Goal: Information Seeking & Learning: Learn about a topic

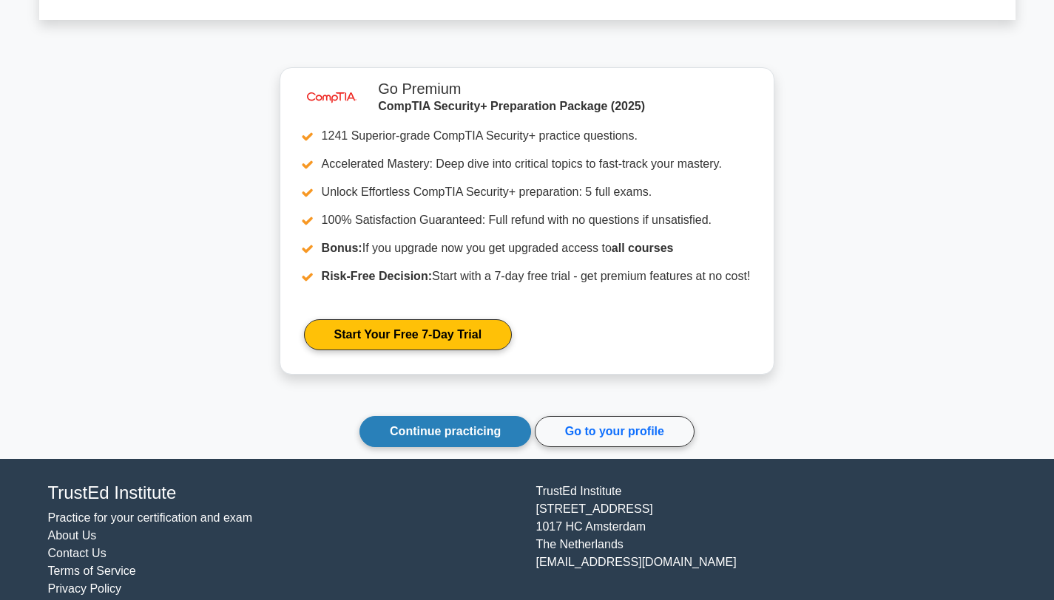
scroll to position [7547, 0]
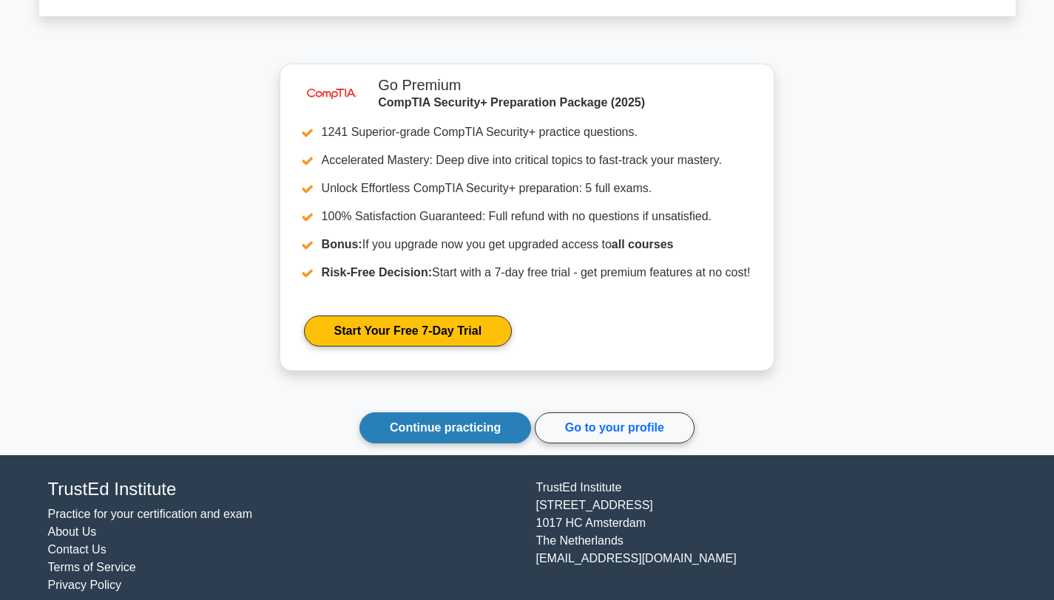
click at [407, 416] on link "Continue practicing" at bounding box center [445, 428] width 172 height 31
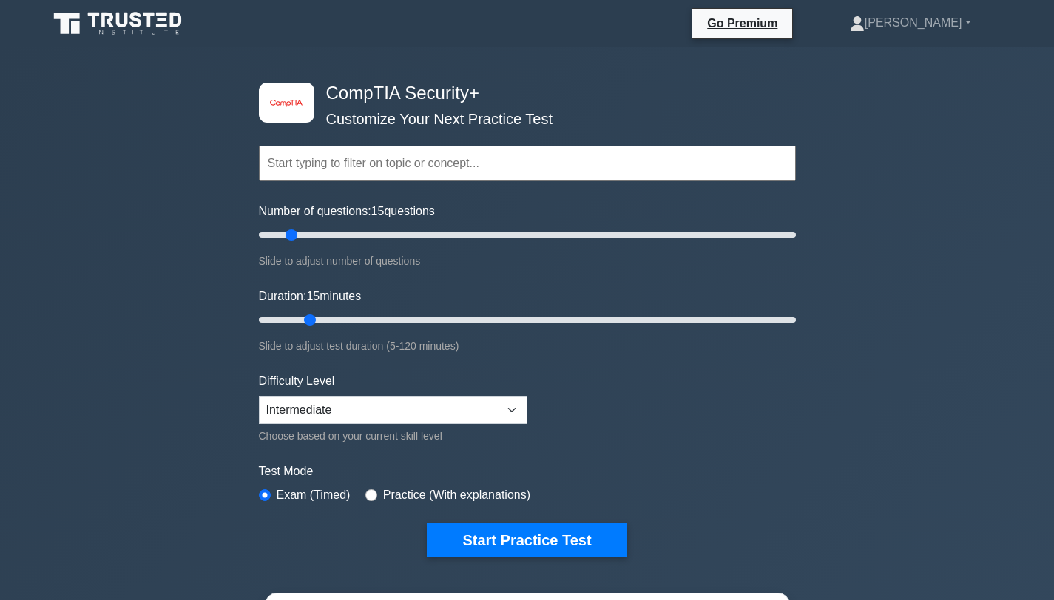
type input "15"
click at [301, 319] on input "Duration: 15 minutes" at bounding box center [527, 320] width 537 height 18
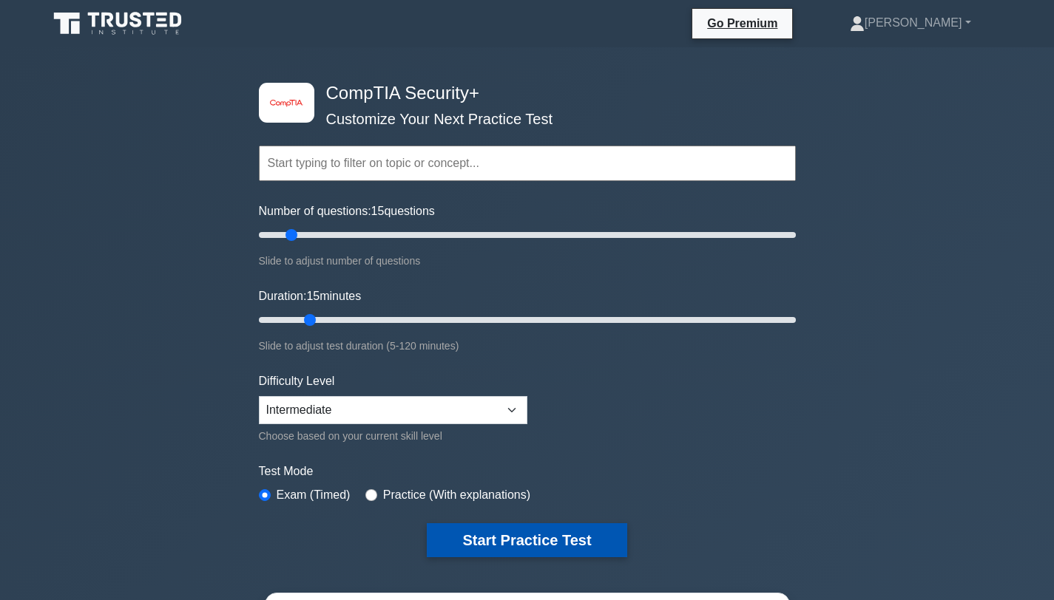
click at [515, 543] on button "Start Practice Test" at bounding box center [527, 541] width 200 height 34
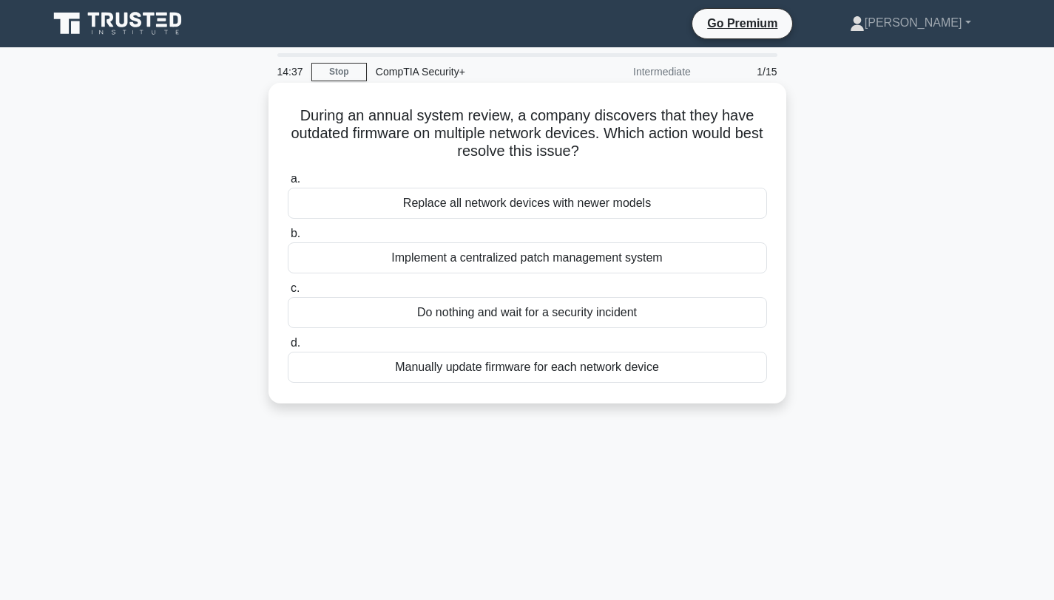
click at [513, 256] on div "Implement a centralized patch management system" at bounding box center [527, 258] width 479 height 31
click at [288, 239] on input "b. Implement a centralized patch management system" at bounding box center [288, 234] width 0 height 10
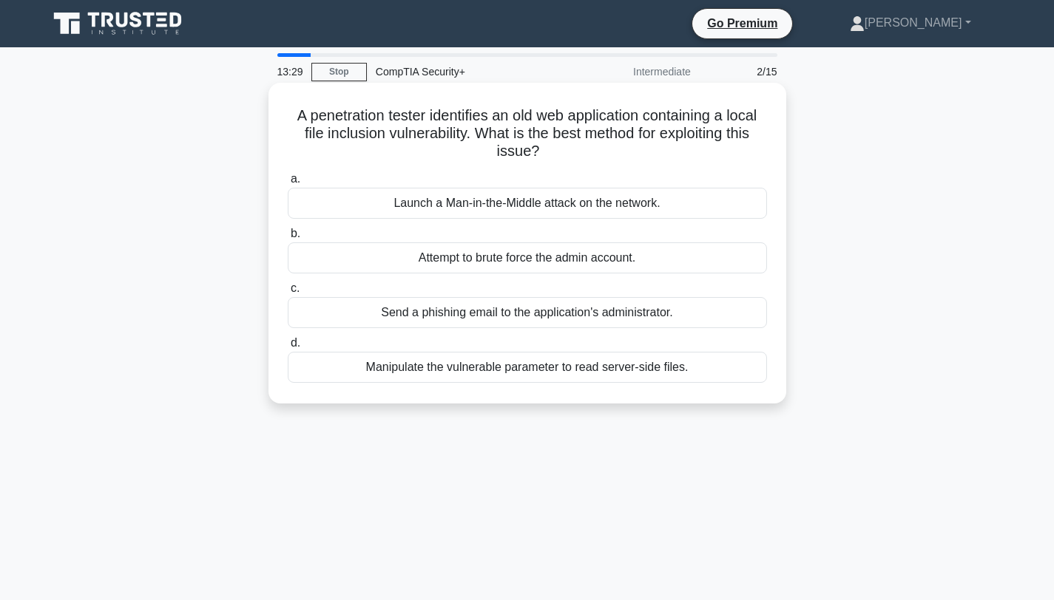
click at [467, 360] on div "Manipulate the vulnerable parameter to read server-side files." at bounding box center [527, 367] width 479 height 31
click at [288, 348] on input "d. Manipulate the vulnerable parameter to read server-side files." at bounding box center [288, 344] width 0 height 10
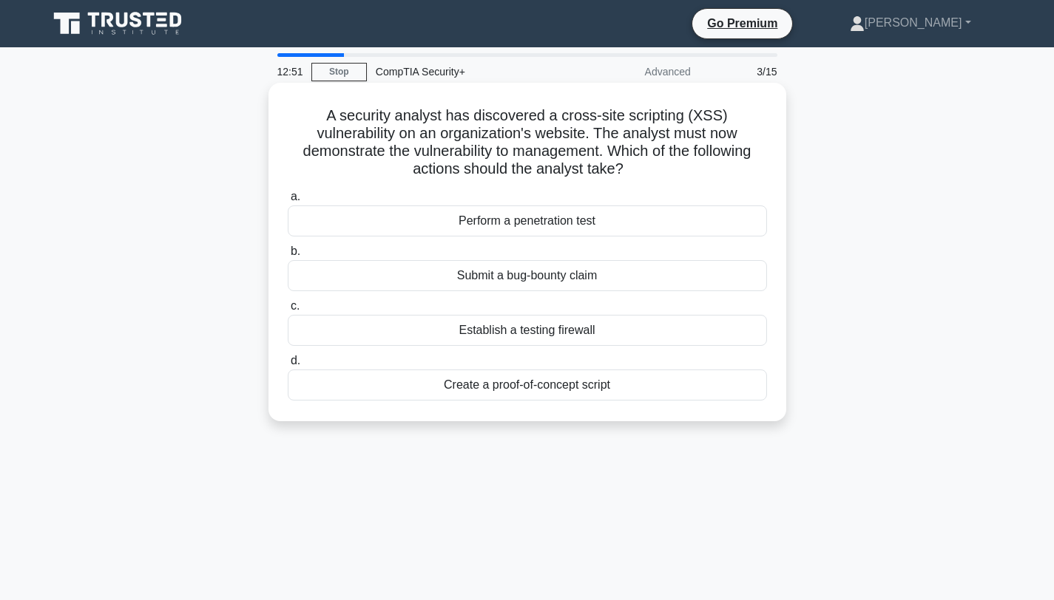
click at [514, 226] on div "Perform a penetration test" at bounding box center [527, 221] width 479 height 31
click at [288, 202] on input "a. Perform a penetration test" at bounding box center [288, 197] width 0 height 10
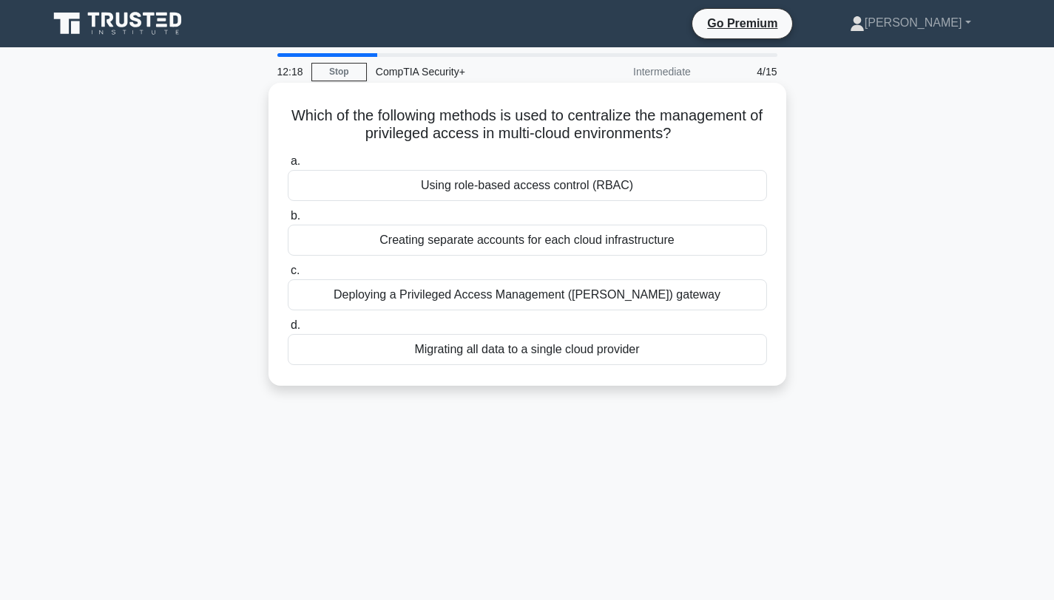
click at [510, 295] on div "Deploying a Privileged Access Management ([PERSON_NAME]) gateway" at bounding box center [527, 295] width 479 height 31
click at [288, 276] on input "c. Deploying a Privileged Access Management ([PERSON_NAME]) gateway" at bounding box center [288, 271] width 0 height 10
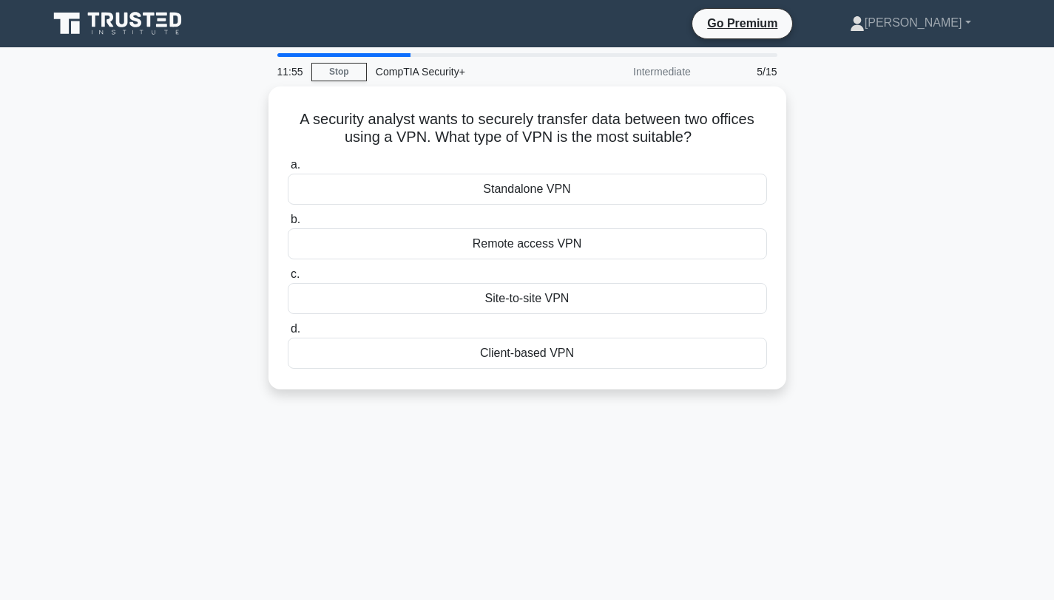
click at [510, 295] on div "Site-to-site VPN" at bounding box center [527, 298] width 479 height 31
click at [288, 280] on input "c. Site-to-site VPN" at bounding box center [288, 275] width 0 height 10
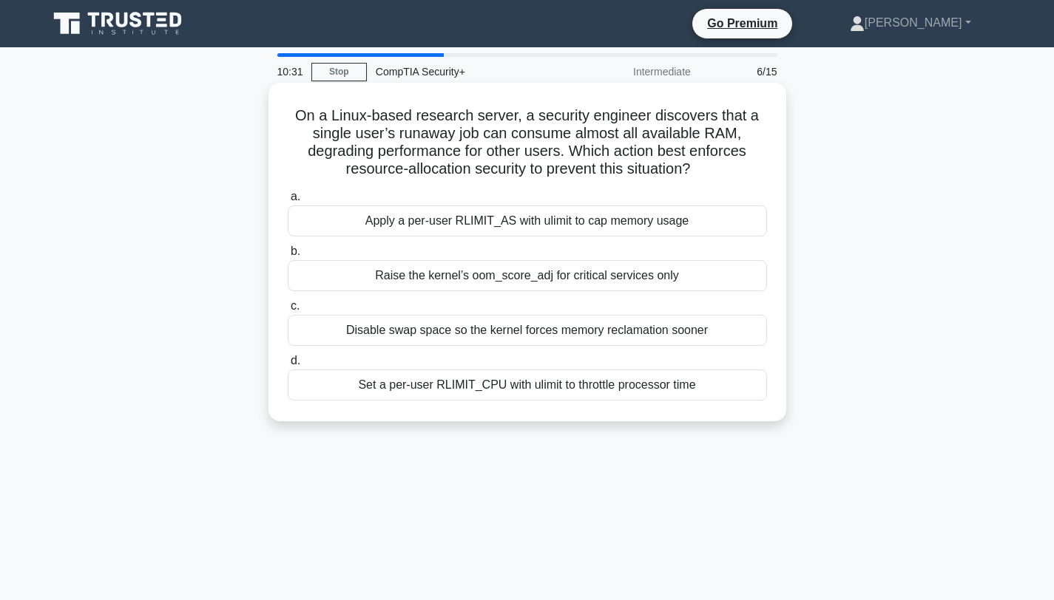
click at [510, 220] on div "Apply a per-user RLIMIT_AS with ulimit to cap memory usage" at bounding box center [527, 221] width 479 height 31
click at [288, 202] on input "a. Apply a per-user RLIMIT_AS with ulimit to cap memory usage" at bounding box center [288, 197] width 0 height 10
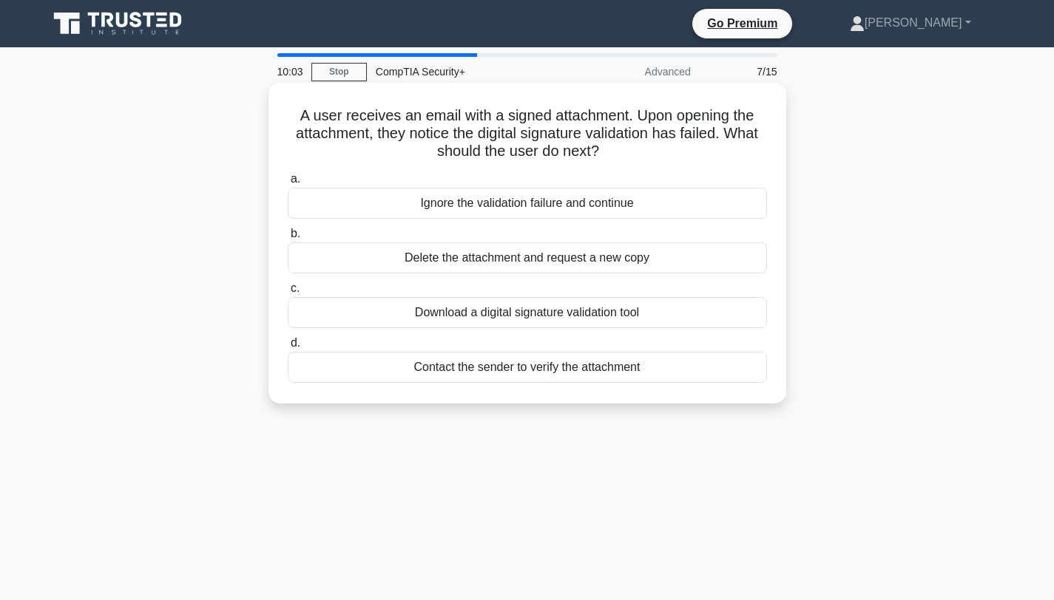
click at [511, 260] on div "Delete the attachment and request a new copy" at bounding box center [527, 258] width 479 height 31
click at [288, 239] on input "b. Delete the attachment and request a new copy" at bounding box center [288, 234] width 0 height 10
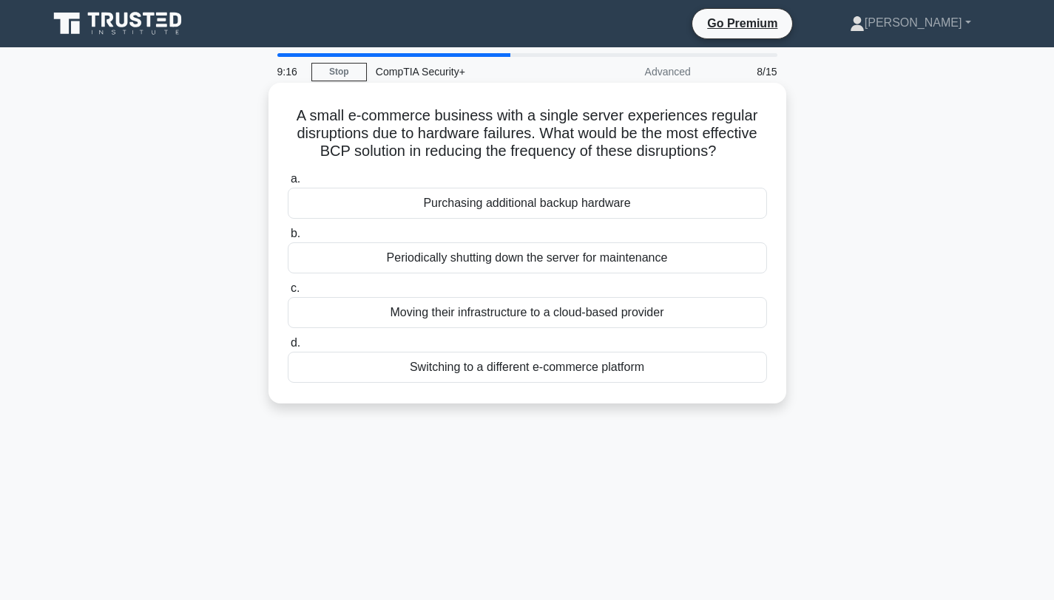
click at [498, 319] on div "Moving their infrastructure to a cloud-based provider" at bounding box center [527, 312] width 479 height 31
click at [288, 294] on input "c. Moving their infrastructure to a cloud-based provider" at bounding box center [288, 289] width 0 height 10
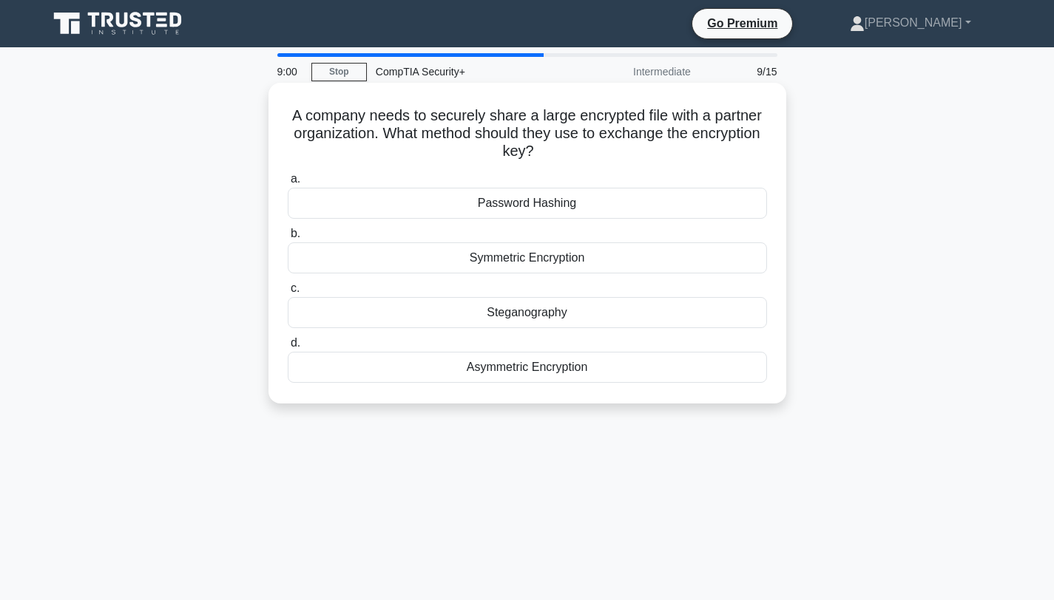
click at [521, 258] on div "Symmetric Encryption" at bounding box center [527, 258] width 479 height 31
click at [288, 239] on input "b. Symmetric Encryption" at bounding box center [288, 234] width 0 height 10
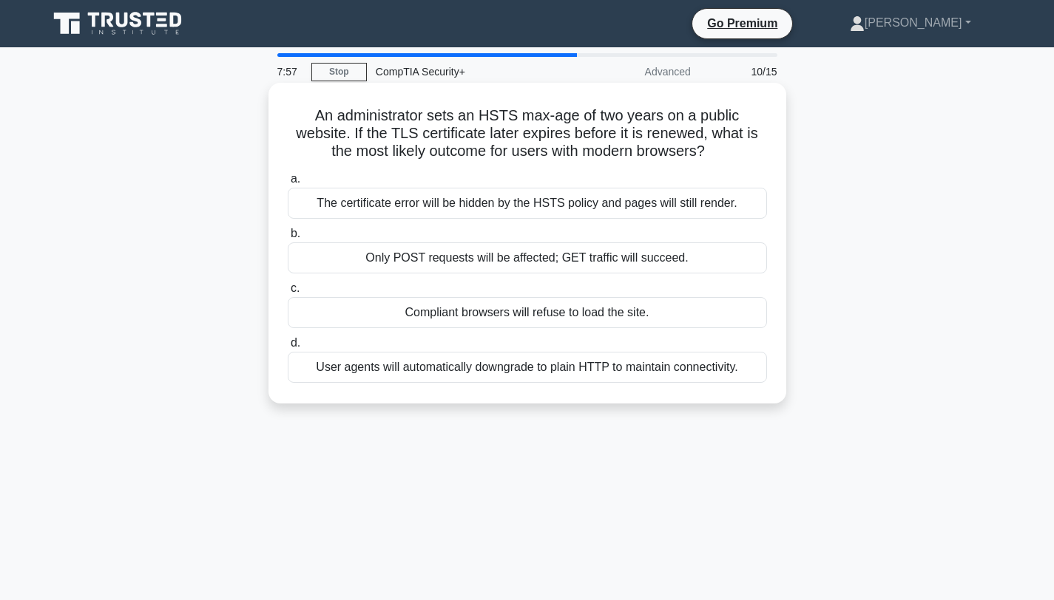
click at [547, 262] on div "Only POST requests will be affected; GET traffic will succeed." at bounding box center [527, 258] width 479 height 31
click at [288, 239] on input "b. Only POST requests will be affected; GET traffic will succeed." at bounding box center [288, 234] width 0 height 10
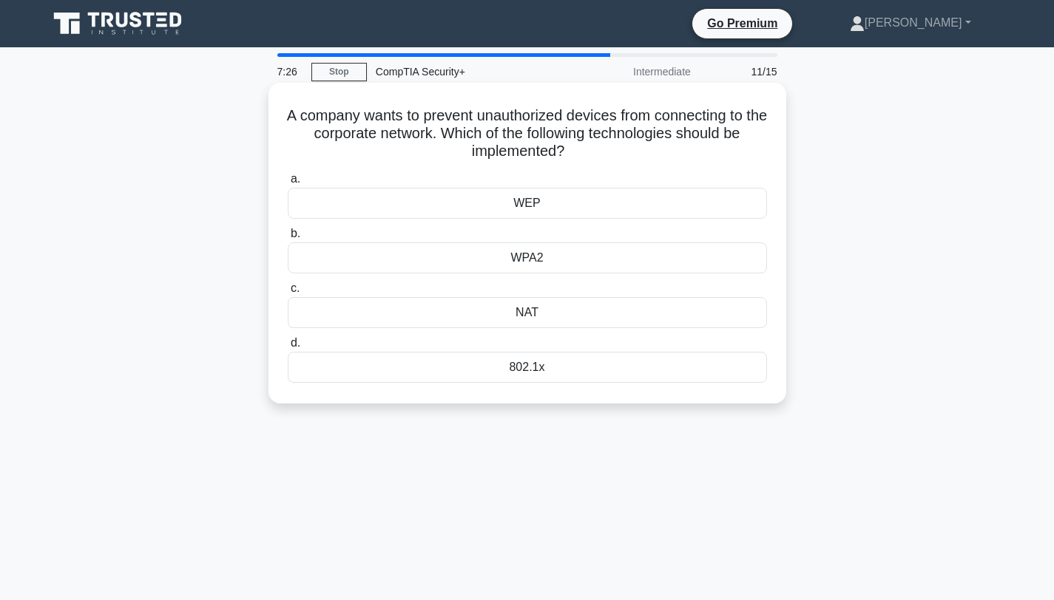
click at [526, 315] on div "NAT" at bounding box center [527, 312] width 479 height 31
click at [288, 294] on input "c. NAT" at bounding box center [288, 289] width 0 height 10
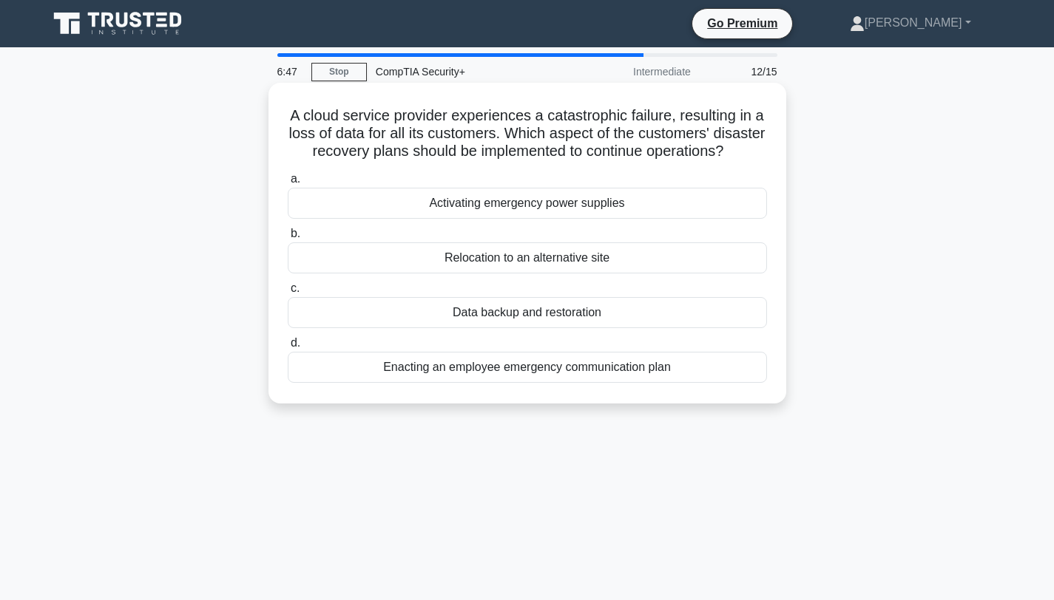
click at [532, 313] on div "Data backup and restoration" at bounding box center [527, 312] width 479 height 31
click at [288, 294] on input "c. Data backup and restoration" at bounding box center [288, 289] width 0 height 10
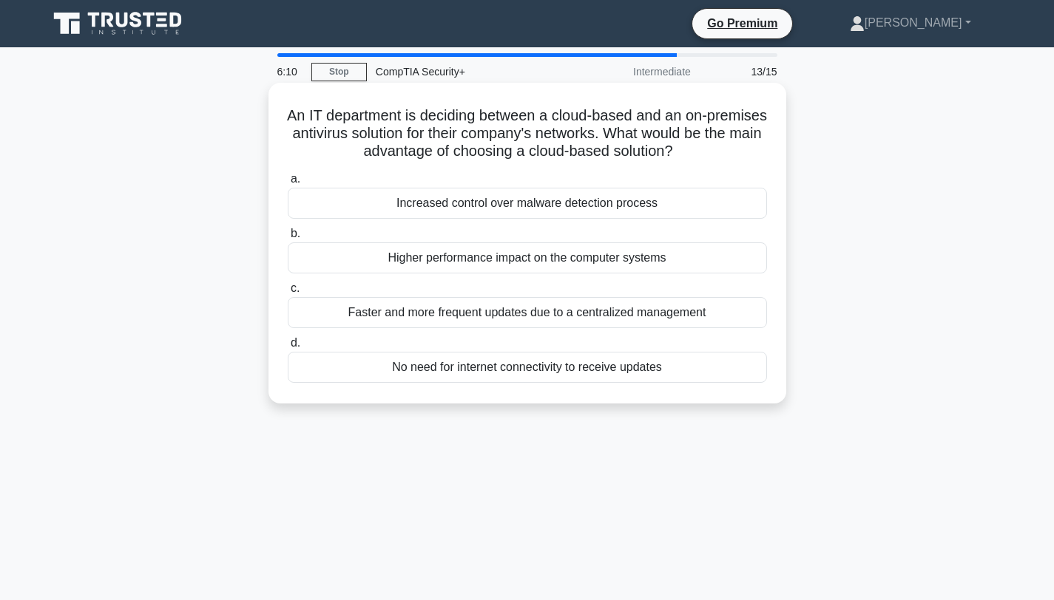
click at [512, 311] on div "Faster and more frequent updates due to a centralized management" at bounding box center [527, 312] width 479 height 31
click at [288, 294] on input "c. Faster and more frequent updates due to a centralized management" at bounding box center [288, 289] width 0 height 10
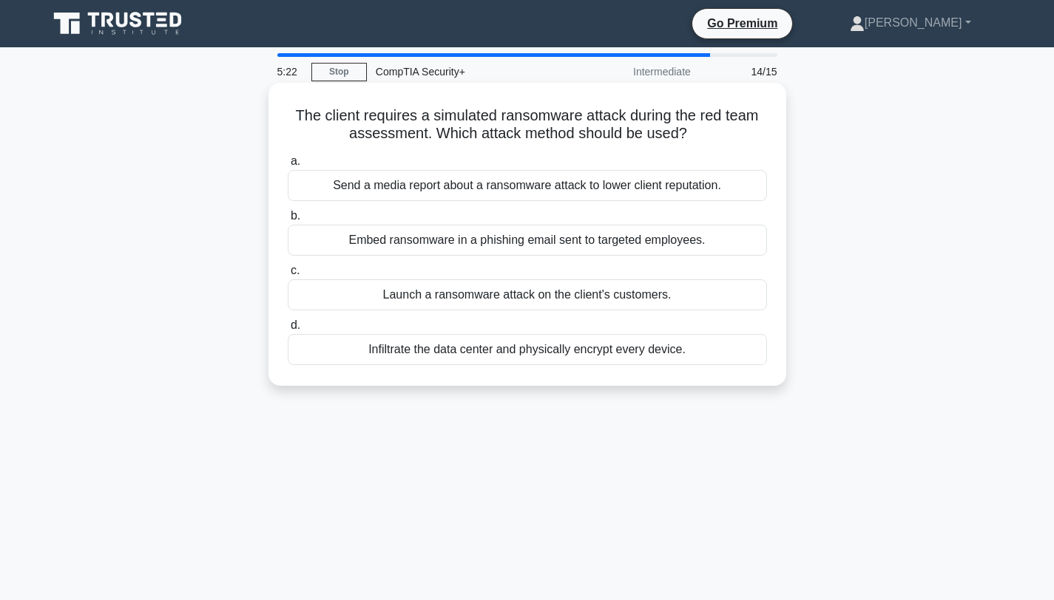
click at [515, 244] on div "Embed ransomware in a phishing email sent to targeted employees." at bounding box center [527, 240] width 479 height 31
click at [288, 221] on input "b. Embed ransomware in a phishing email sent to targeted employees." at bounding box center [288, 217] width 0 height 10
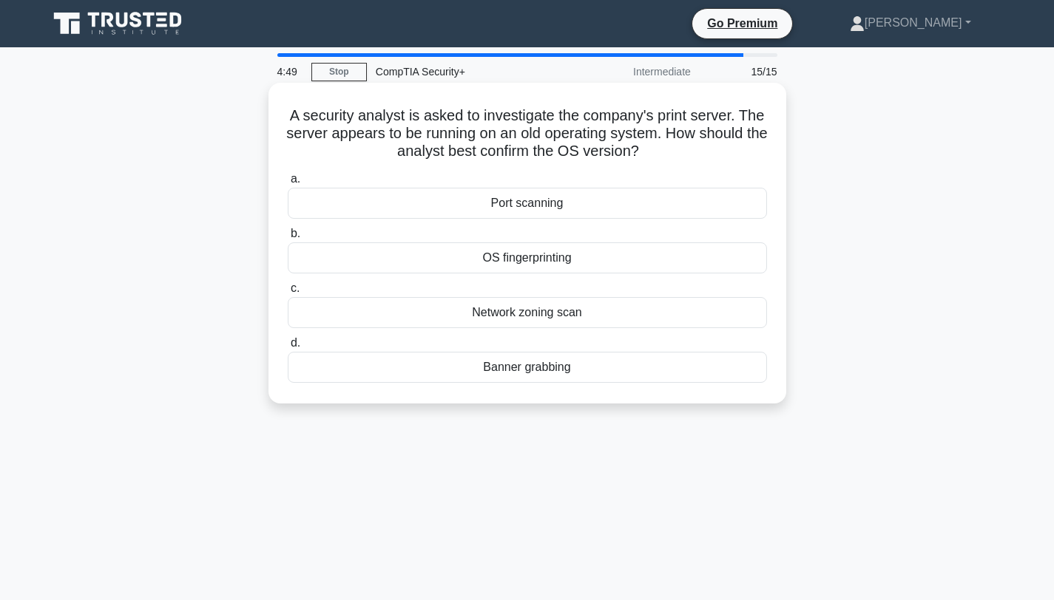
click at [526, 260] on div "OS fingerprinting" at bounding box center [527, 258] width 479 height 31
click at [288, 239] on input "b. OS fingerprinting" at bounding box center [288, 234] width 0 height 10
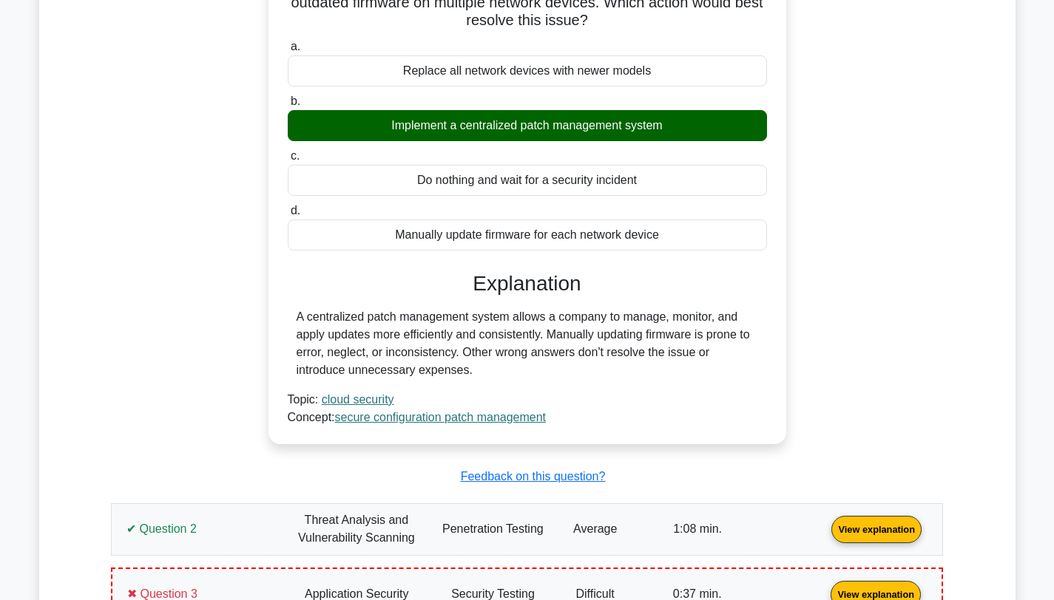
scroll to position [768, 0]
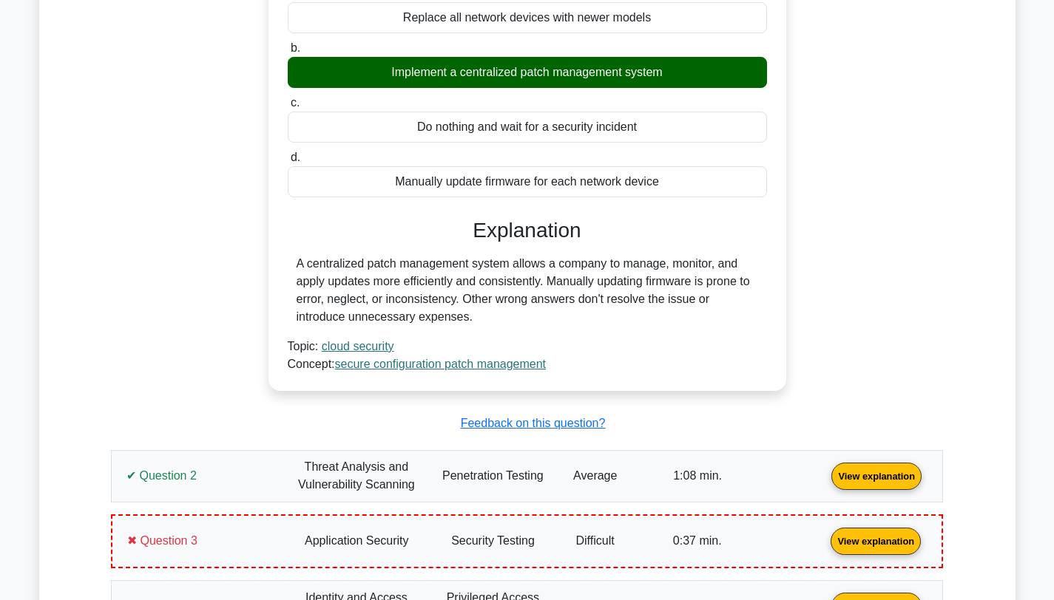
click at [825, 469] on link "View explanation" at bounding box center [876, 475] width 102 height 13
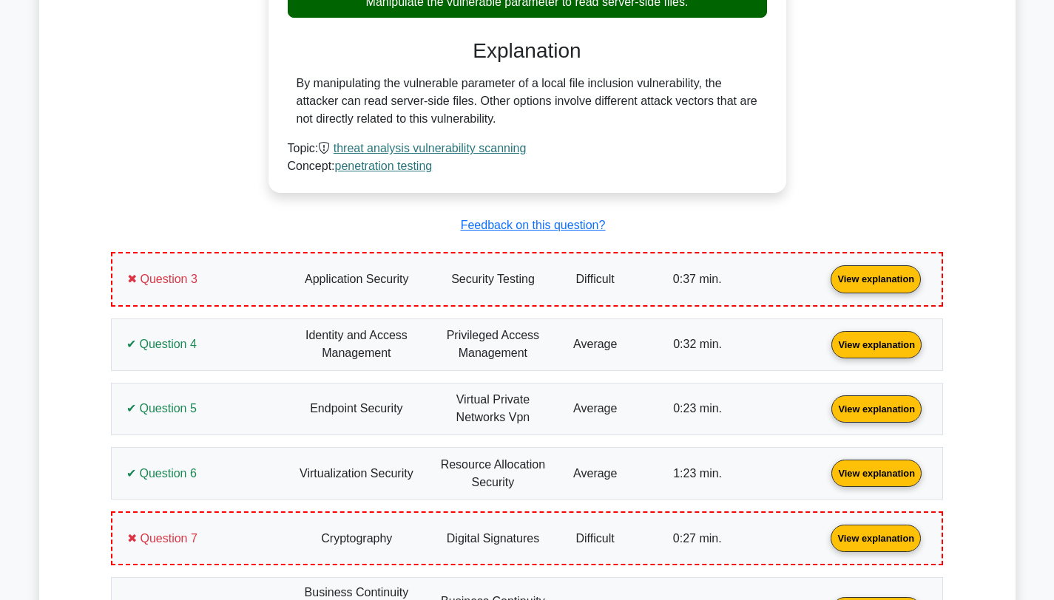
scroll to position [1663, 0]
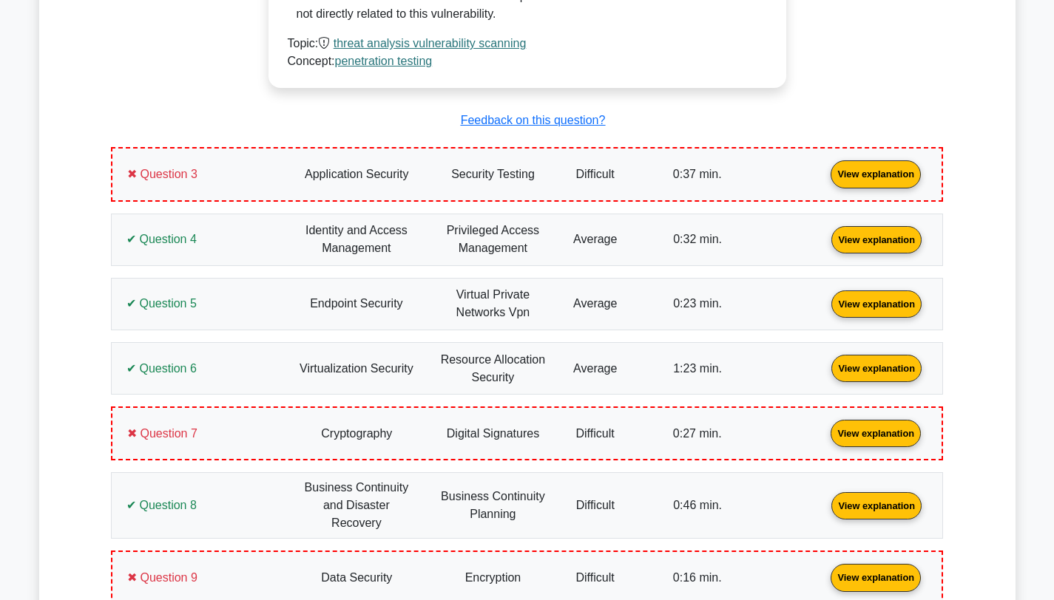
click at [825, 167] on link "View explanation" at bounding box center [876, 173] width 102 height 13
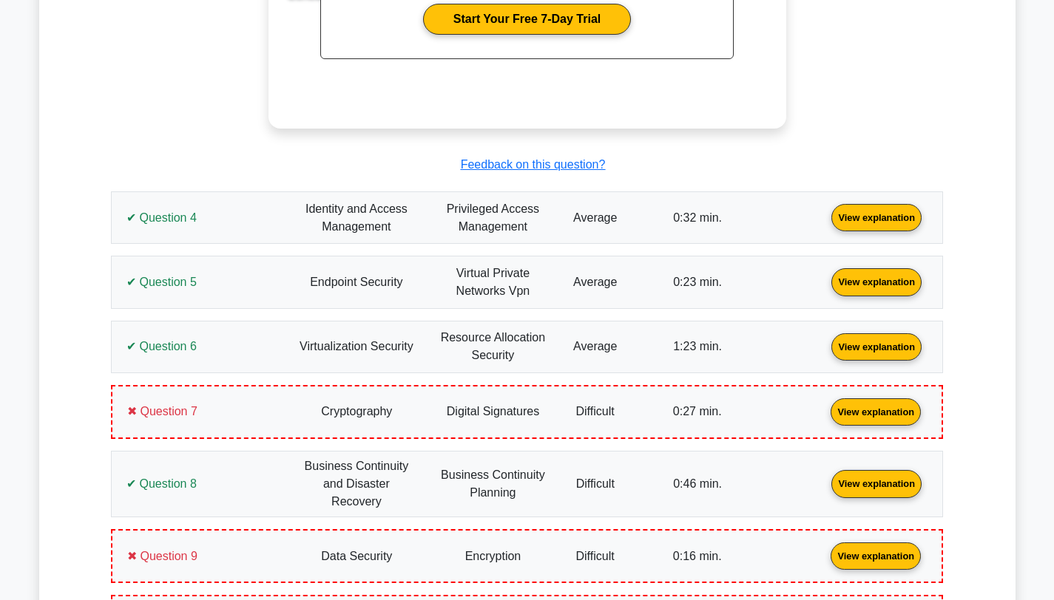
scroll to position [2346, 0]
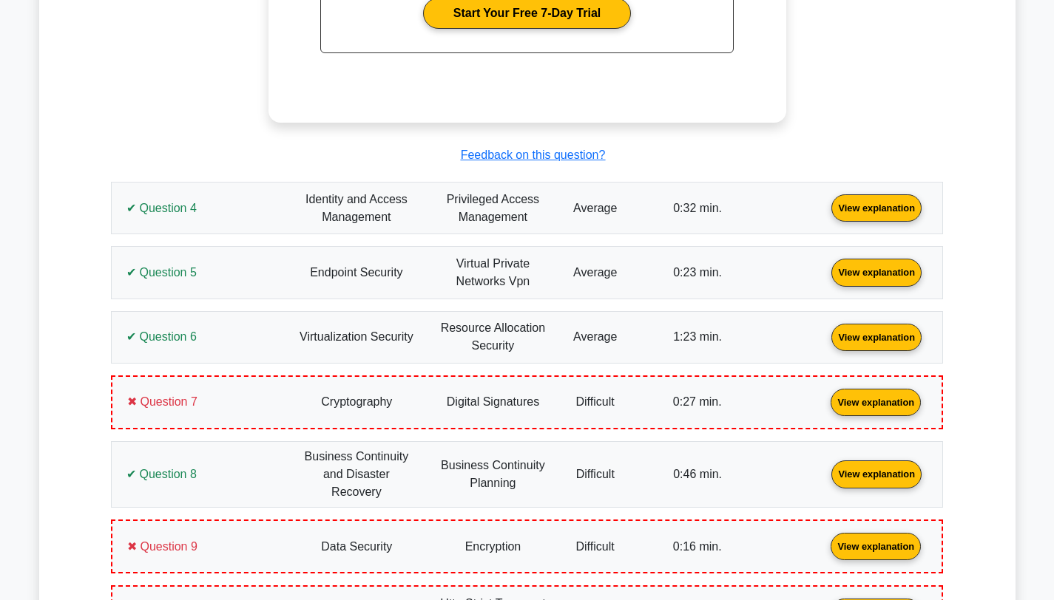
click at [825, 214] on link "View explanation" at bounding box center [876, 207] width 102 height 13
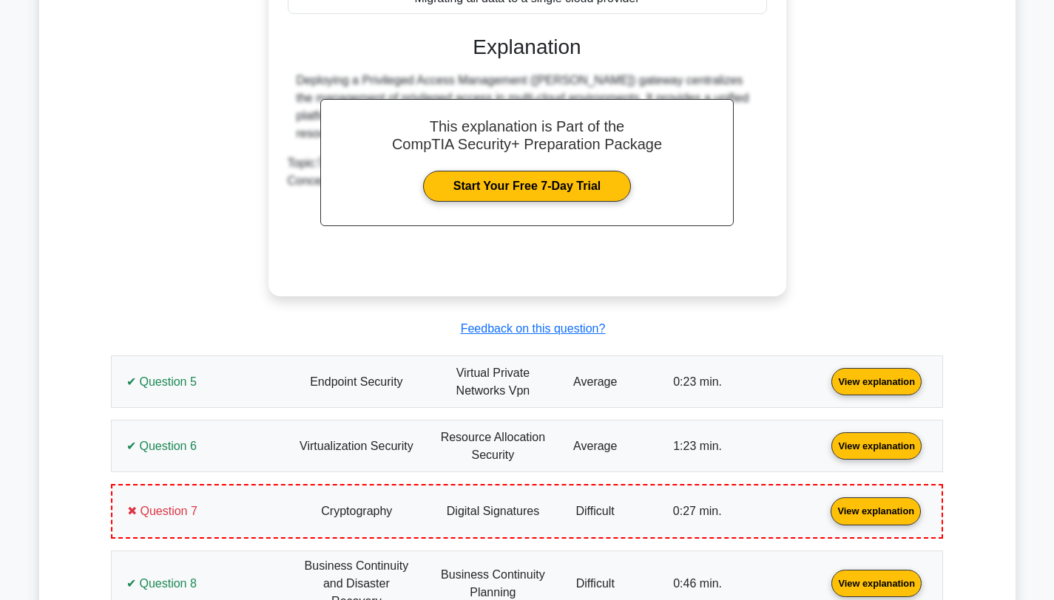
scroll to position [2917, 0]
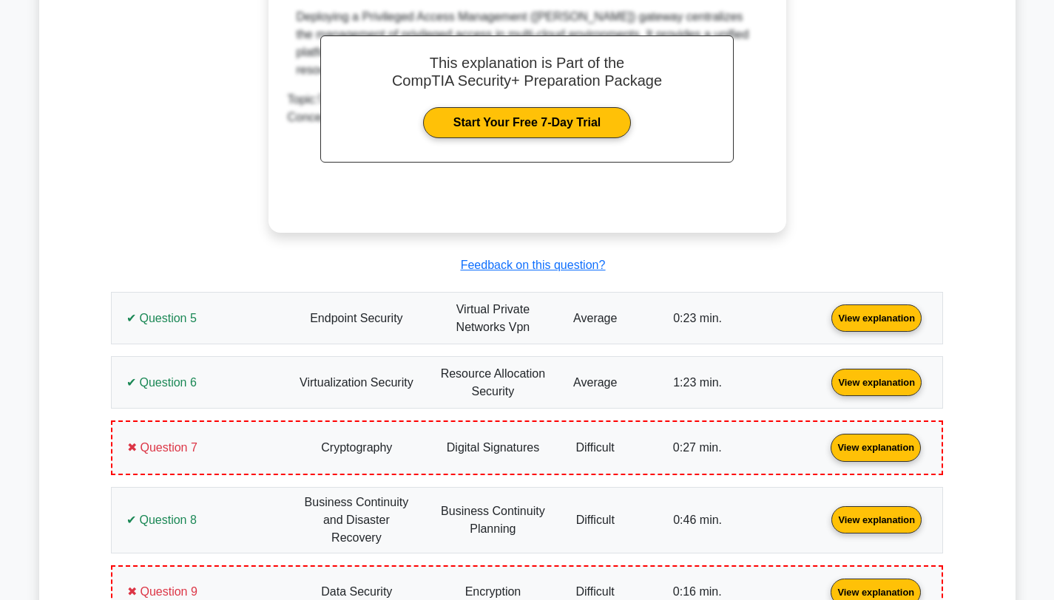
click at [825, 322] on link "View explanation" at bounding box center [876, 317] width 102 height 13
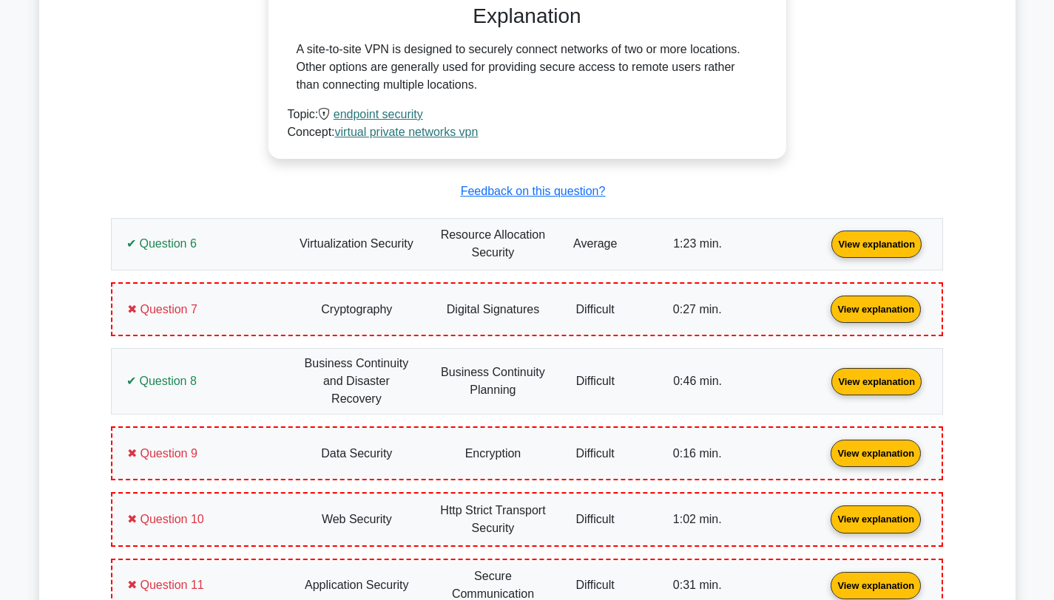
scroll to position [3635, 0]
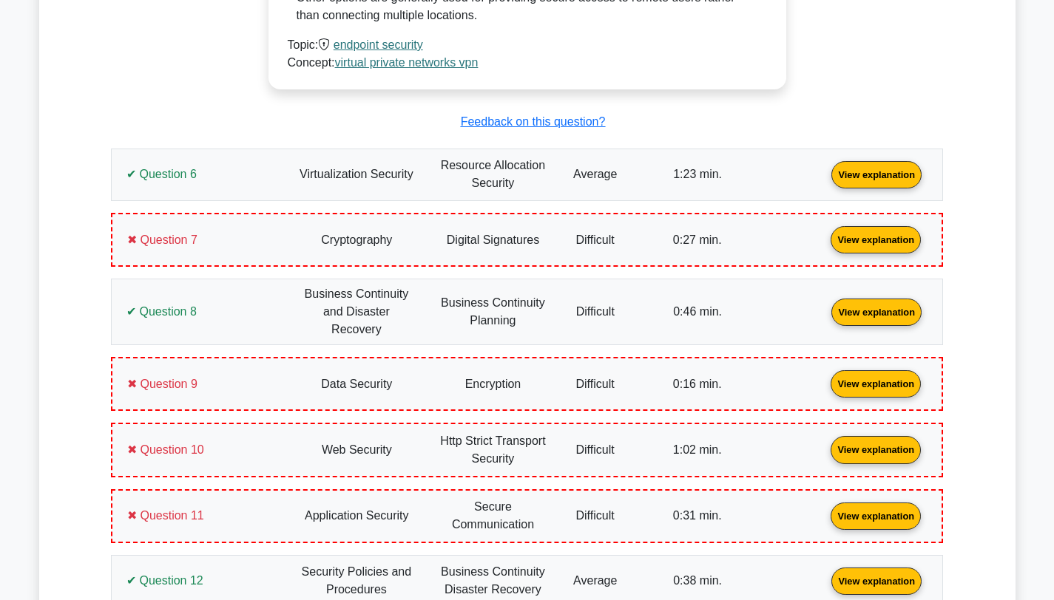
click at [825, 180] on link "View explanation" at bounding box center [876, 174] width 102 height 13
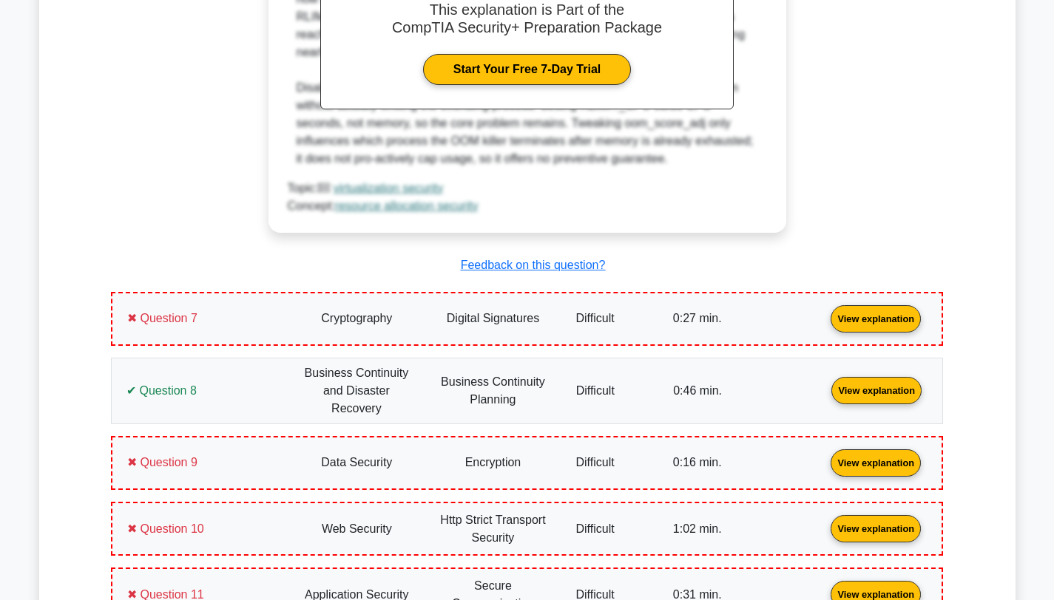
scroll to position [4437, 0]
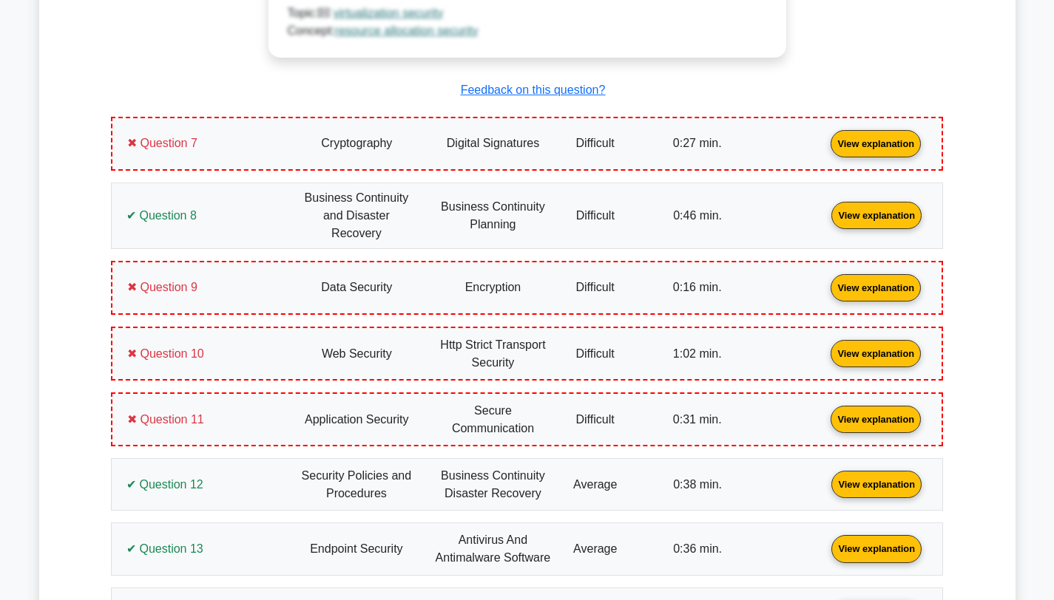
click at [825, 136] on link "View explanation" at bounding box center [876, 142] width 102 height 13
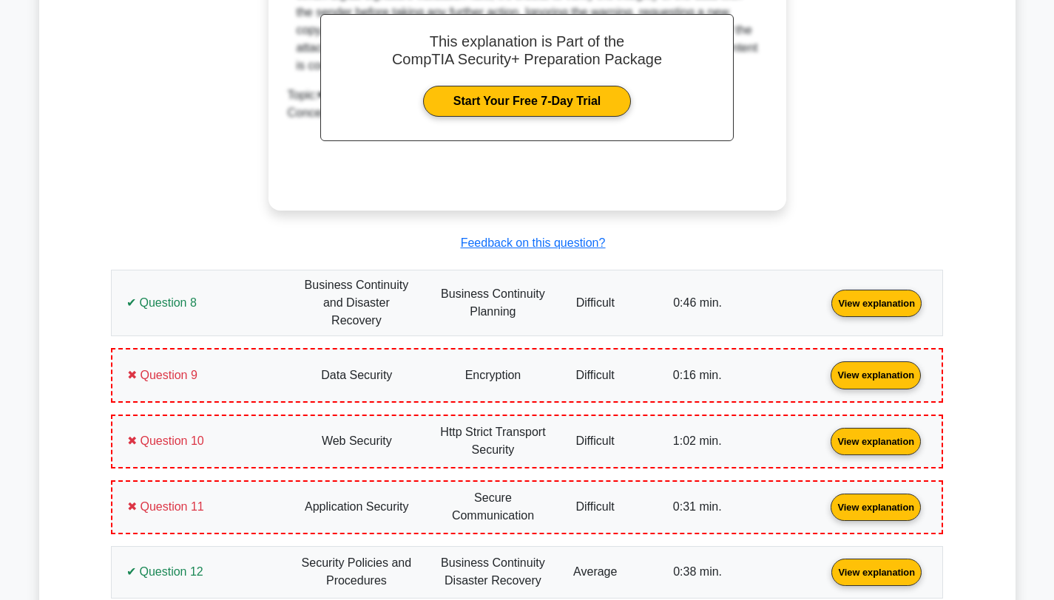
scroll to position [4990, 0]
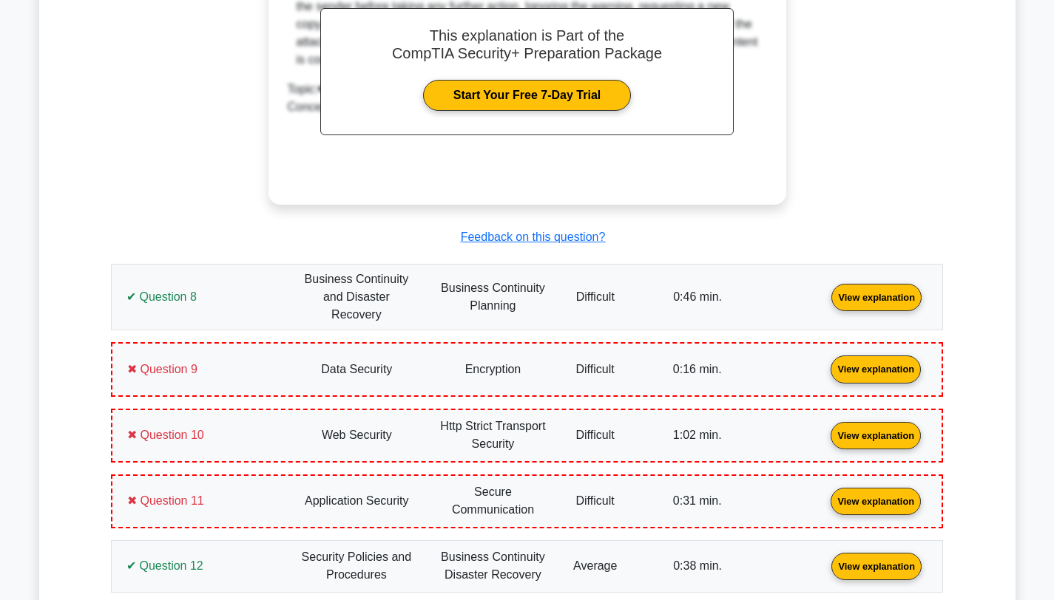
click at [825, 291] on link "View explanation" at bounding box center [876, 297] width 102 height 13
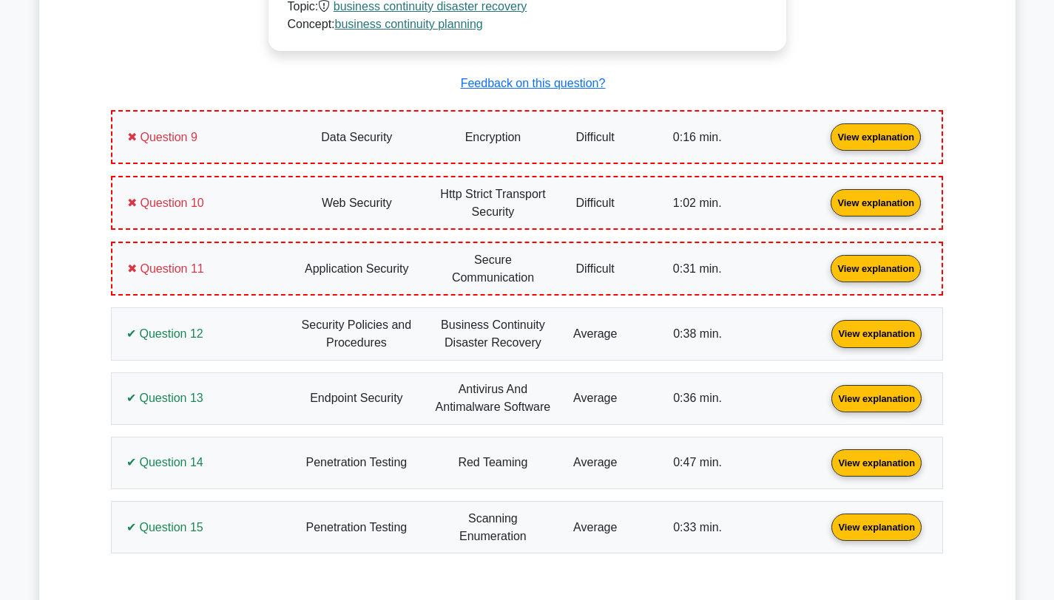
scroll to position [5768, 0]
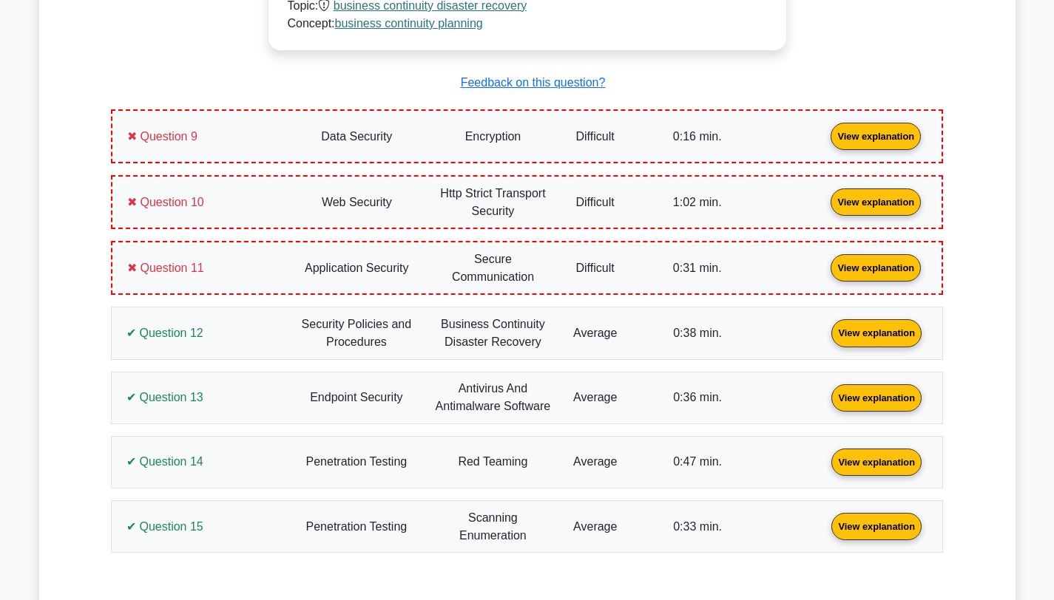
click at [825, 129] on link "View explanation" at bounding box center [876, 135] width 102 height 13
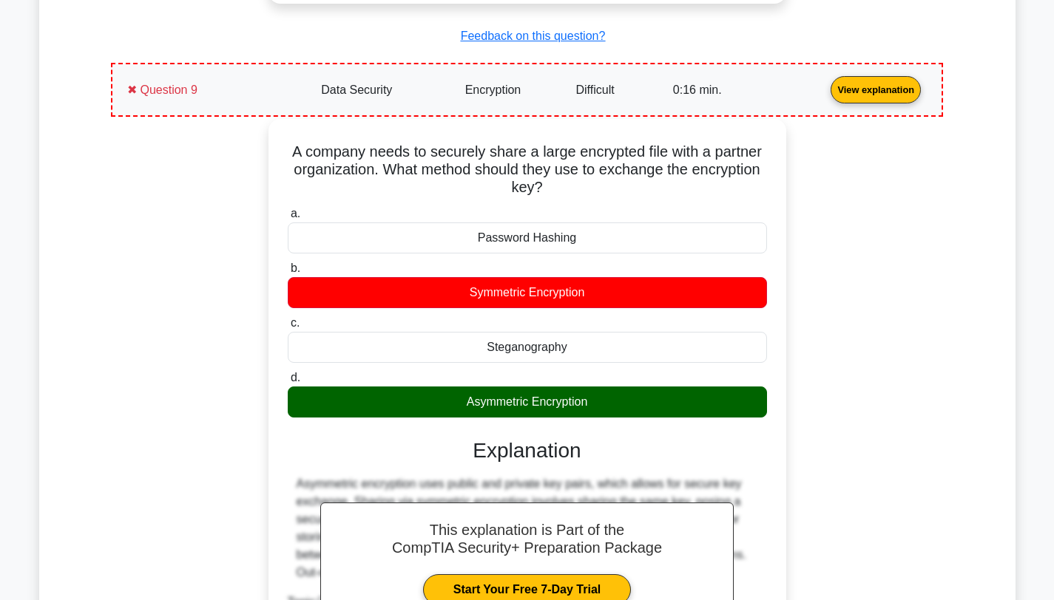
scroll to position [5816, 0]
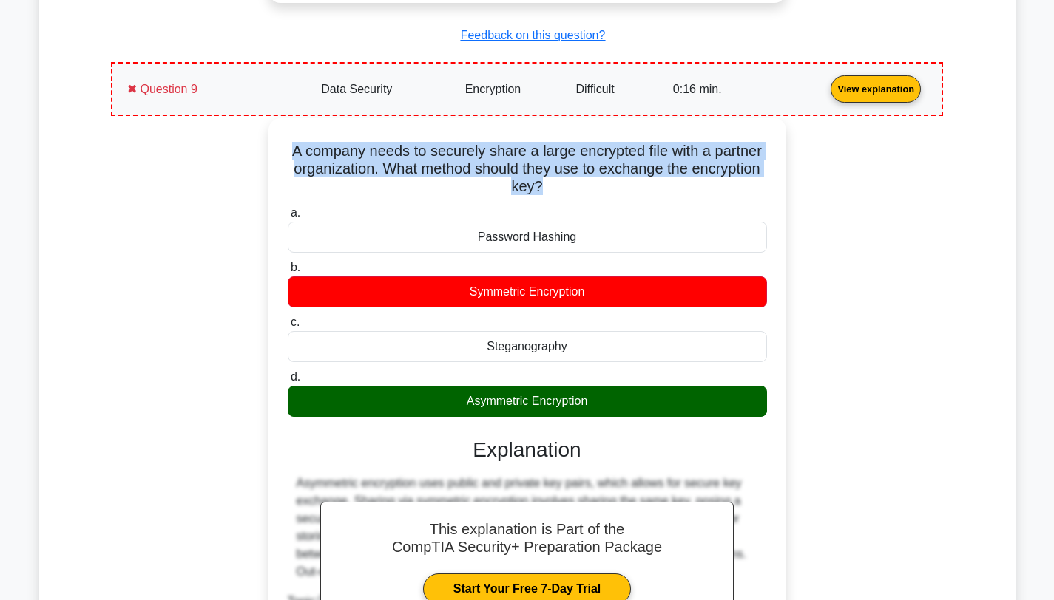
drag, startPoint x: 559, startPoint y: 166, endPoint x: 311, endPoint y: 126, distance: 251.1
click at [311, 125] on div "A company needs to securely share a large encrypted file with a partner organiz…" at bounding box center [527, 408] width 506 height 569
copy h5 "A company needs to securely share a large encrypted file with a partner organiz…"
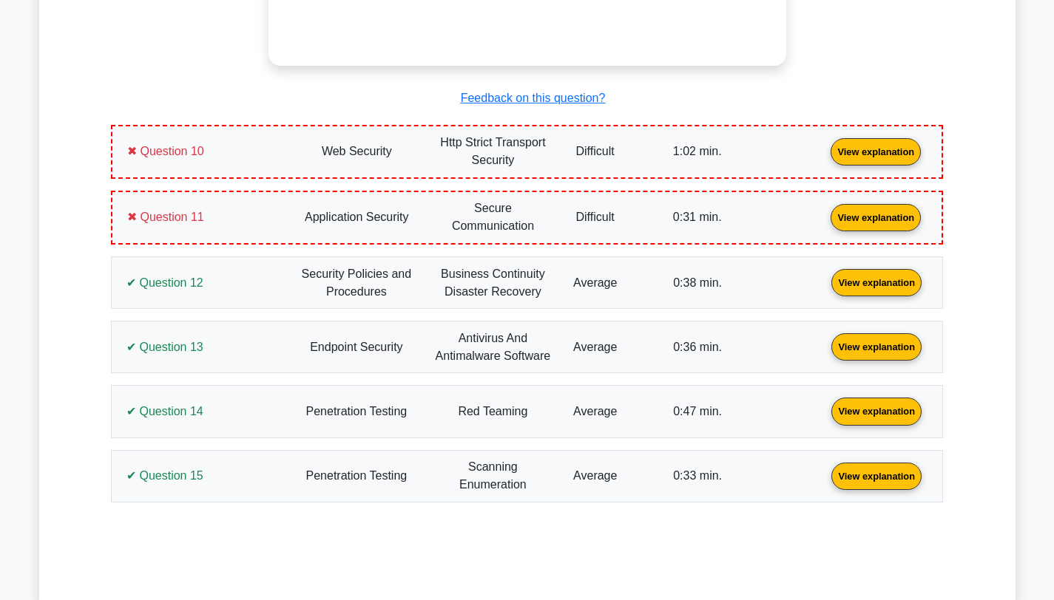
scroll to position [6463, 0]
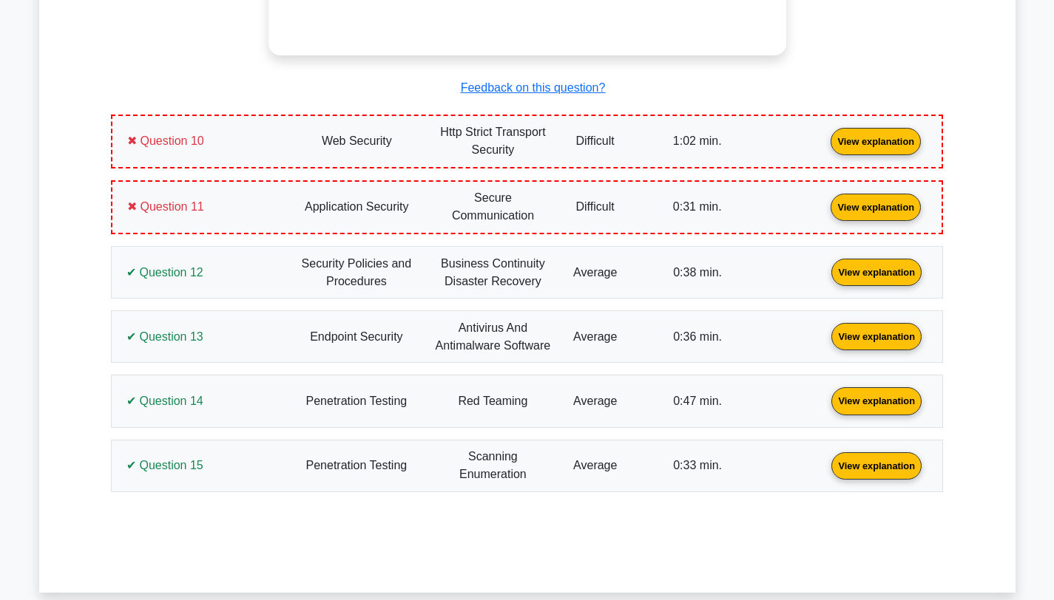
click at [825, 135] on link "View explanation" at bounding box center [876, 141] width 102 height 13
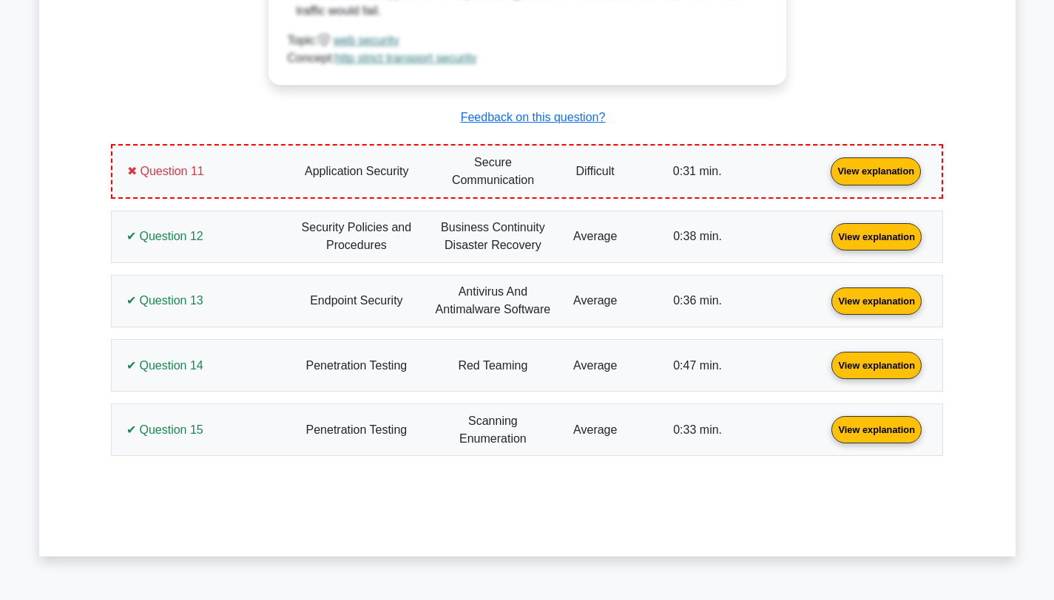
scroll to position [7185, 0]
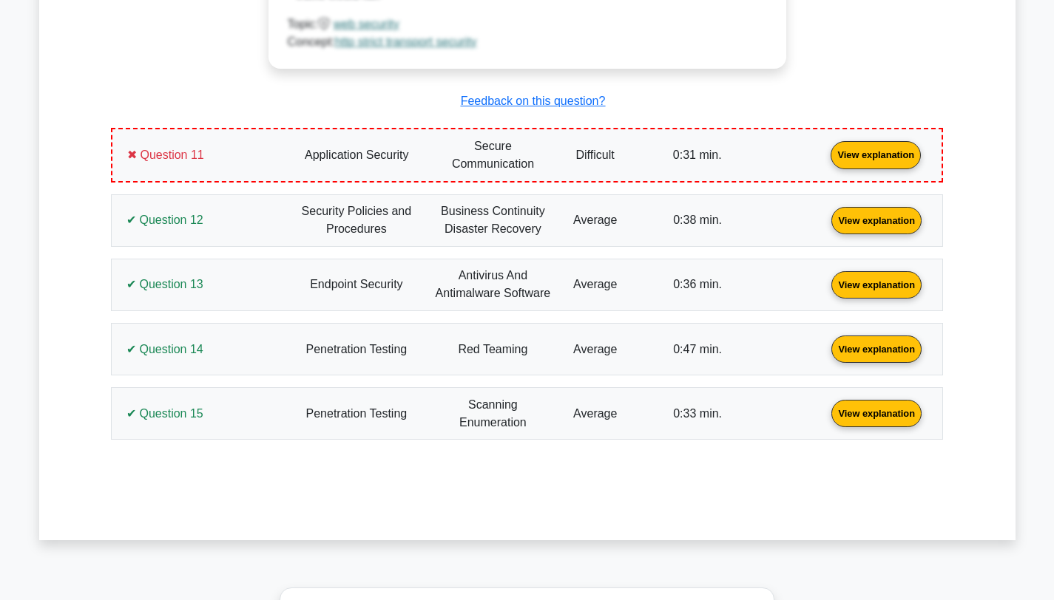
click at [825, 148] on link "View explanation" at bounding box center [876, 154] width 102 height 13
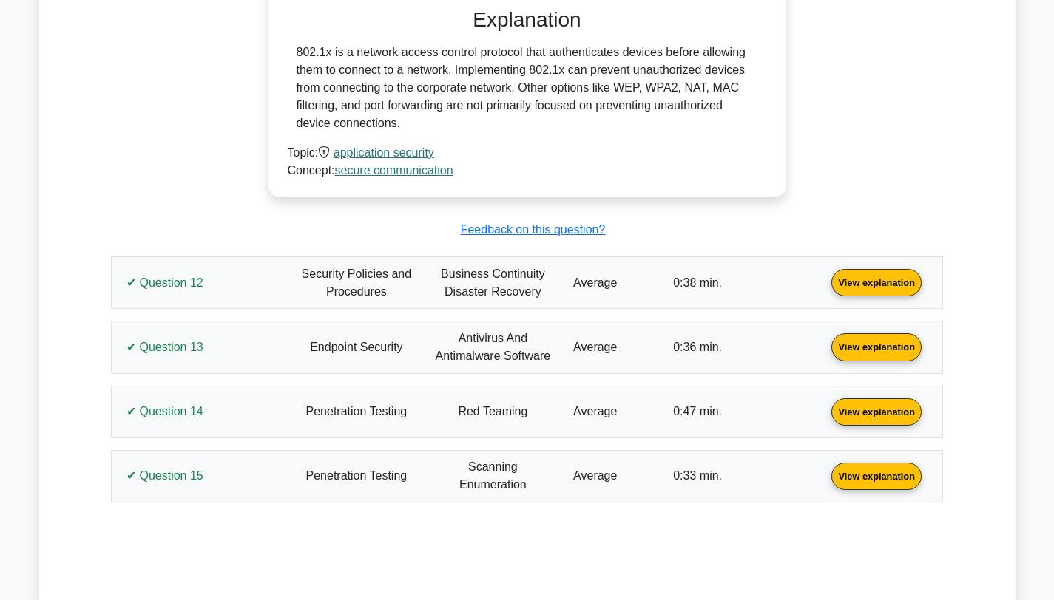
scroll to position [7712, 0]
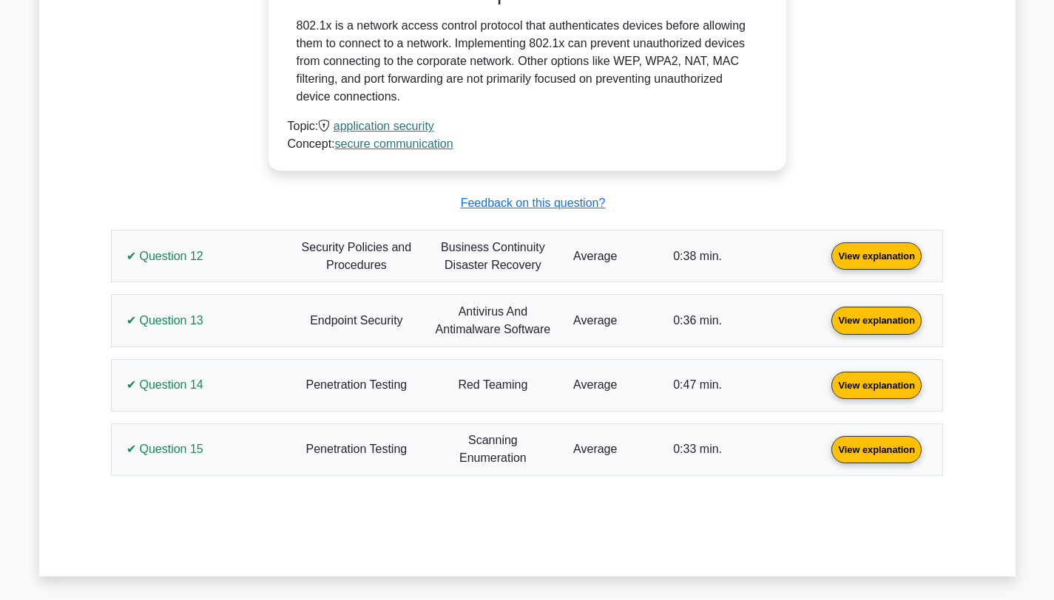
click at [825, 249] on link "View explanation" at bounding box center [876, 255] width 102 height 13
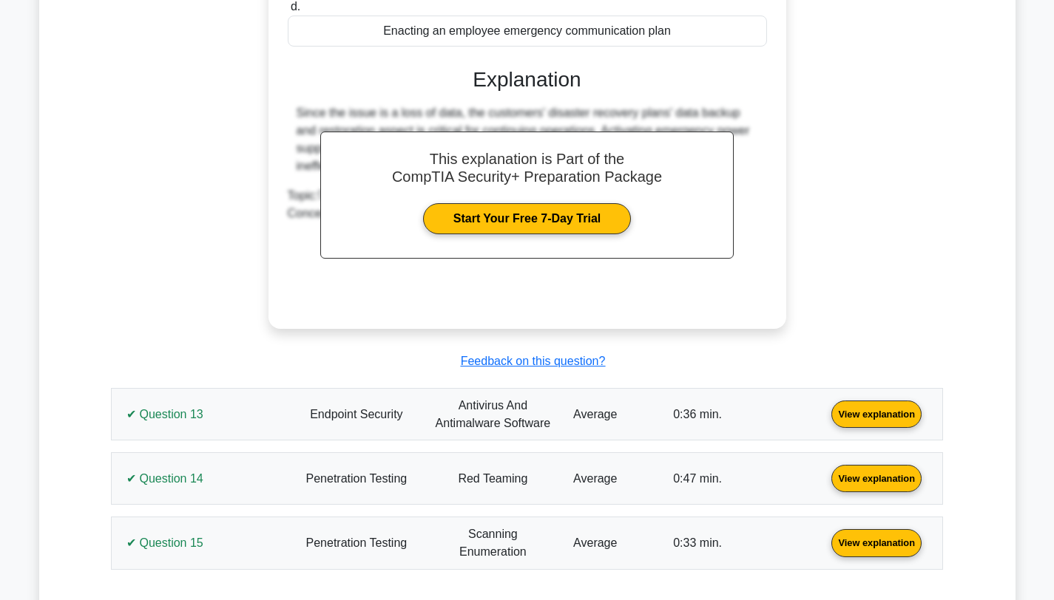
scroll to position [8331, 0]
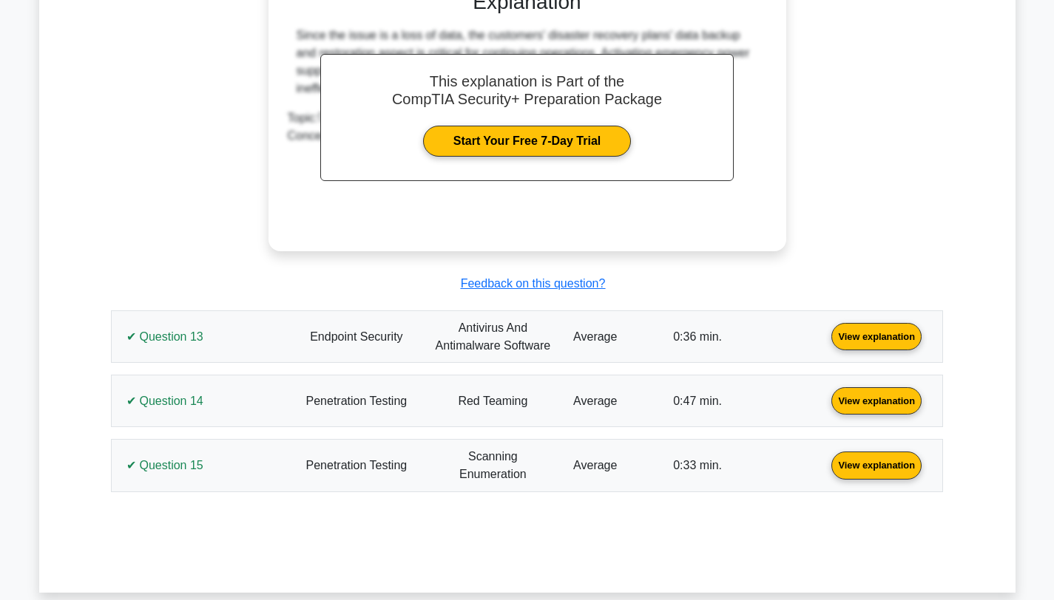
click at [825, 330] on link "View explanation" at bounding box center [876, 336] width 102 height 13
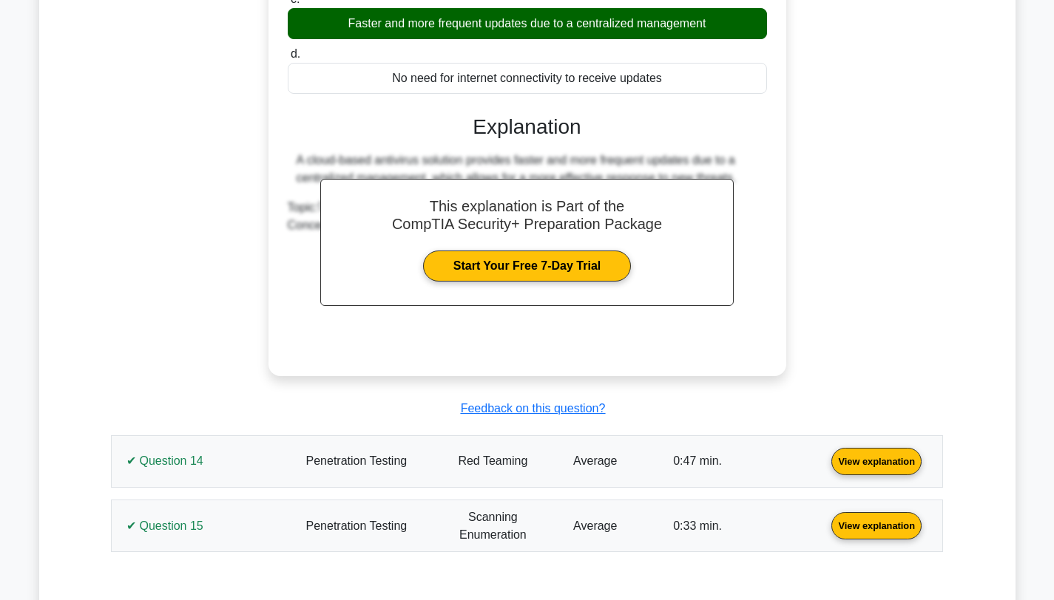
scroll to position [8905, 0]
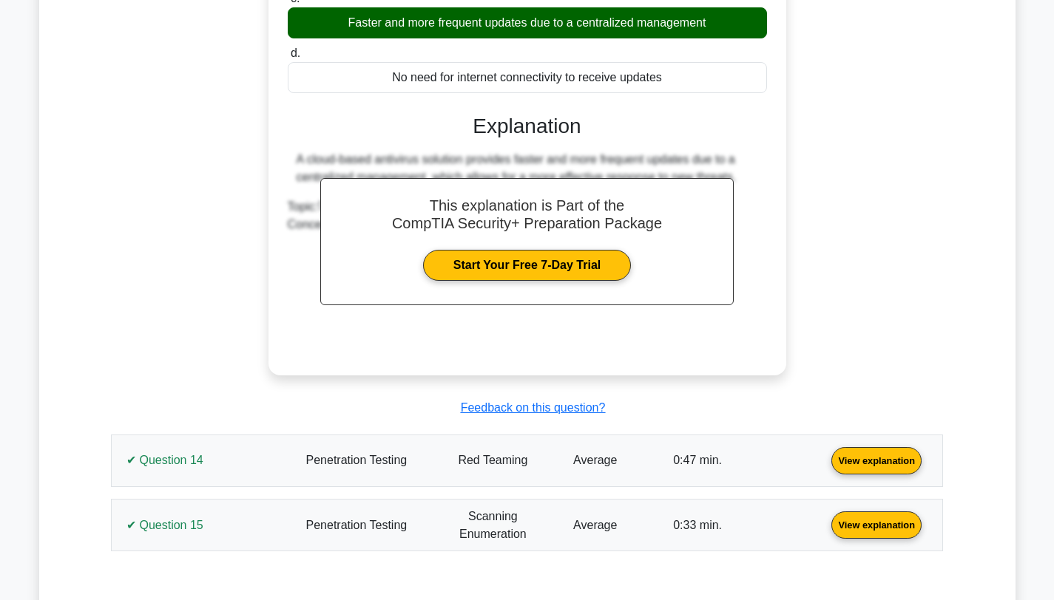
click at [825, 454] on link "View explanation" at bounding box center [876, 460] width 102 height 13
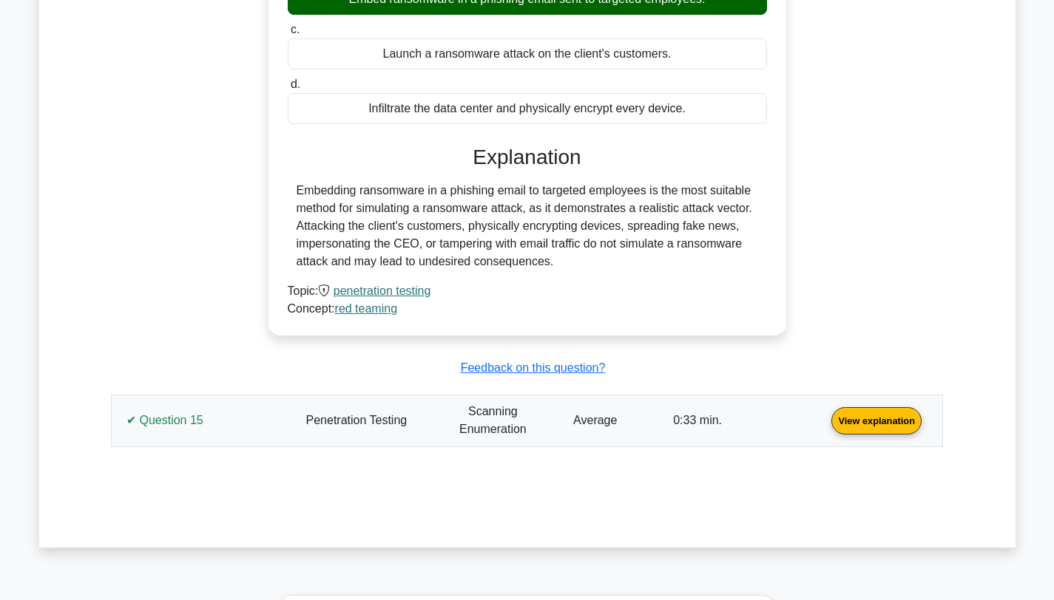
scroll to position [9611, 0]
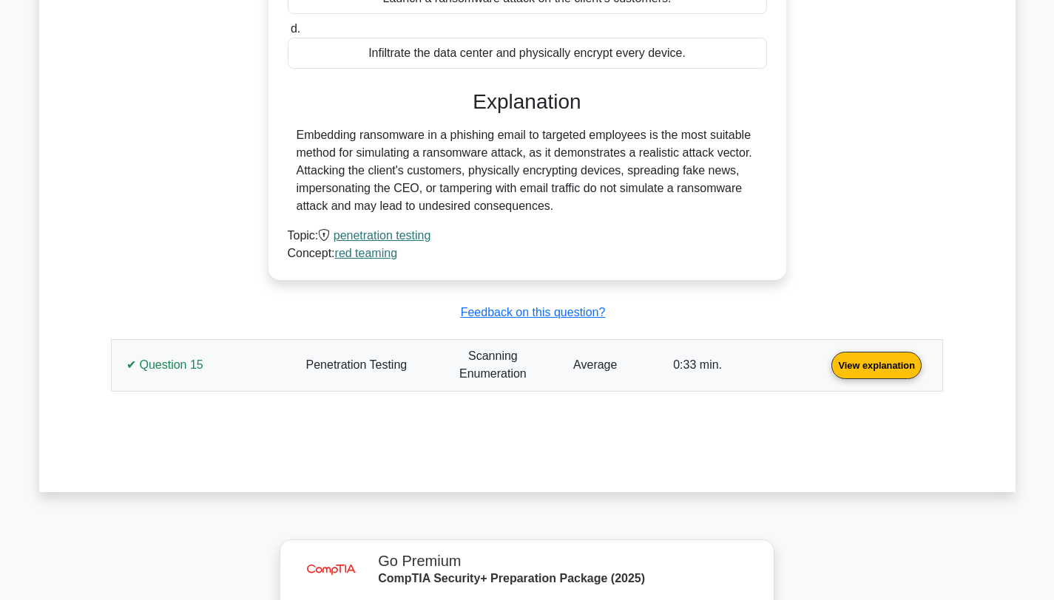
click at [825, 358] on link "View explanation" at bounding box center [876, 364] width 102 height 13
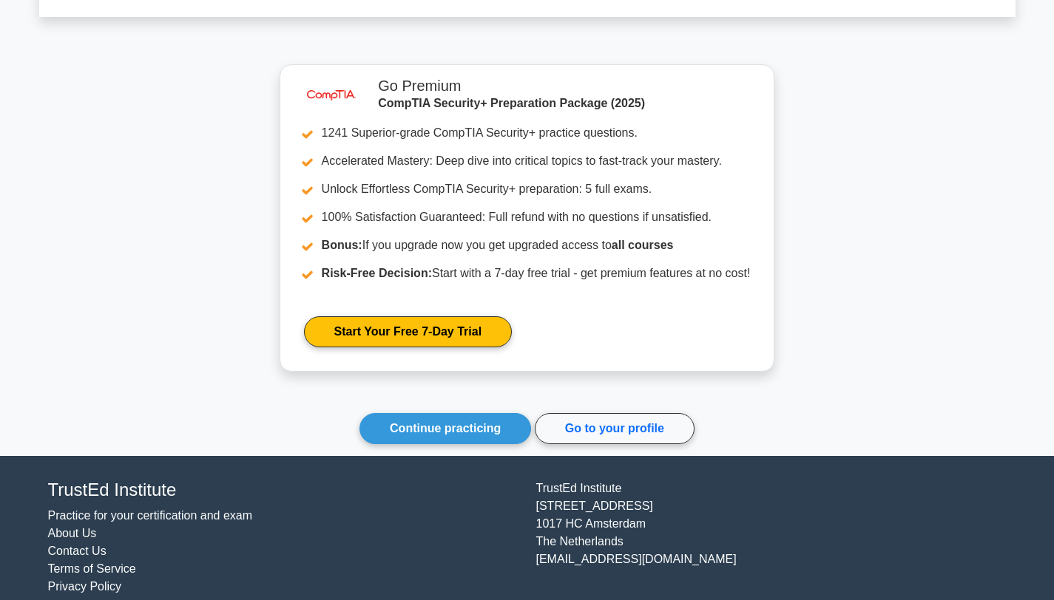
scroll to position [10725, 0]
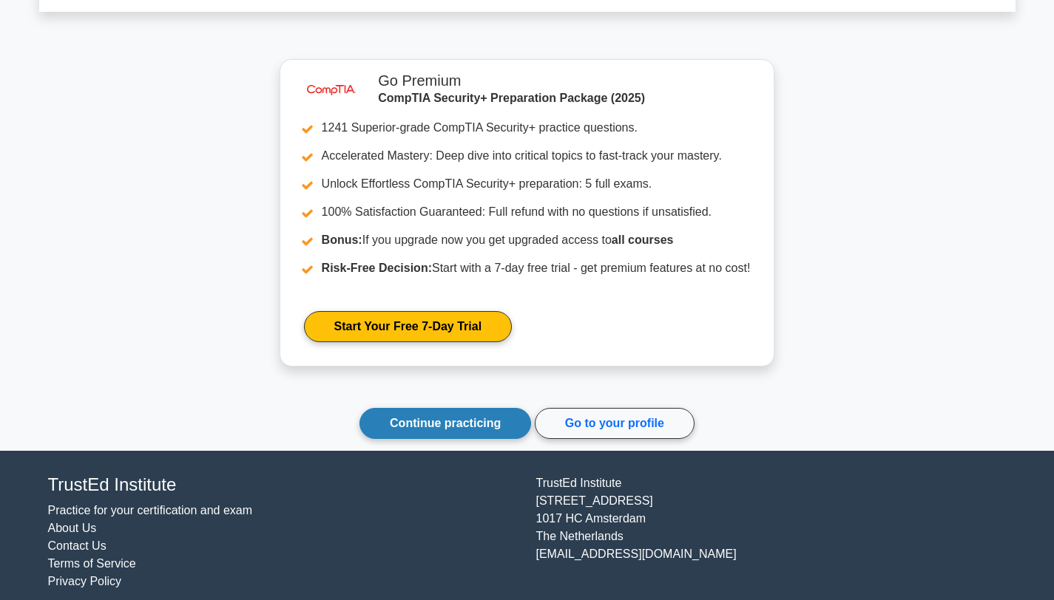
click at [396, 418] on link "Continue practicing" at bounding box center [445, 423] width 172 height 31
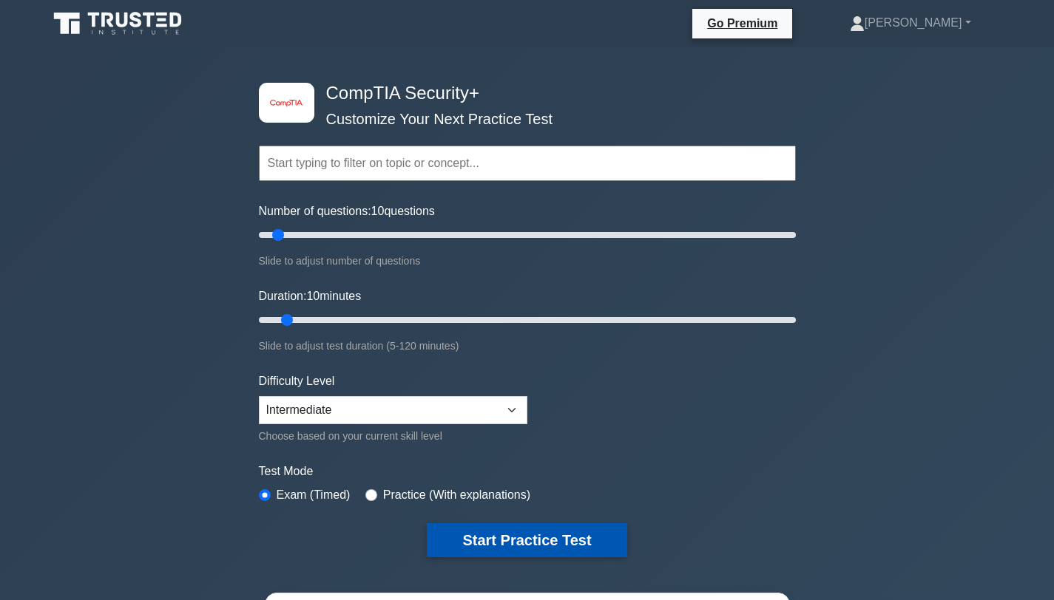
click at [450, 533] on button "Start Practice Test" at bounding box center [527, 541] width 200 height 34
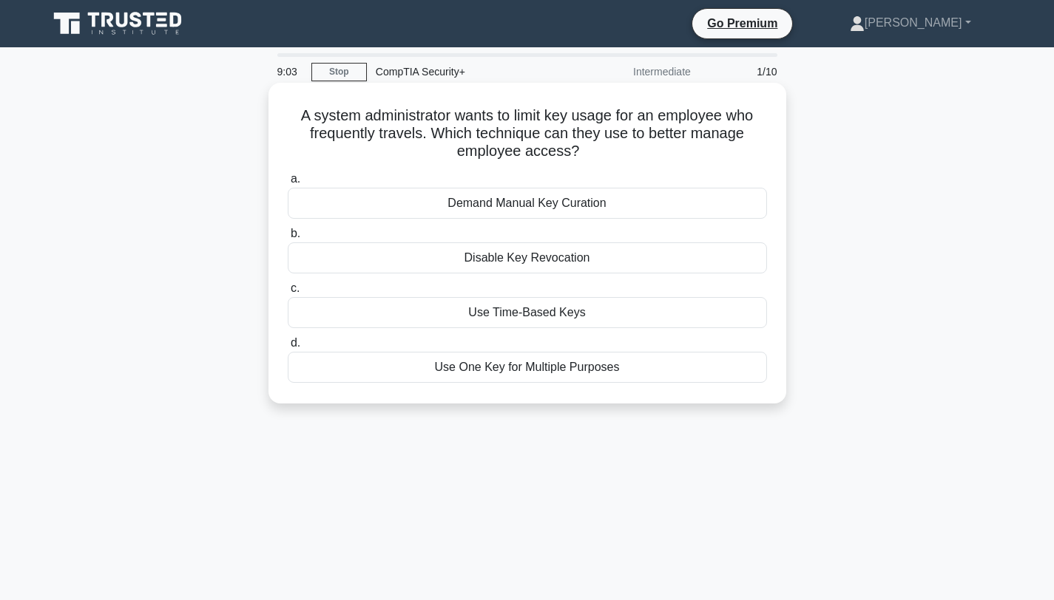
click at [530, 368] on div "Use One Key for Multiple Purposes" at bounding box center [527, 367] width 479 height 31
click at [288, 348] on input "d. Use One Key for Multiple Purposes" at bounding box center [288, 344] width 0 height 10
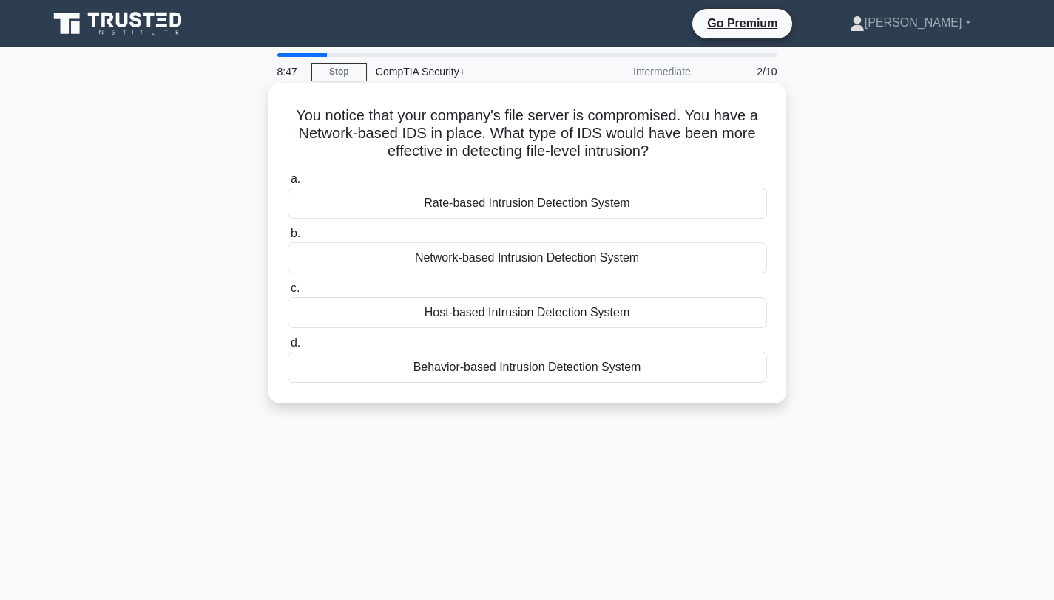
click at [519, 312] on div "Host-based Intrusion Detection System" at bounding box center [527, 312] width 479 height 31
click at [288, 294] on input "c. Host-based Intrusion Detection System" at bounding box center [288, 289] width 0 height 10
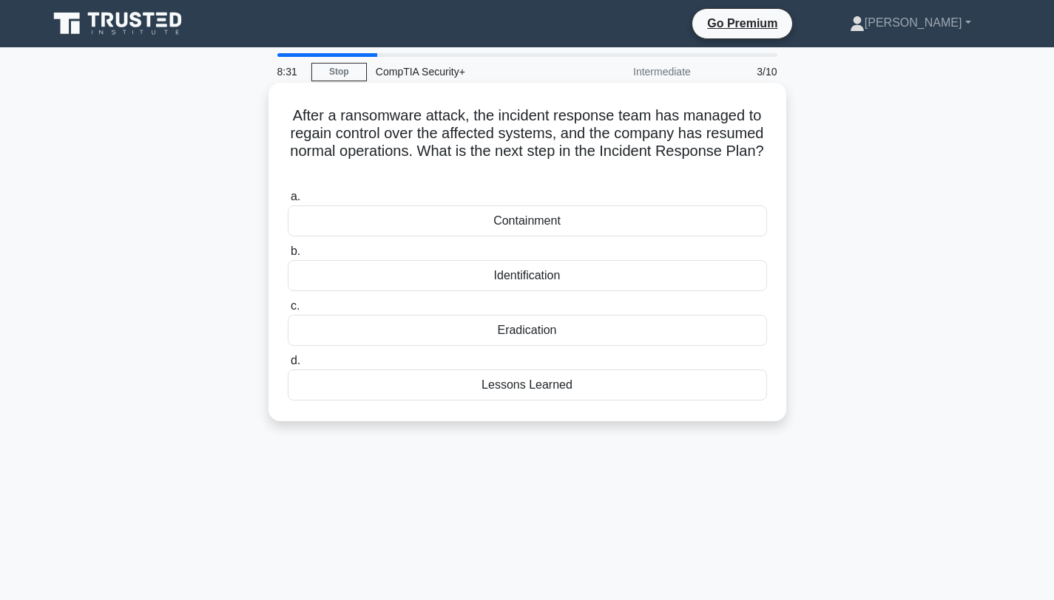
click at [518, 385] on div "Lessons Learned" at bounding box center [527, 385] width 479 height 31
click at [288, 366] on input "d. Lessons Learned" at bounding box center [288, 361] width 0 height 10
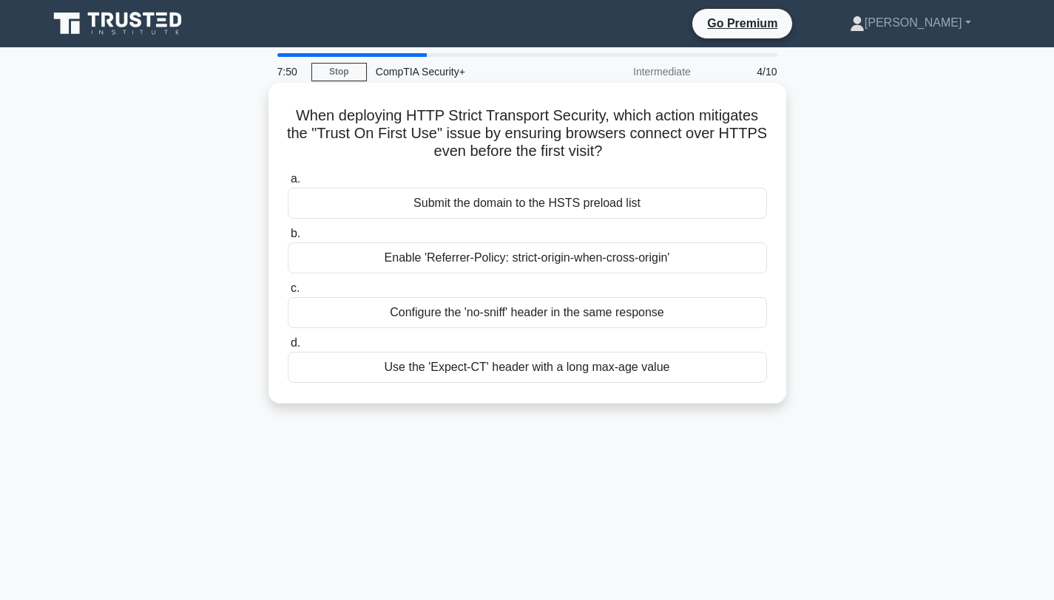
click at [518, 257] on div "Enable 'Referrer-Policy: strict-origin-when-cross-origin'" at bounding box center [527, 258] width 479 height 31
click at [288, 239] on input "b. Enable 'Referrer-Policy: strict-origin-when-cross-origin'" at bounding box center [288, 234] width 0 height 10
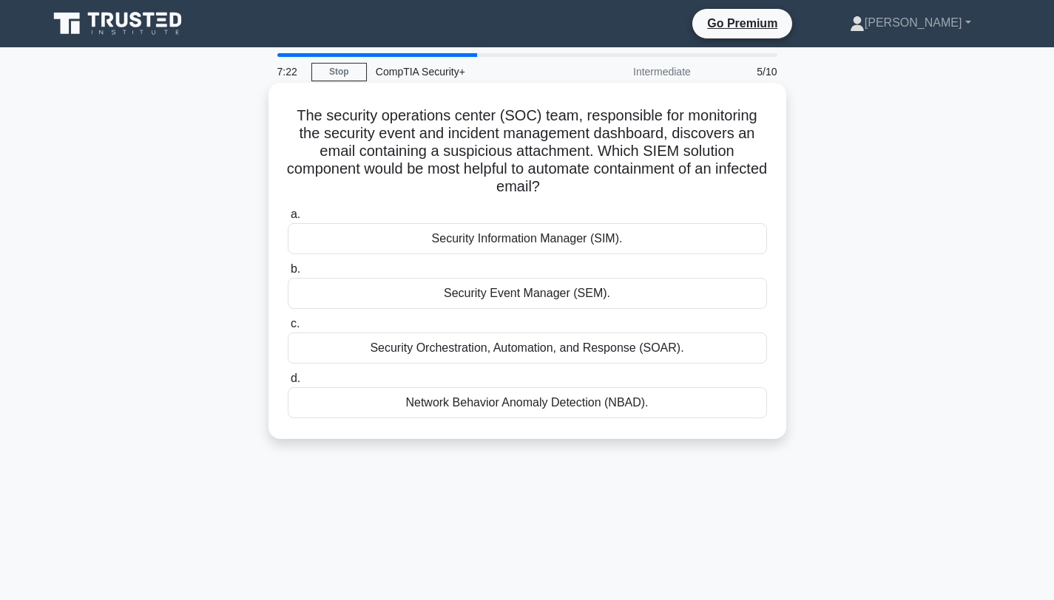
click at [505, 349] on div "Security Orchestration, Automation, and Response (SOAR)." at bounding box center [527, 348] width 479 height 31
click at [288, 329] on input "c. Security Orchestration, Automation, and Response (SOAR)." at bounding box center [288, 324] width 0 height 10
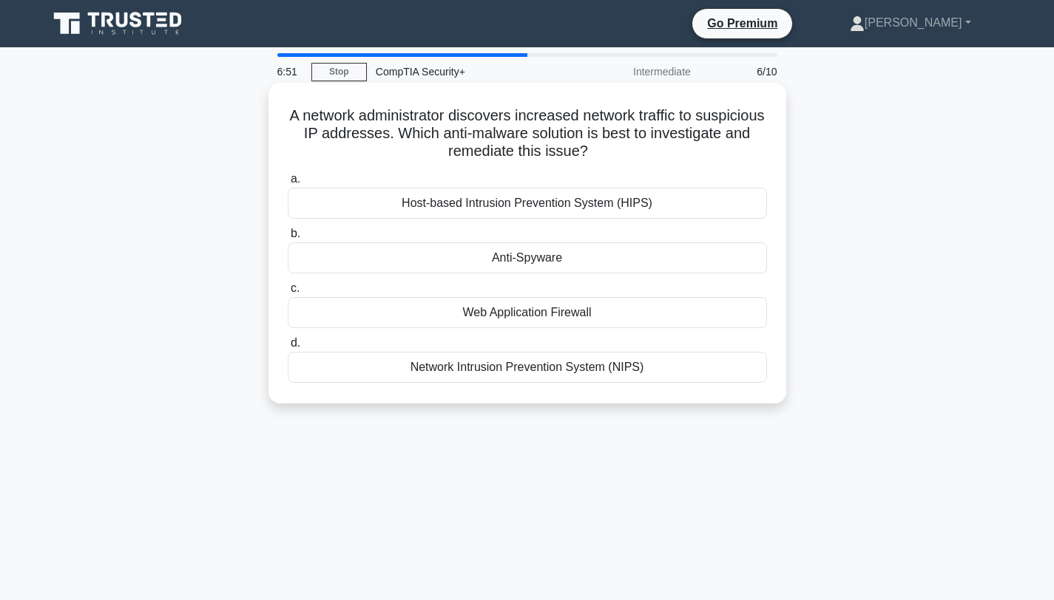
click at [537, 366] on div "Network Intrusion Prevention System (NIPS)" at bounding box center [527, 367] width 479 height 31
click at [288, 348] on input "d. Network Intrusion Prevention System (NIPS)" at bounding box center [288, 344] width 0 height 10
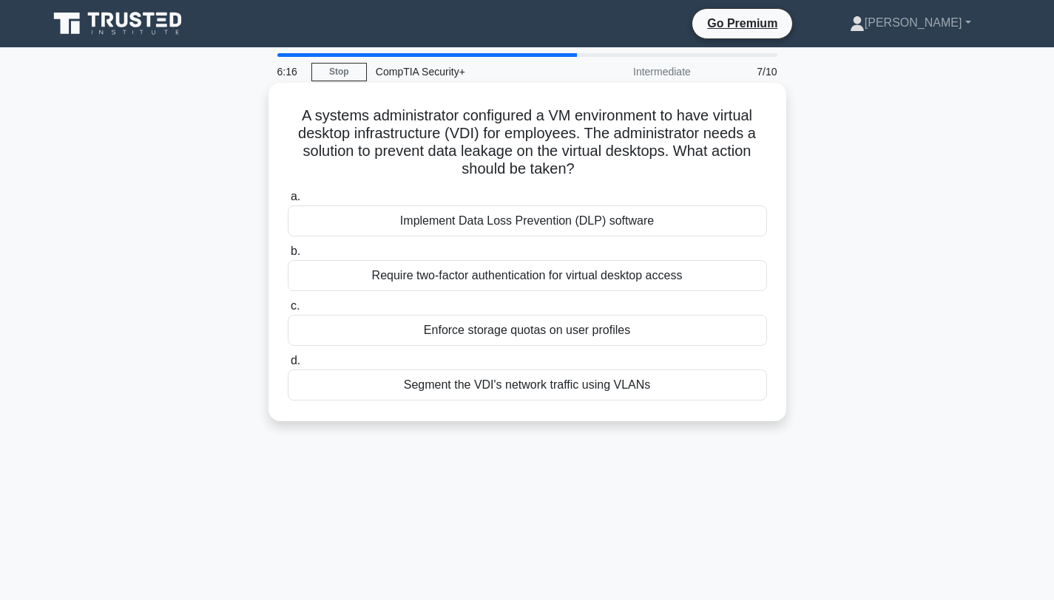
click at [503, 223] on div "Implement Data Loss Prevention (DLP) software" at bounding box center [527, 221] width 479 height 31
click at [288, 202] on input "a. Implement Data Loss Prevention (DLP) software" at bounding box center [288, 197] width 0 height 10
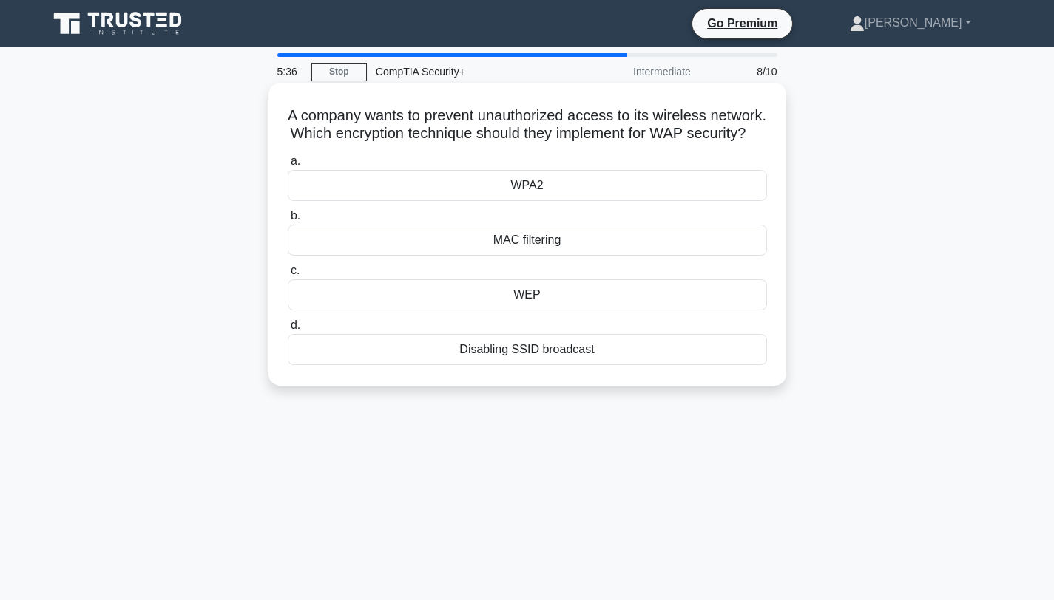
click at [532, 184] on div "WPA2" at bounding box center [527, 185] width 479 height 31
click at [288, 166] on input "a. WPA2" at bounding box center [288, 162] width 0 height 10
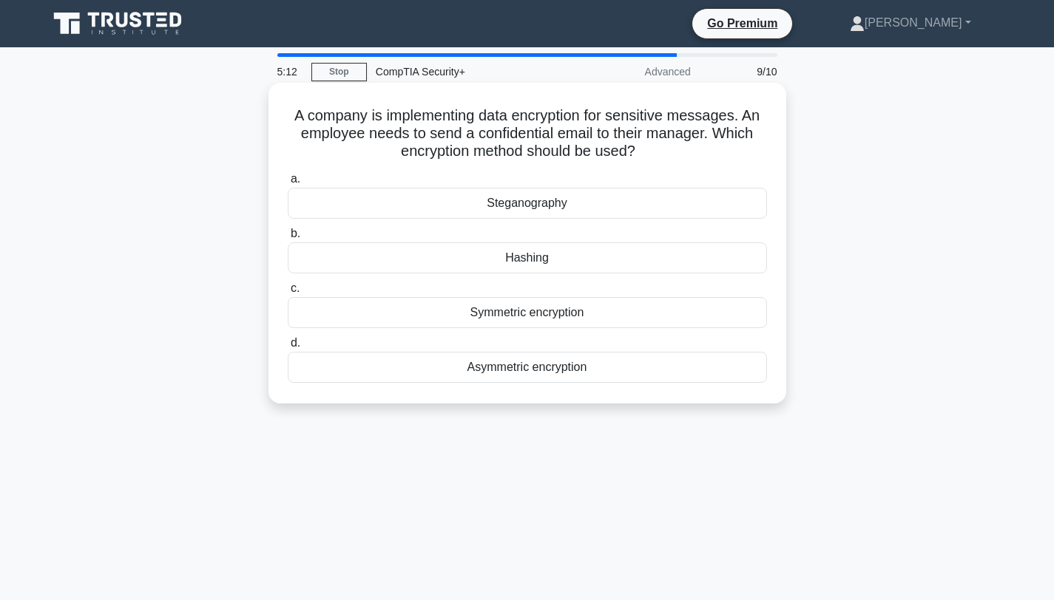
click at [495, 370] on div "Asymmetric encryption" at bounding box center [527, 367] width 479 height 31
click at [288, 348] on input "d. Asymmetric encryption" at bounding box center [288, 344] width 0 height 10
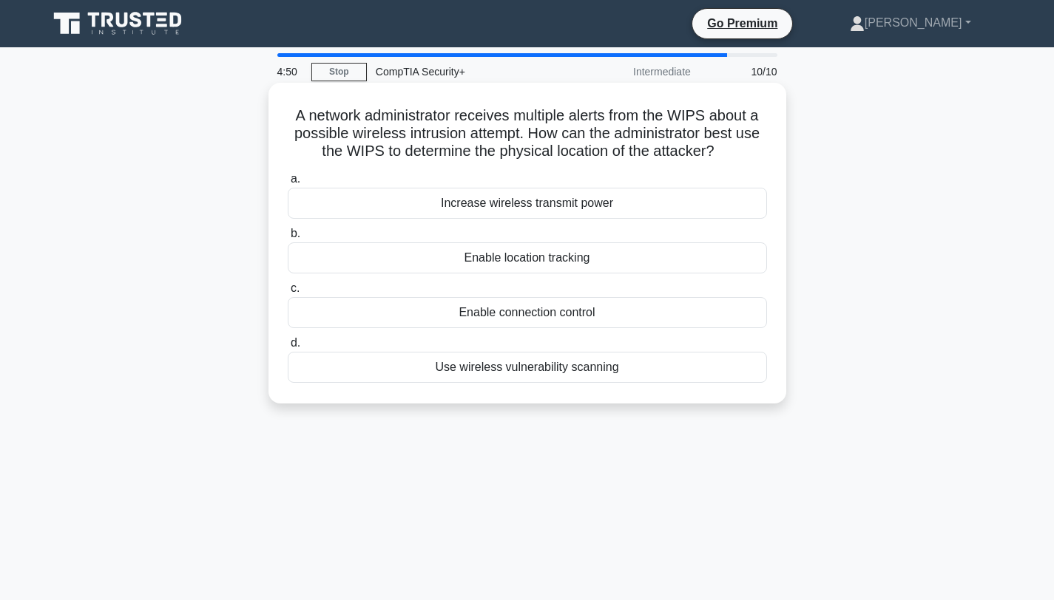
click at [509, 255] on div "Enable location tracking" at bounding box center [527, 258] width 479 height 31
click at [288, 239] on input "b. Enable location tracking" at bounding box center [288, 234] width 0 height 10
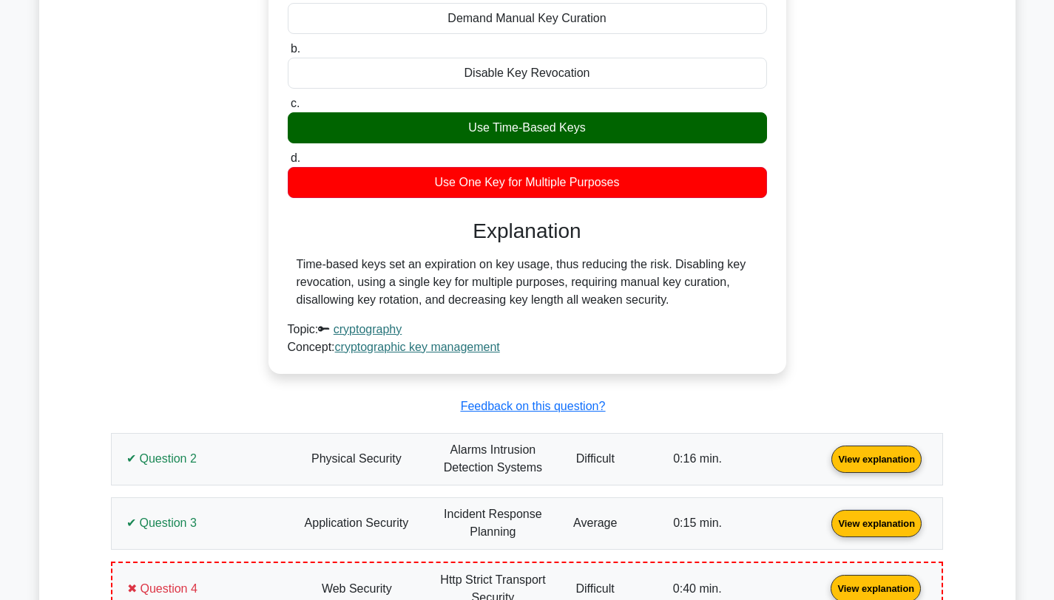
scroll to position [778, 0]
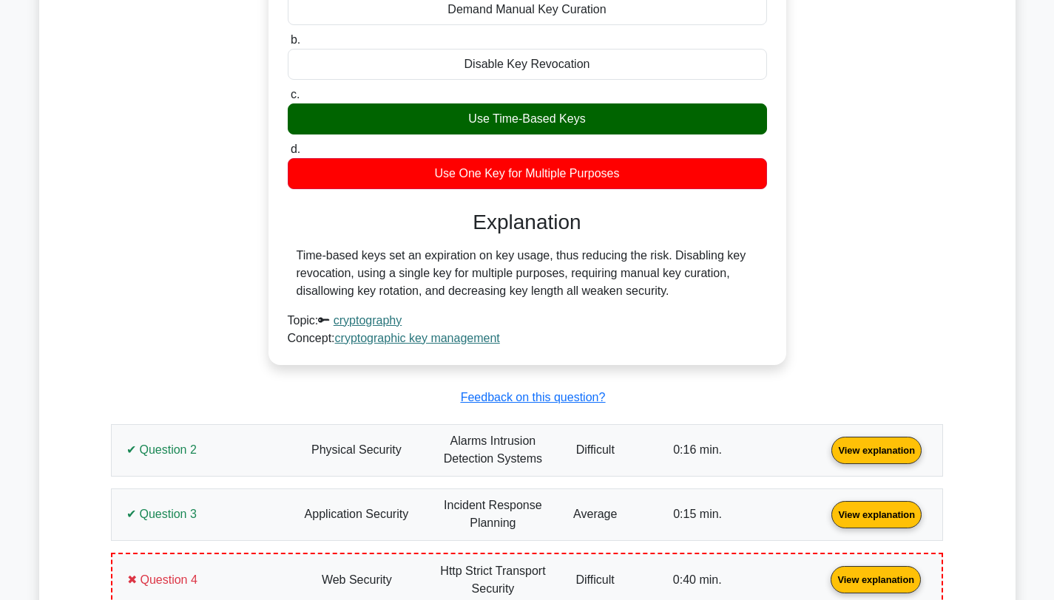
click at [825, 451] on link "View explanation" at bounding box center [876, 449] width 102 height 13
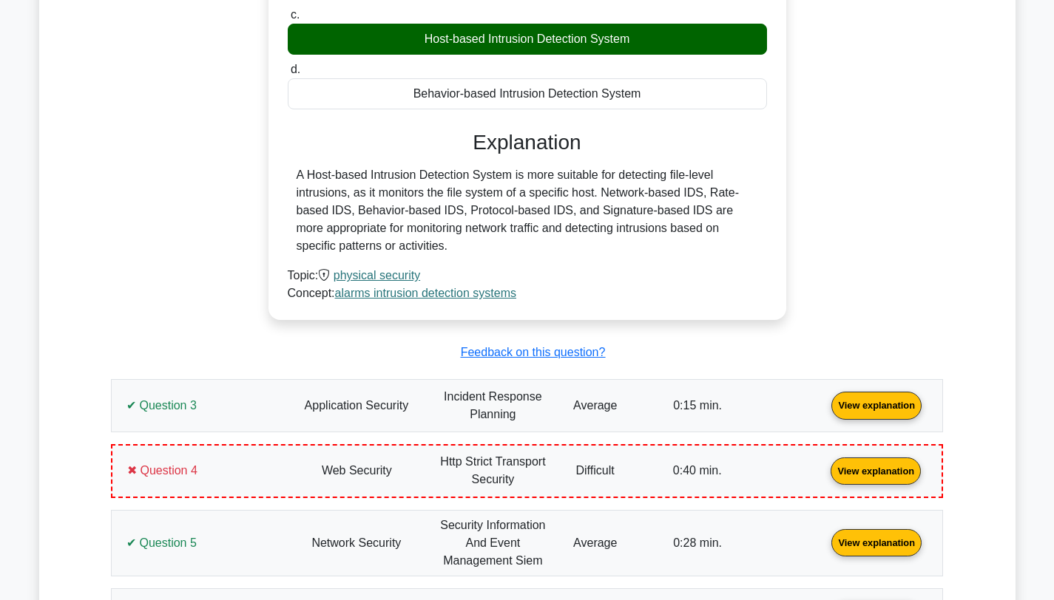
scroll to position [1481, 0]
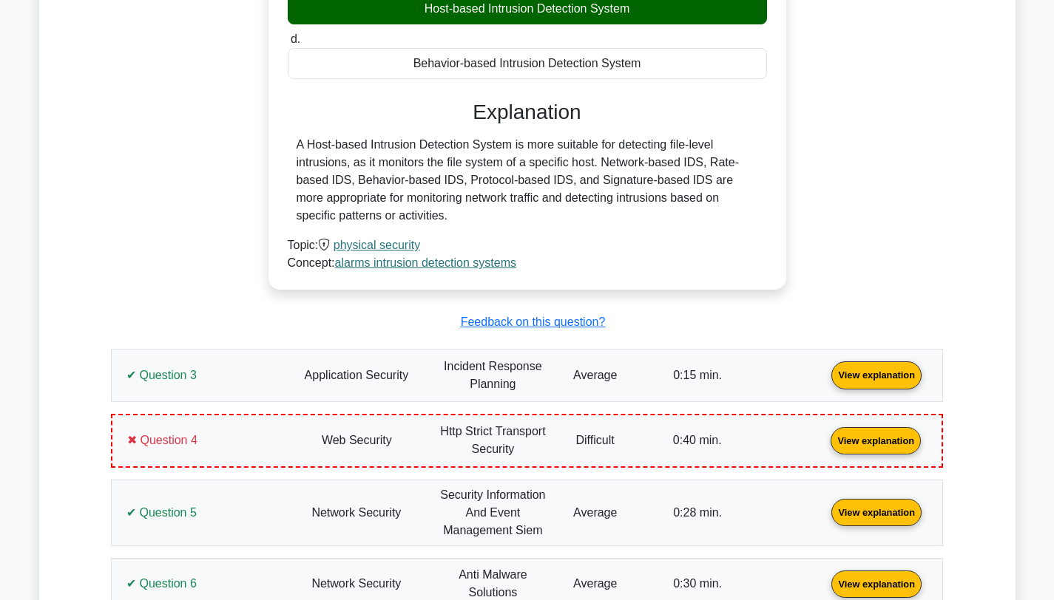
click at [825, 368] on link "View explanation" at bounding box center [876, 374] width 102 height 13
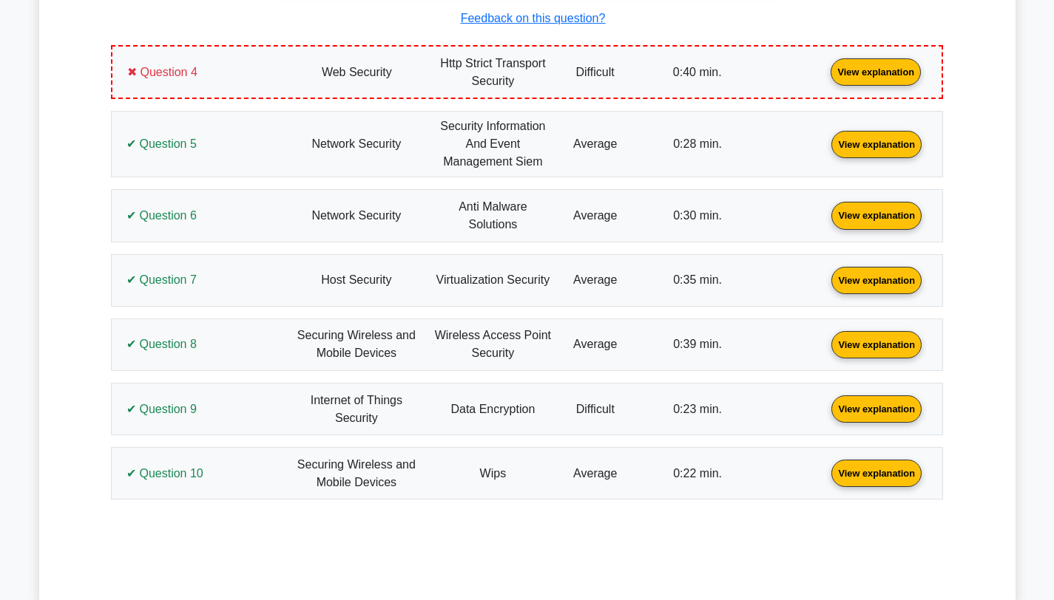
scroll to position [2492, 0]
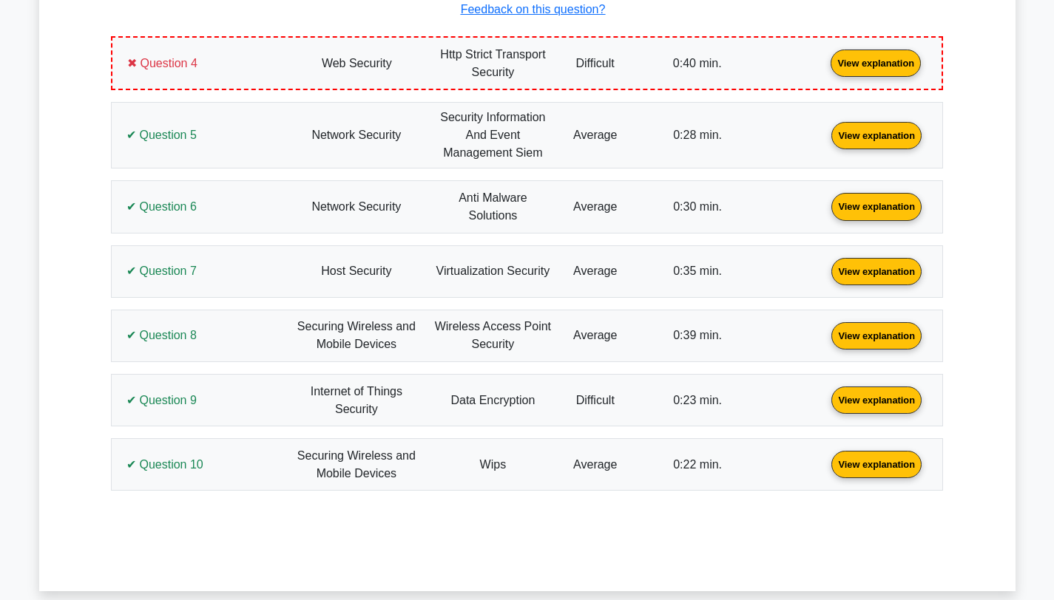
click at [825, 69] on link "View explanation" at bounding box center [876, 62] width 102 height 13
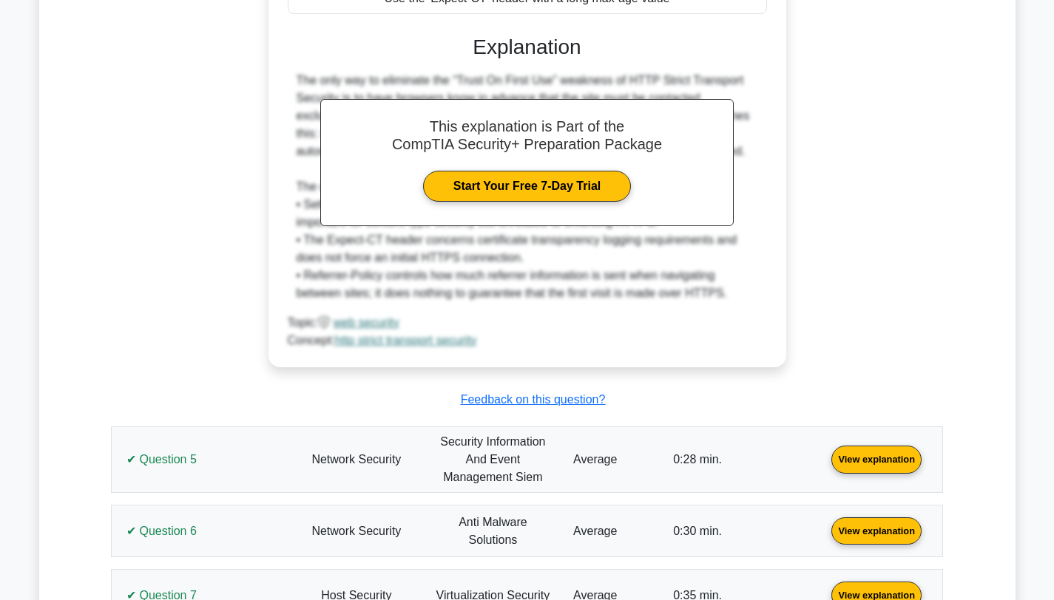
scroll to position [2942, 0]
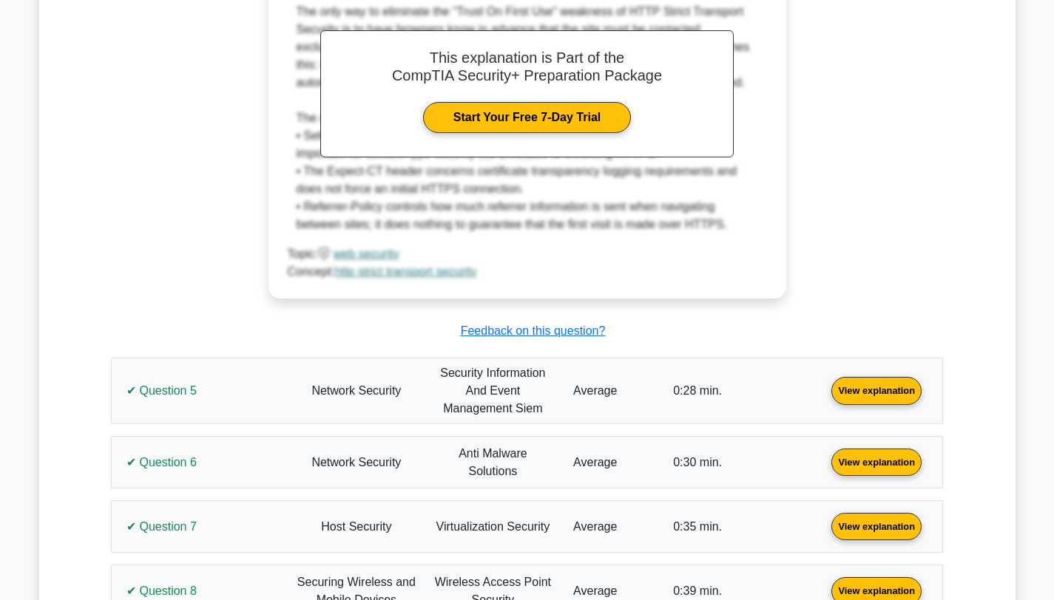
click at [825, 384] on link "View explanation" at bounding box center [876, 390] width 102 height 13
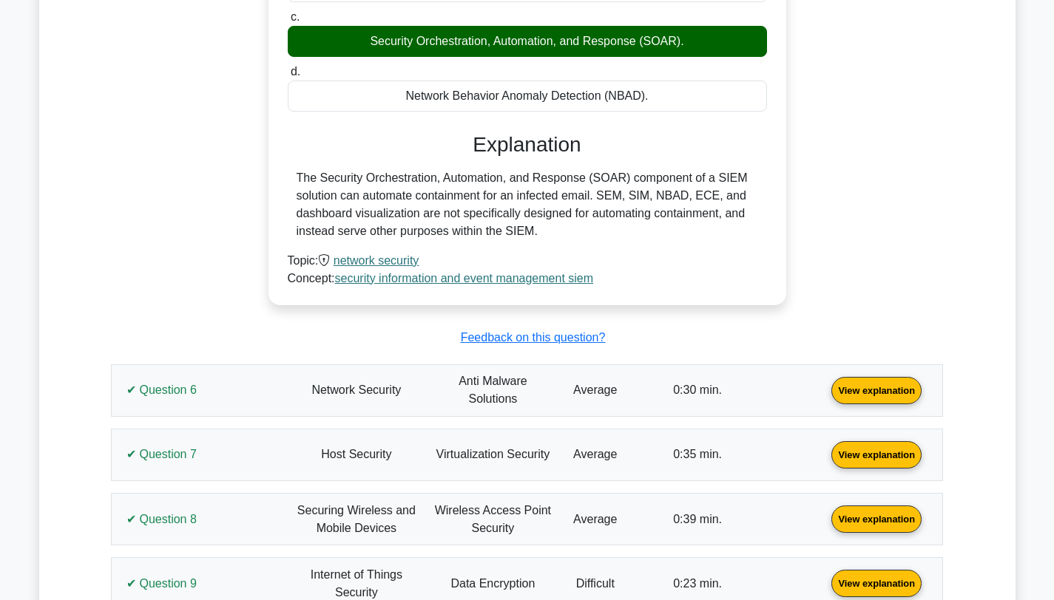
scroll to position [3607, 0]
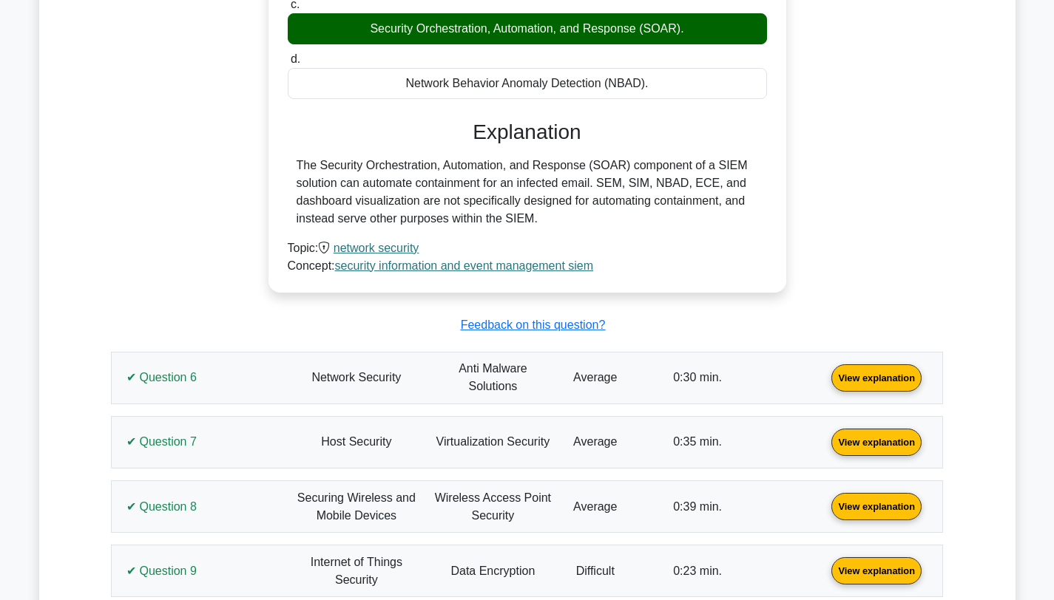
click at [825, 381] on link "View explanation" at bounding box center [876, 376] width 102 height 13
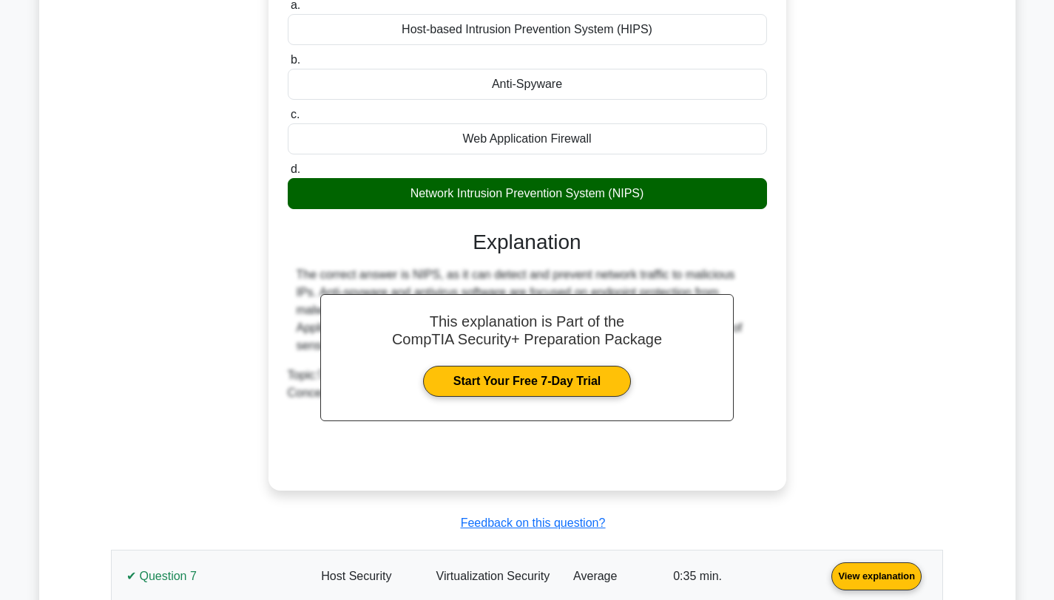
scroll to position [4210, 0]
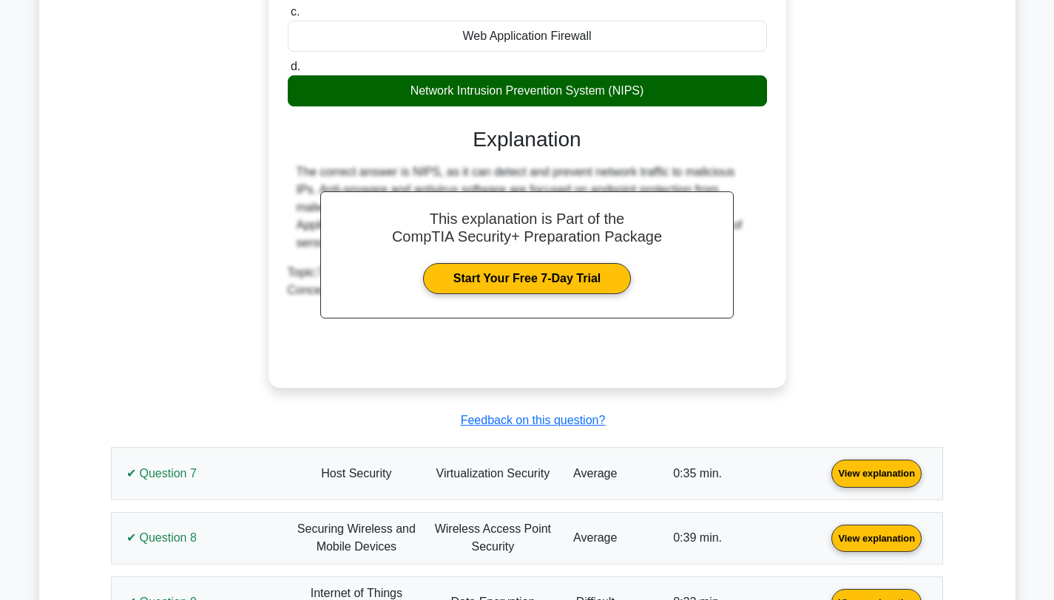
drag, startPoint x: 237, startPoint y: 459, endPoint x: 220, endPoint y: 429, distance: 34.4
click at [825, 467] on link "View explanation" at bounding box center [876, 473] width 102 height 13
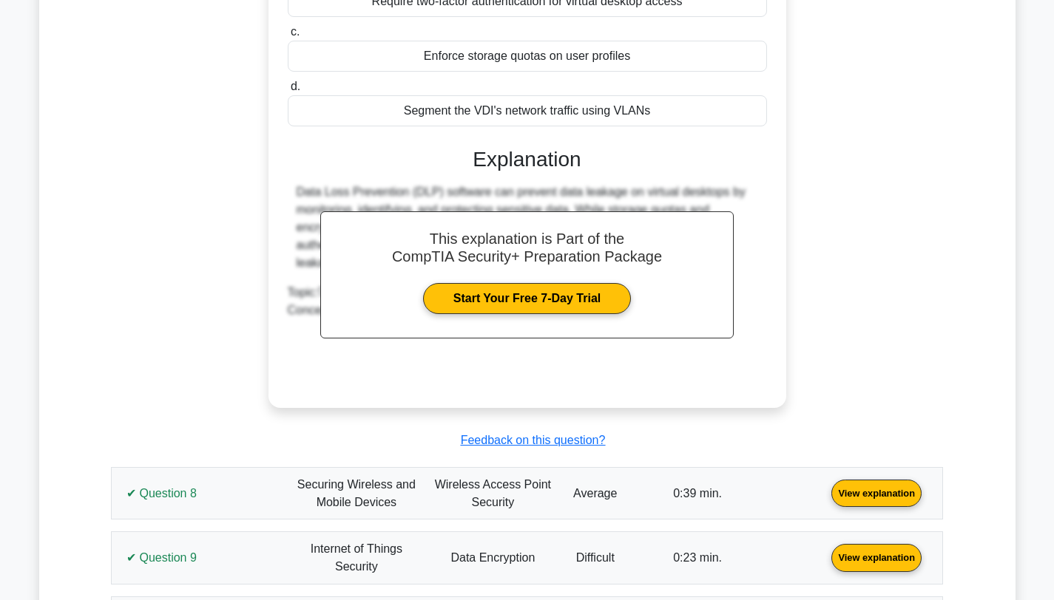
scroll to position [5117, 0]
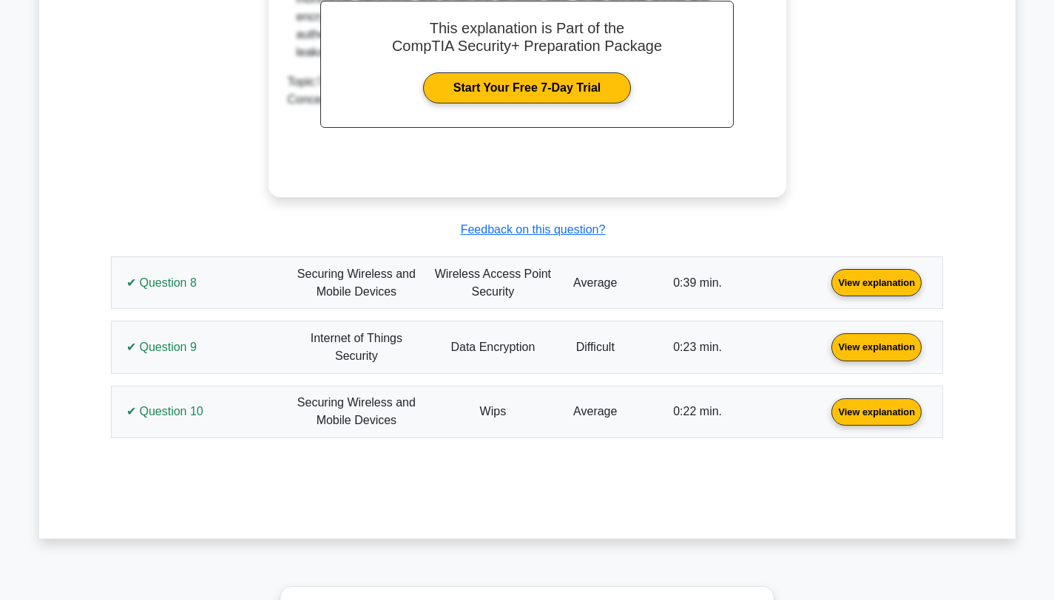
click at [825, 288] on link "View explanation" at bounding box center [876, 282] width 102 height 13
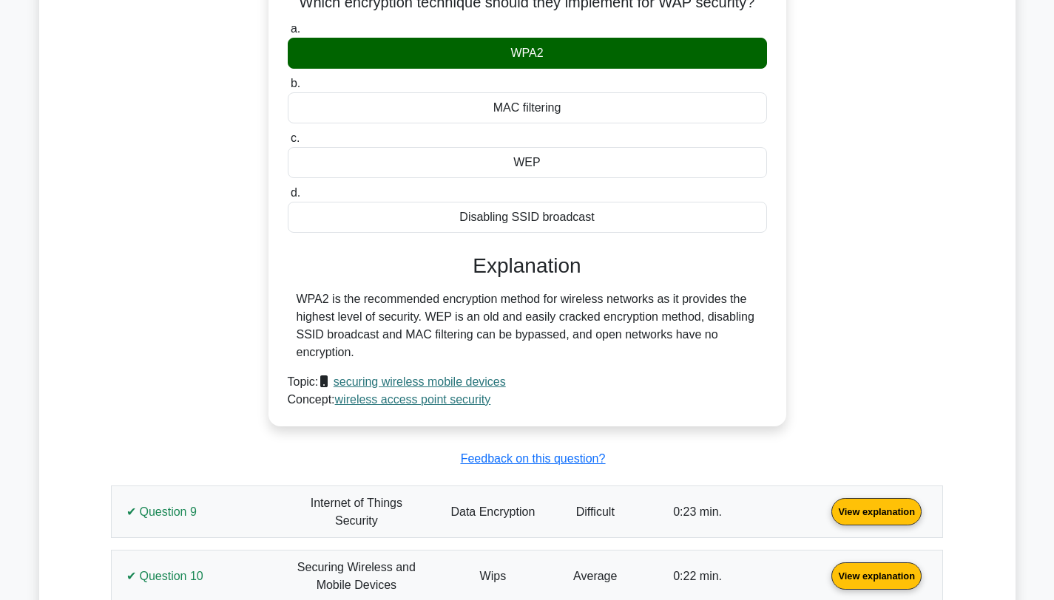
scroll to position [5482, 0]
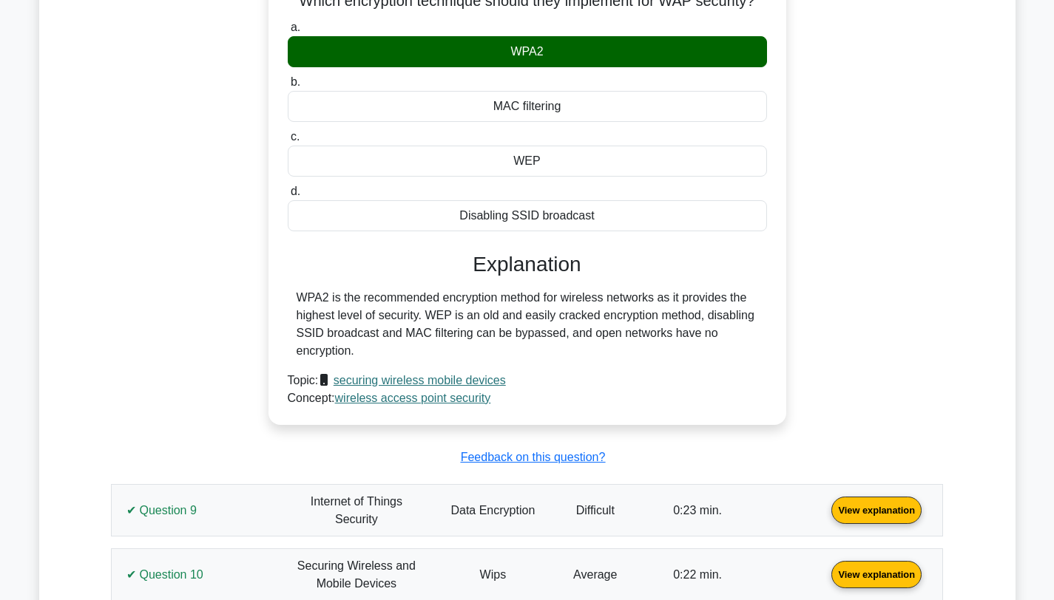
click at [825, 512] on link "View explanation" at bounding box center [876, 510] width 102 height 13
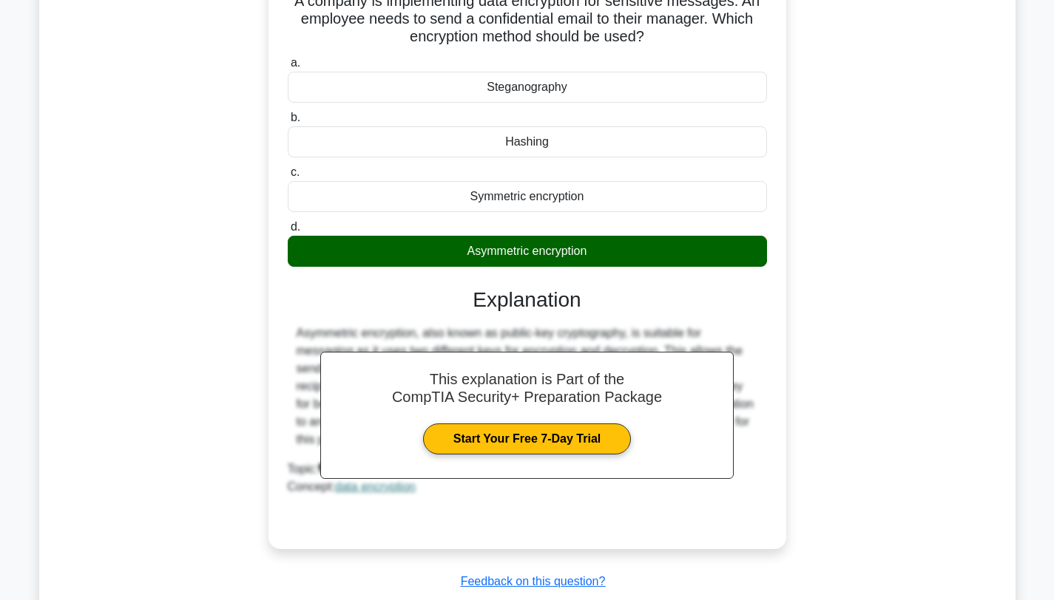
scroll to position [6247, 0]
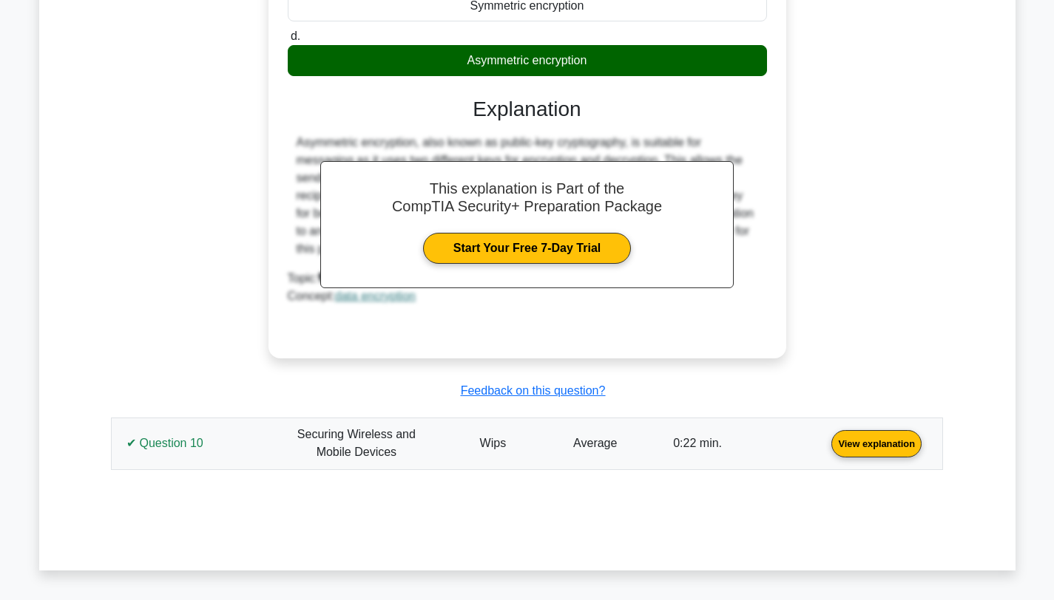
drag, startPoint x: 210, startPoint y: 442, endPoint x: 195, endPoint y: 407, distance: 37.8
click at [825, 441] on link "View explanation" at bounding box center [876, 443] width 102 height 13
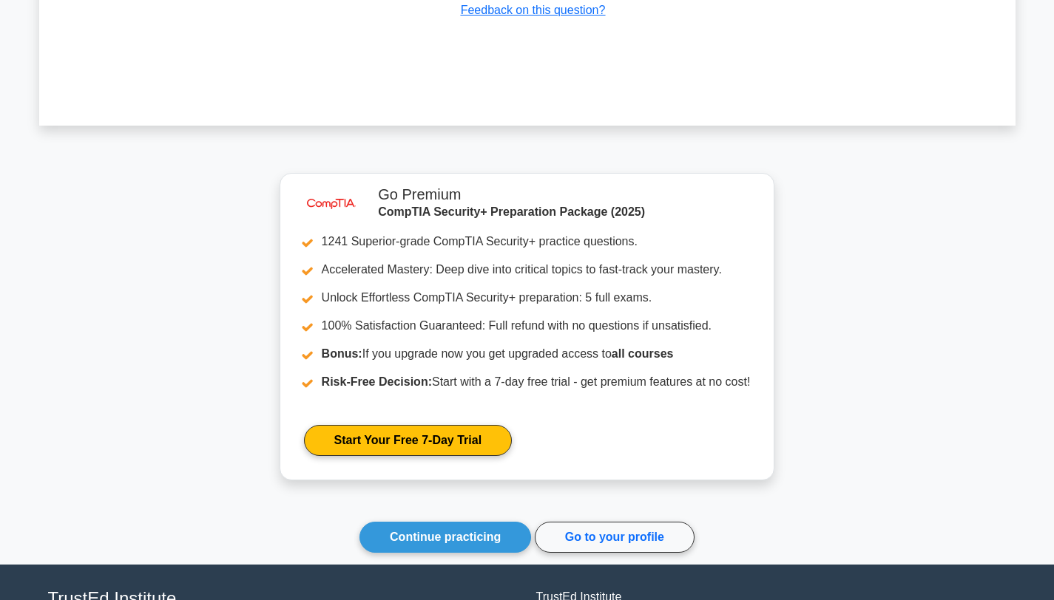
scroll to position [7433, 0]
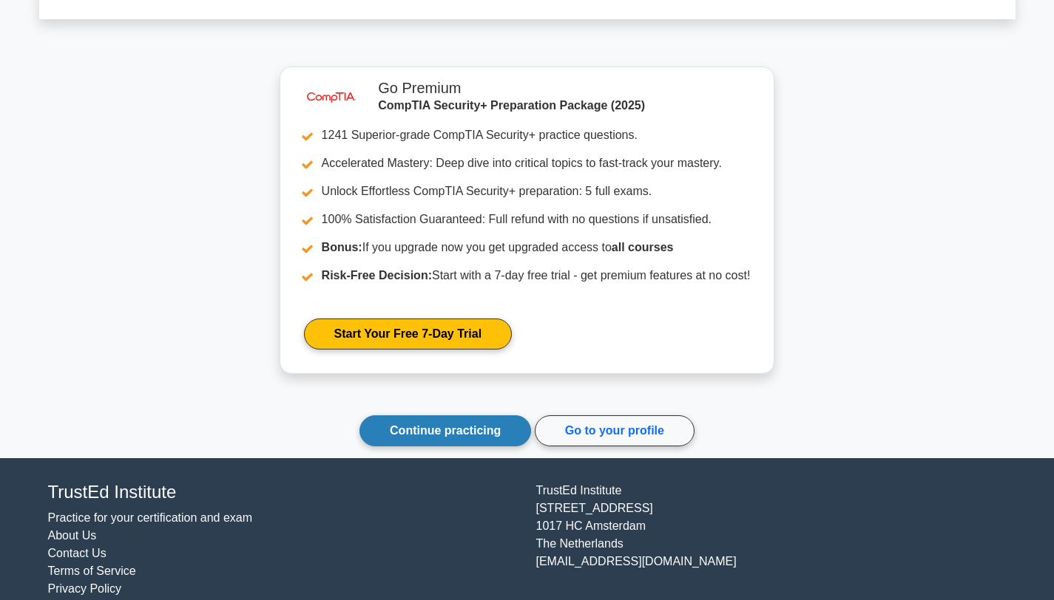
click at [383, 424] on link "Continue practicing" at bounding box center [445, 431] width 172 height 31
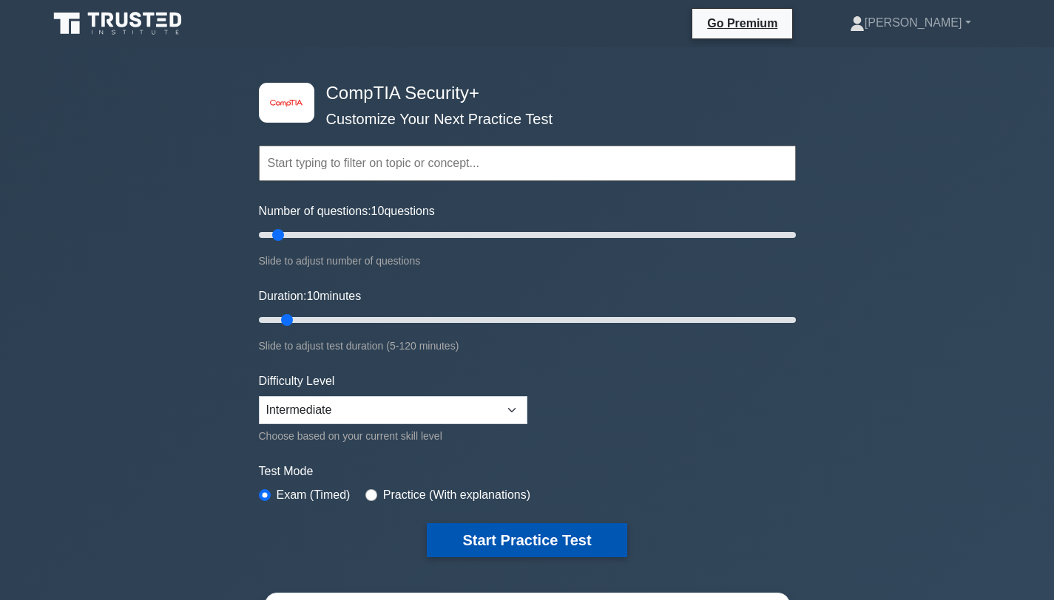
click at [480, 541] on button "Start Practice Test" at bounding box center [527, 541] width 200 height 34
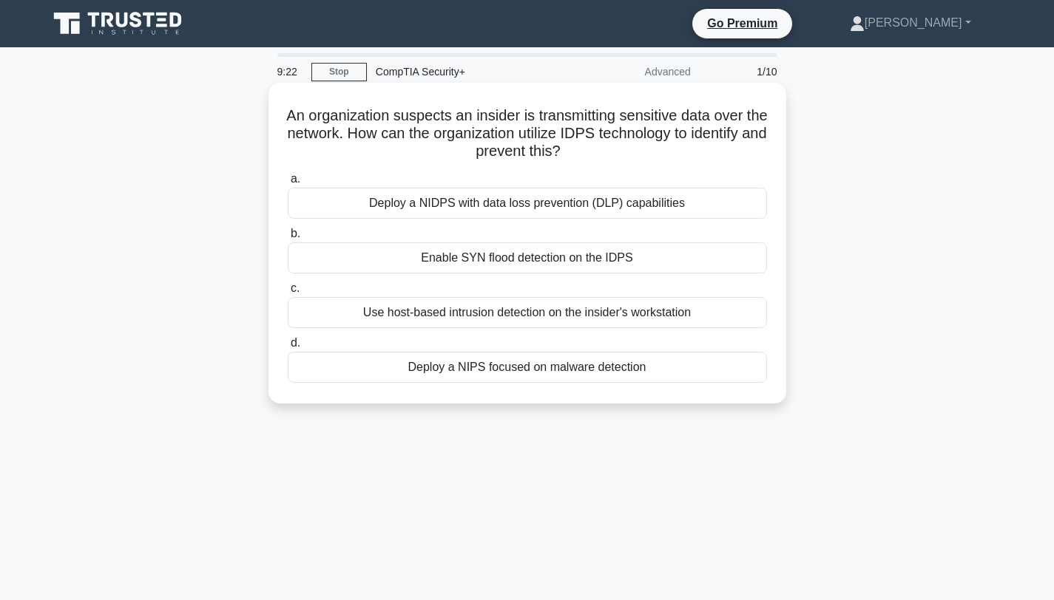
click at [524, 206] on div "Deploy a NIDPS with data loss prevention (DLP) capabilities" at bounding box center [527, 203] width 479 height 31
click at [288, 184] on input "a. Deploy a NIDPS with data loss prevention (DLP) capabilities" at bounding box center [288, 180] width 0 height 10
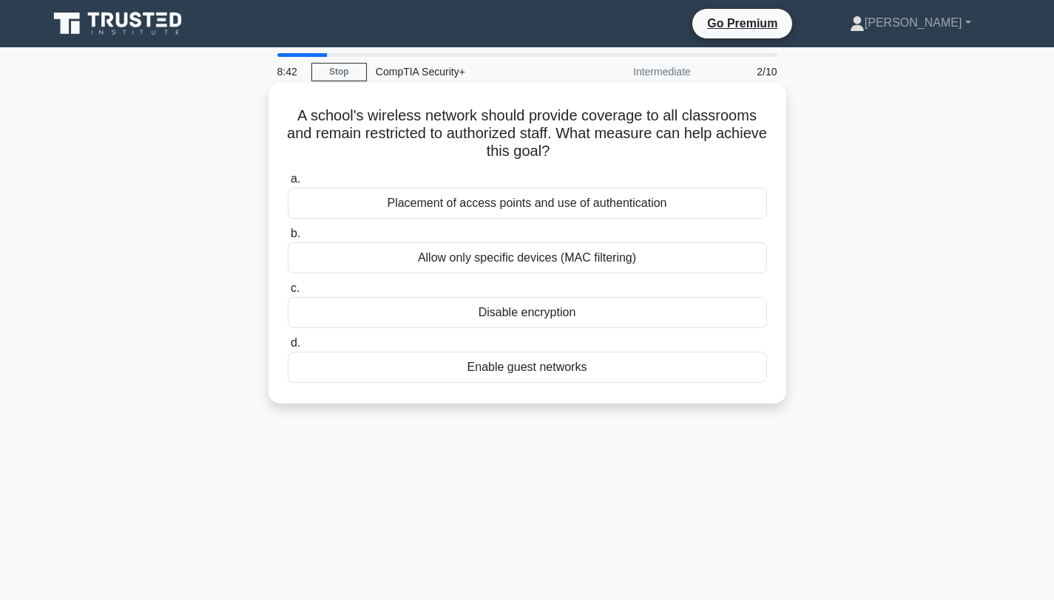
click at [530, 262] on div "Allow only specific devices (MAC filtering)" at bounding box center [527, 258] width 479 height 31
click at [288, 239] on input "b. Allow only specific devices (MAC filtering)" at bounding box center [288, 234] width 0 height 10
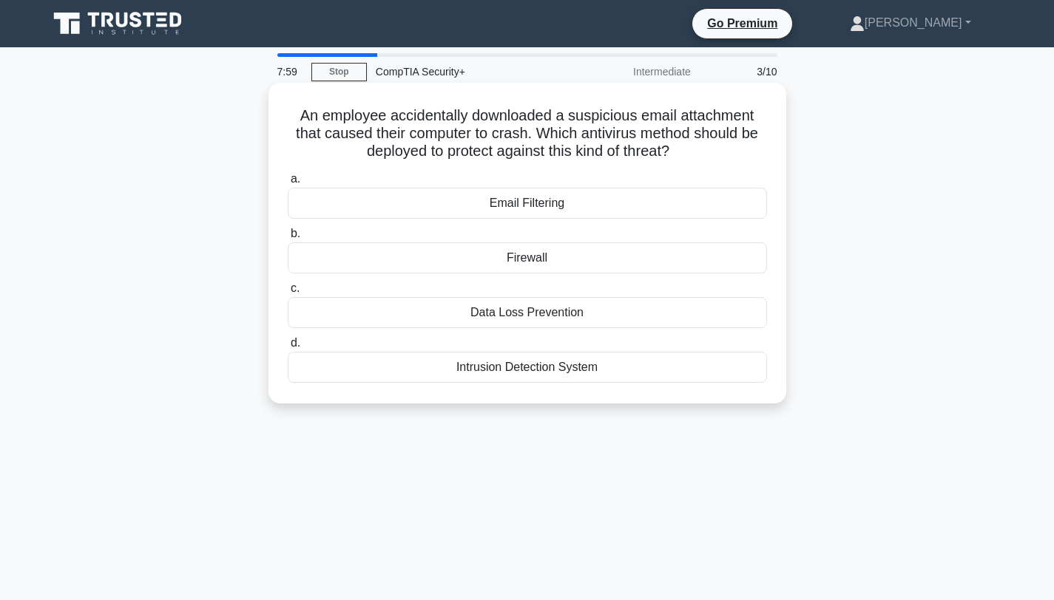
click at [525, 259] on div "Firewall" at bounding box center [527, 258] width 479 height 31
click at [288, 239] on input "b. Firewall" at bounding box center [288, 234] width 0 height 10
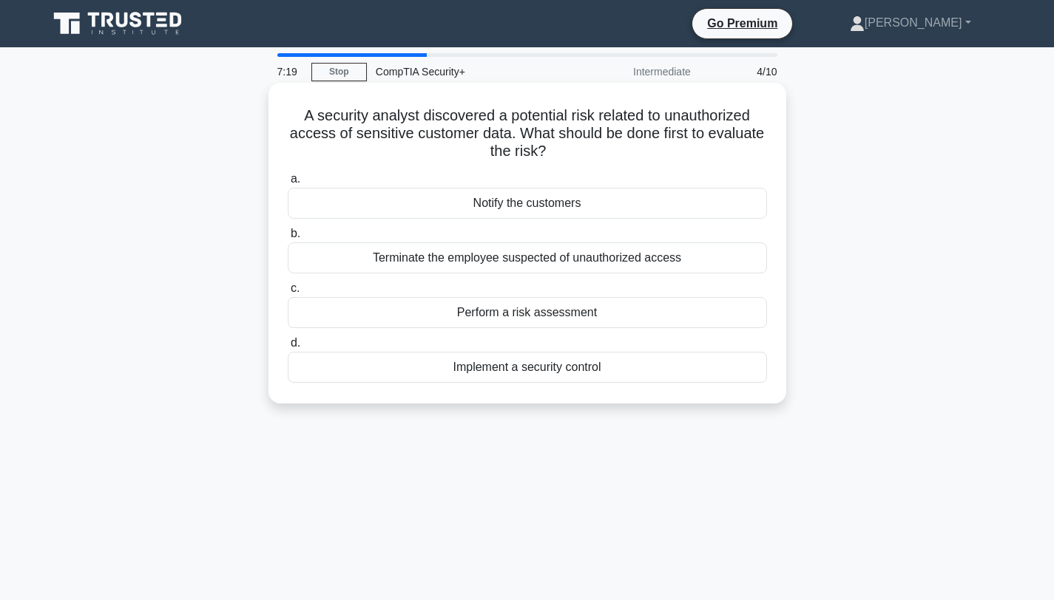
click at [528, 315] on div "Perform a risk assessment" at bounding box center [527, 312] width 479 height 31
click at [288, 294] on input "c. Perform a risk assessment" at bounding box center [288, 289] width 0 height 10
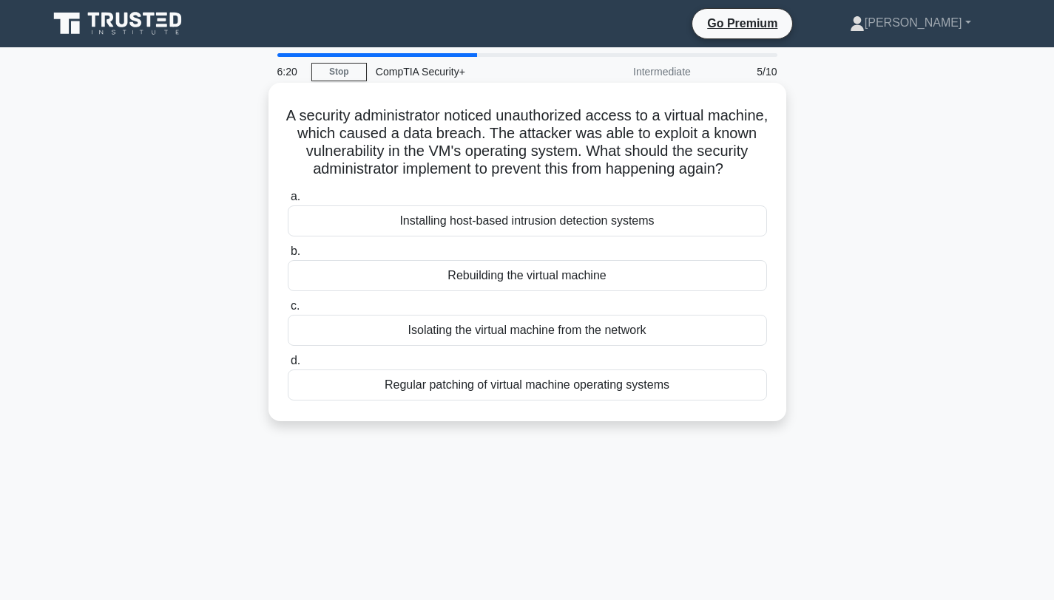
click at [498, 331] on div "Isolating the virtual machine from the network" at bounding box center [527, 330] width 479 height 31
click at [288, 311] on input "c. Isolating the virtual machine from the network" at bounding box center [288, 307] width 0 height 10
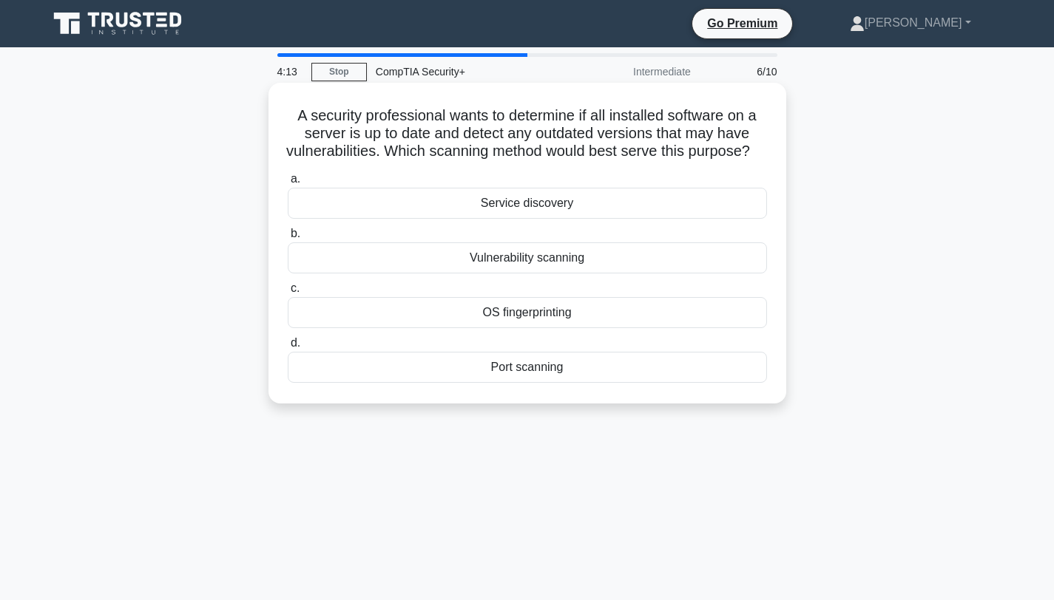
click at [534, 272] on div "Vulnerability scanning" at bounding box center [527, 258] width 479 height 31
click at [288, 239] on input "b. Vulnerability scanning" at bounding box center [288, 234] width 0 height 10
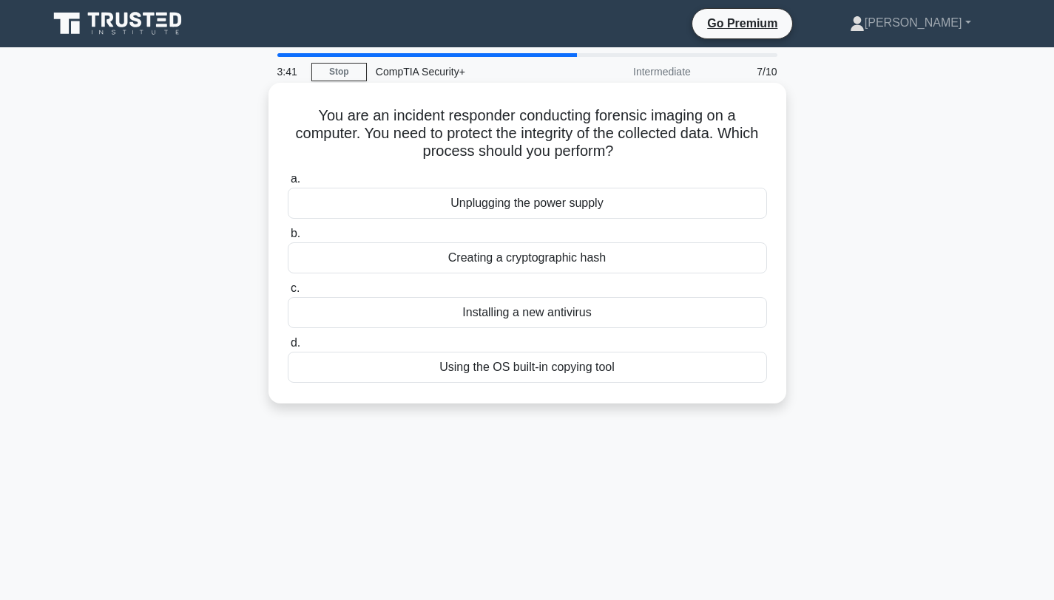
click at [524, 262] on div "Creating a cryptographic hash" at bounding box center [527, 258] width 479 height 31
click at [288, 239] on input "b. Creating a cryptographic hash" at bounding box center [288, 234] width 0 height 10
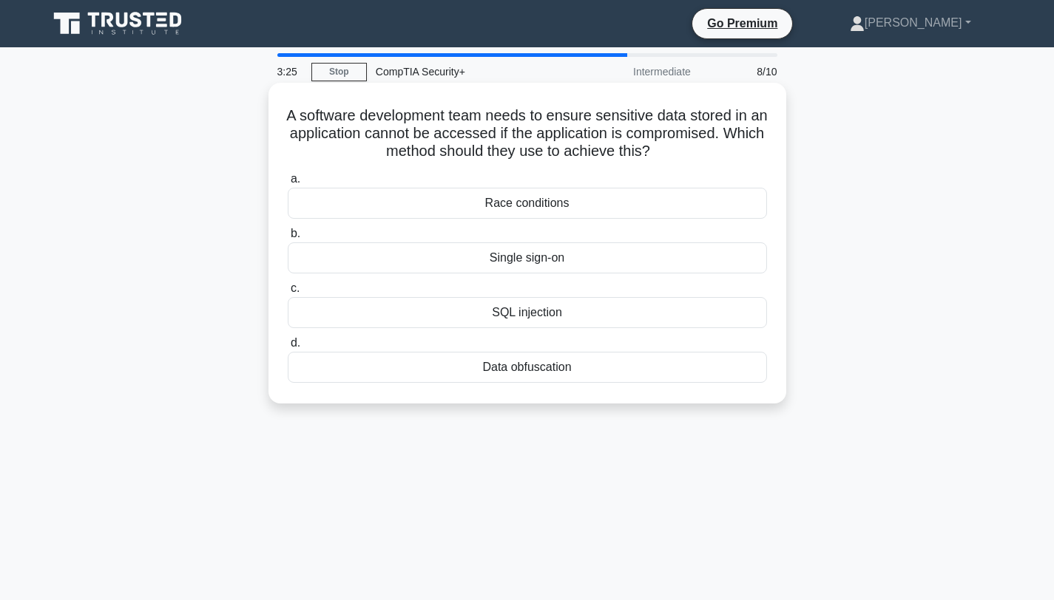
click at [519, 372] on div "Data obfuscation" at bounding box center [527, 367] width 479 height 31
click at [288, 348] on input "d. Data obfuscation" at bounding box center [288, 344] width 0 height 10
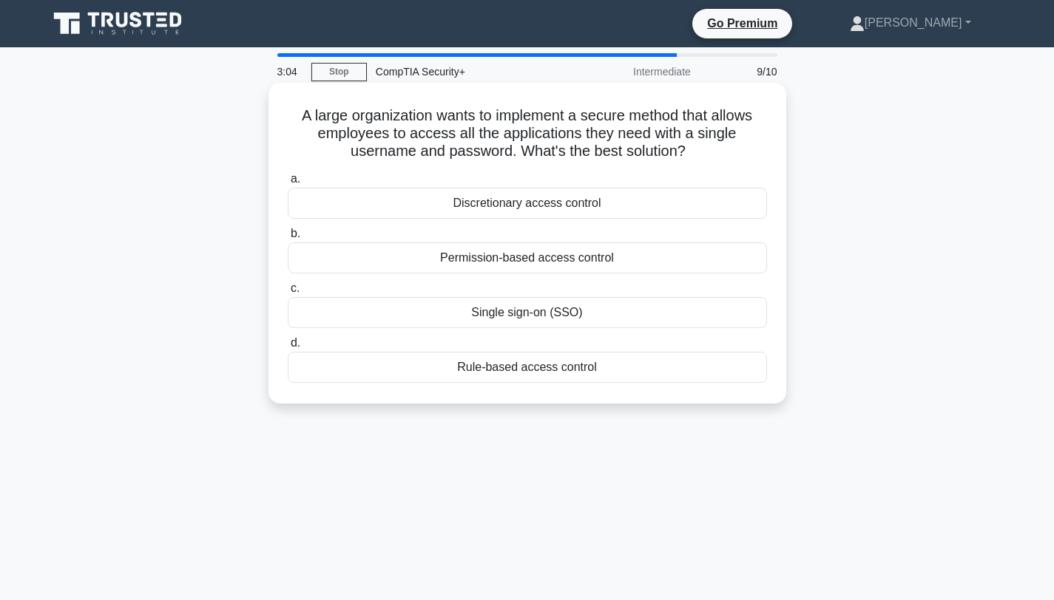
click at [519, 315] on div "Single sign-on (SSO)" at bounding box center [527, 312] width 479 height 31
click at [288, 294] on input "c. Single sign-on (SSO)" at bounding box center [288, 289] width 0 height 10
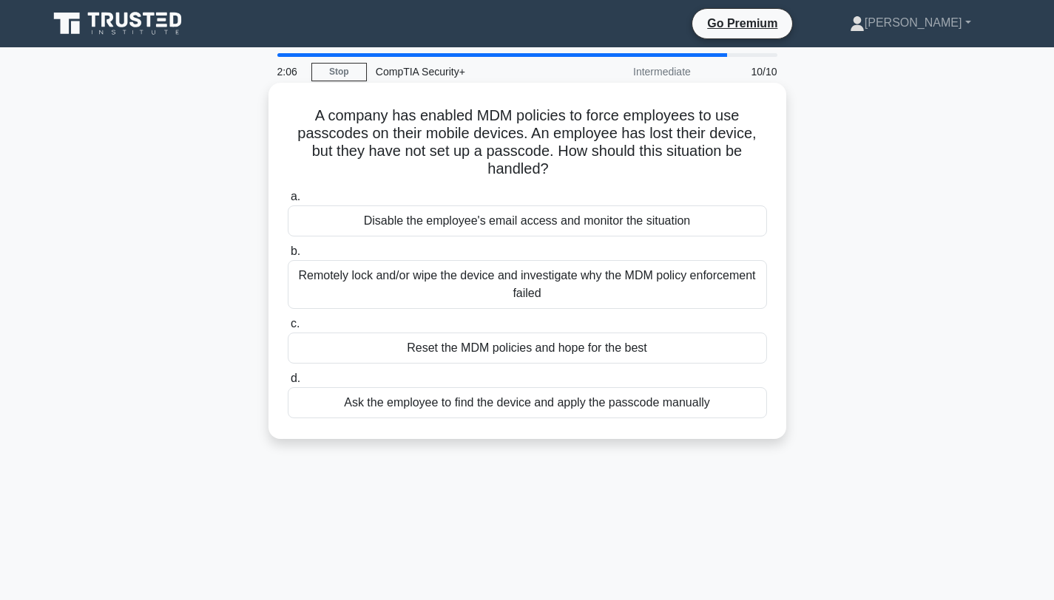
click at [515, 287] on div "Remotely lock and/or wipe the device and investigate why the MDM policy enforce…" at bounding box center [527, 284] width 479 height 49
click at [288, 257] on input "b. Remotely lock and/or wipe the device and investigate why the MDM policy enfo…" at bounding box center [288, 252] width 0 height 10
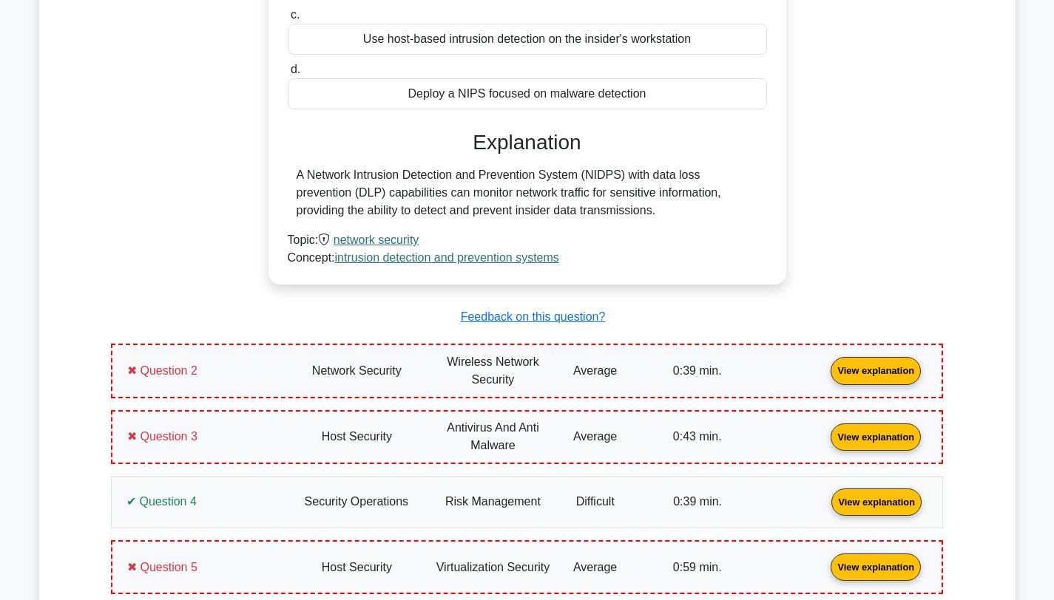
scroll to position [872, 0]
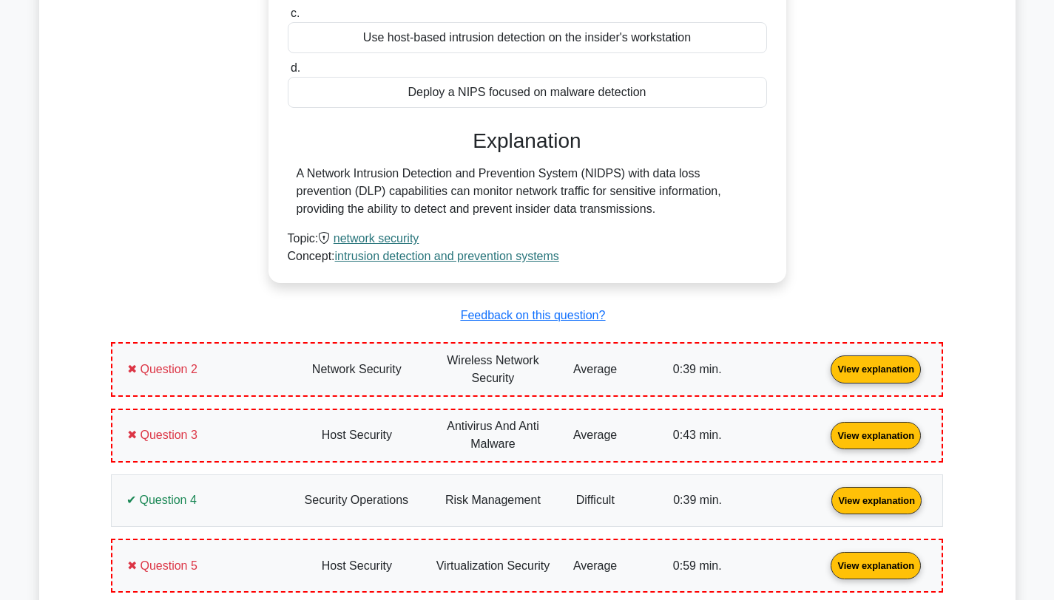
click at [825, 375] on link "View explanation" at bounding box center [876, 368] width 102 height 13
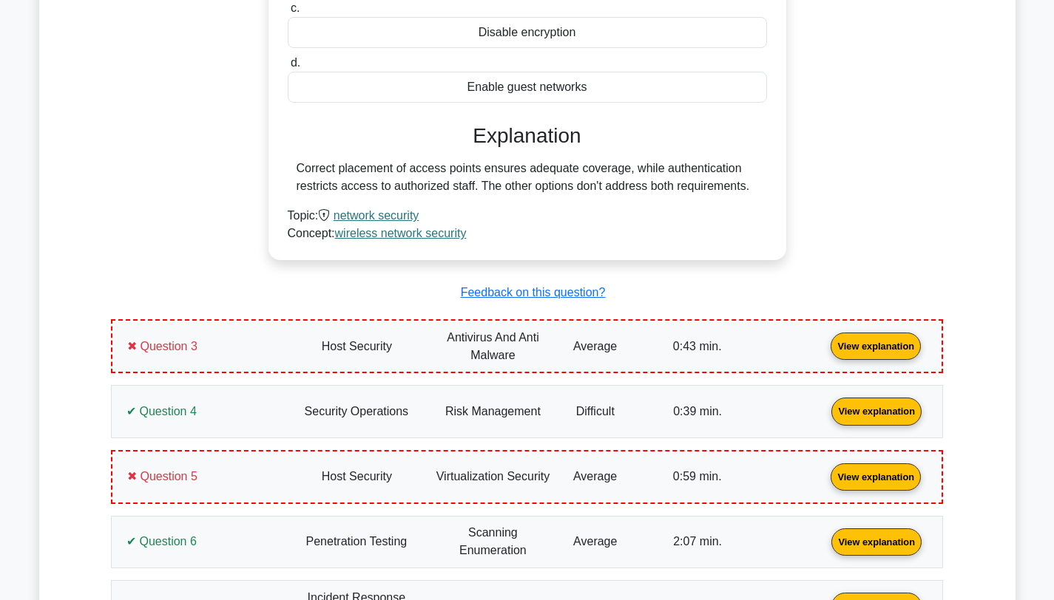
scroll to position [1472, 0]
click at [825, 351] on link "View explanation" at bounding box center [876, 345] width 102 height 13
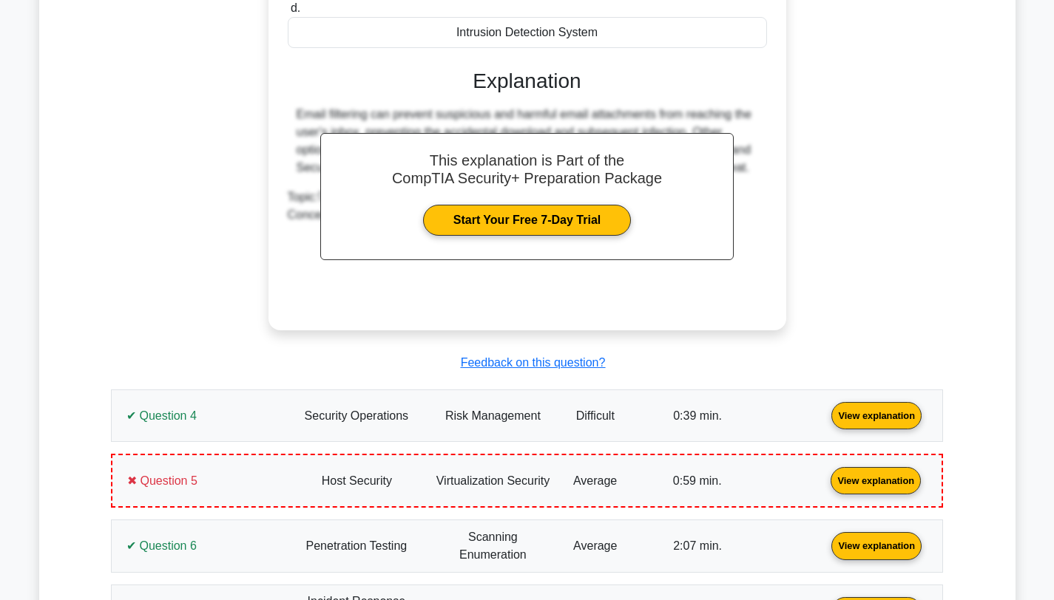
scroll to position [2155, 0]
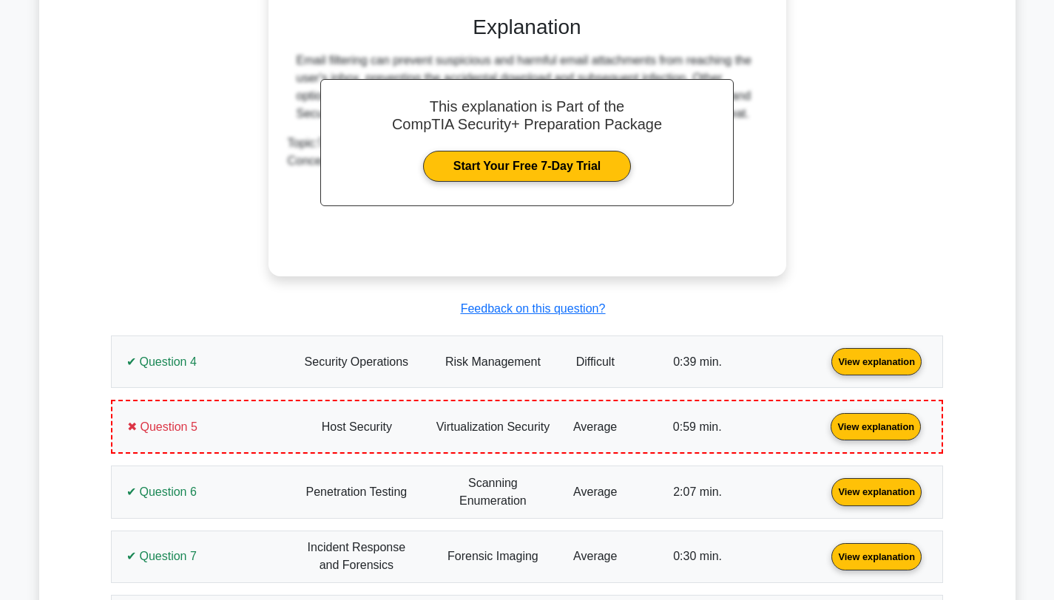
click at [825, 363] on link "View explanation" at bounding box center [876, 361] width 102 height 13
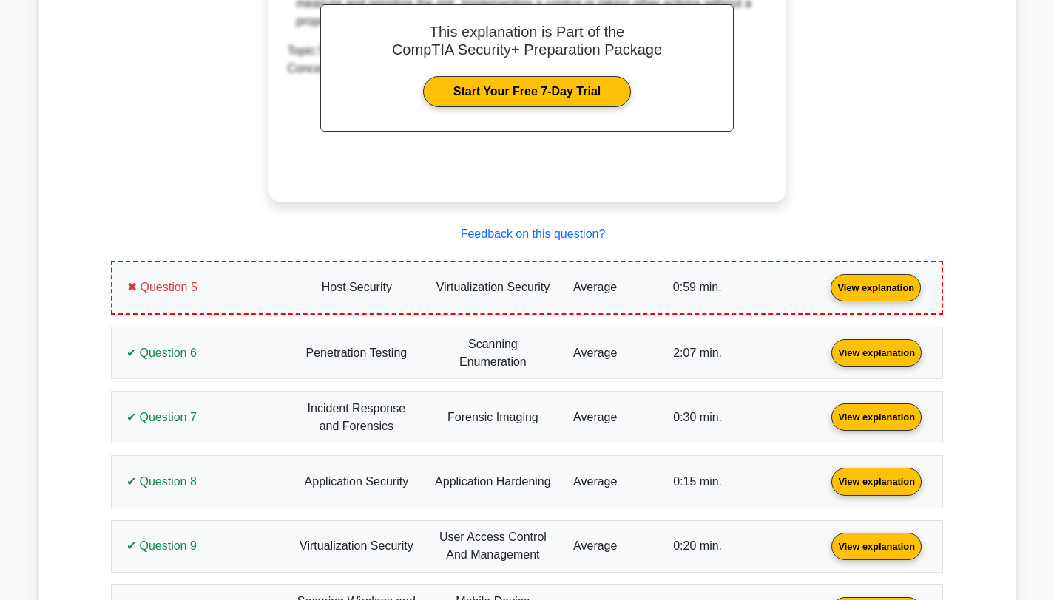
scroll to position [2941, 0]
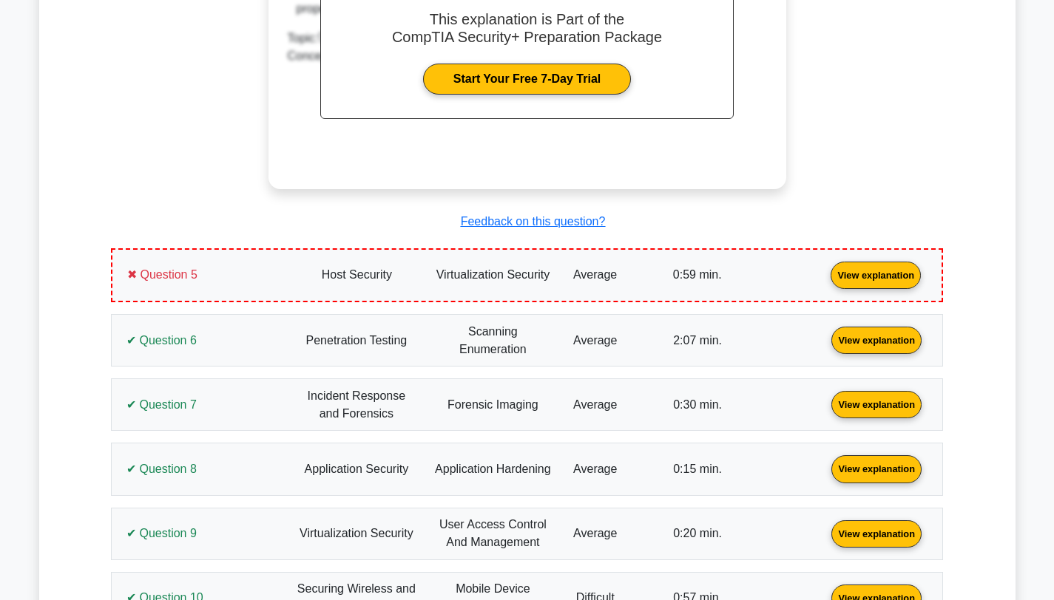
click at [825, 279] on link "View explanation" at bounding box center [876, 274] width 102 height 13
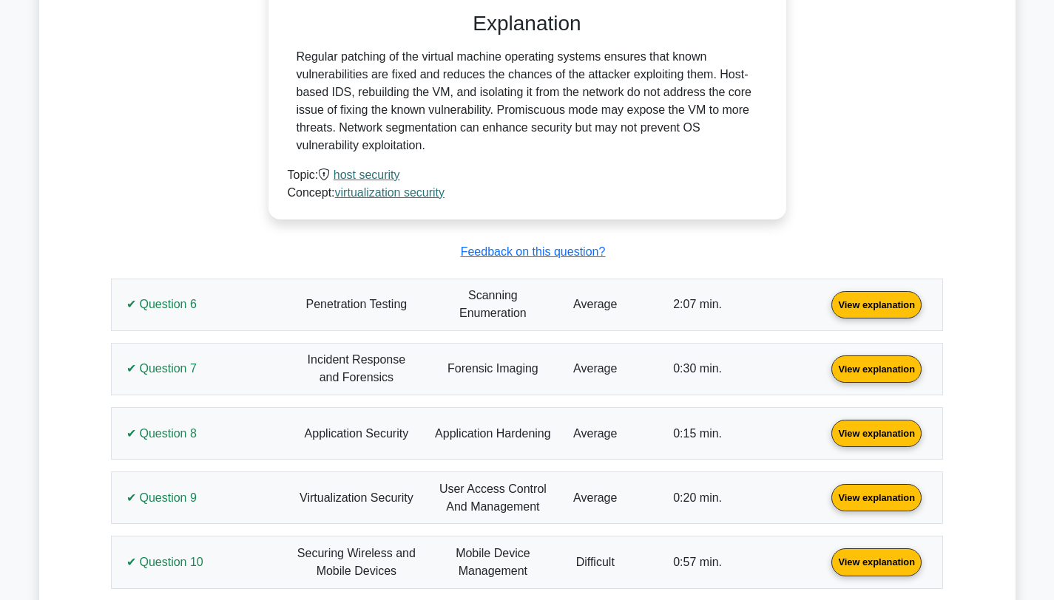
scroll to position [3623, 0]
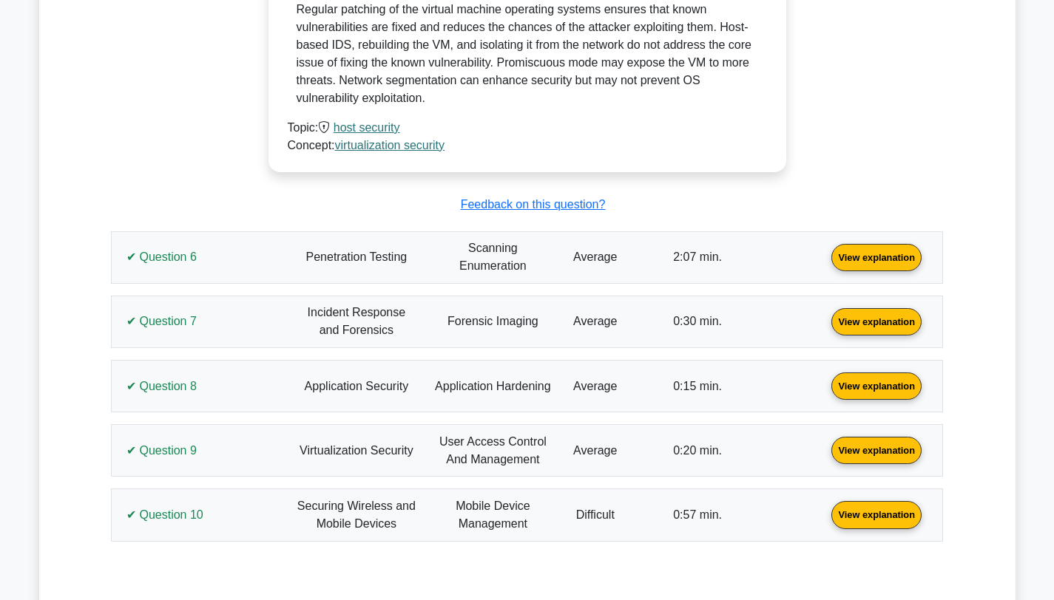
click at [825, 263] on link "View explanation" at bounding box center [876, 256] width 102 height 13
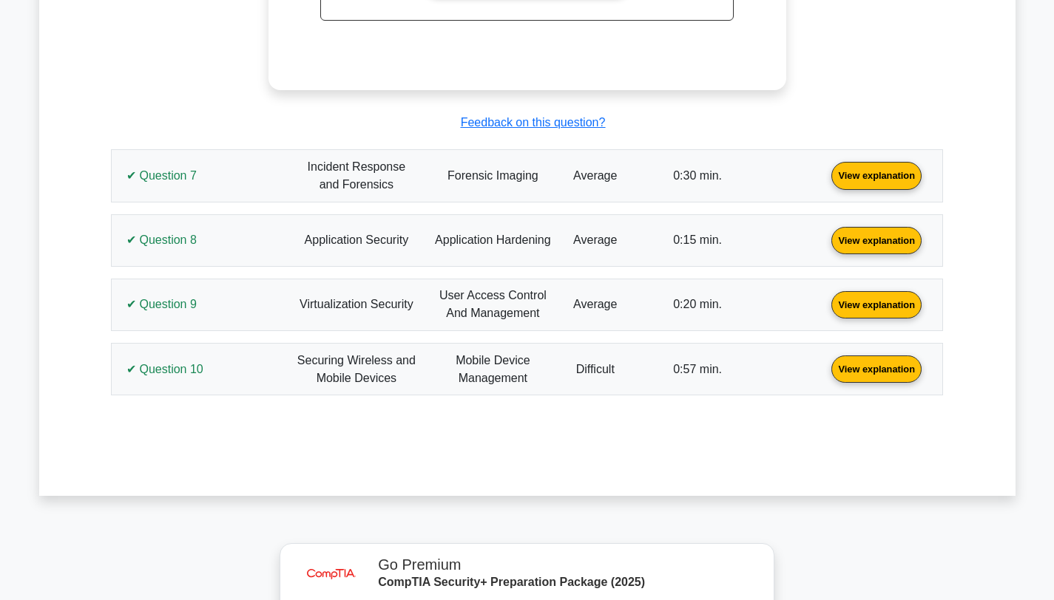
scroll to position [4337, 0]
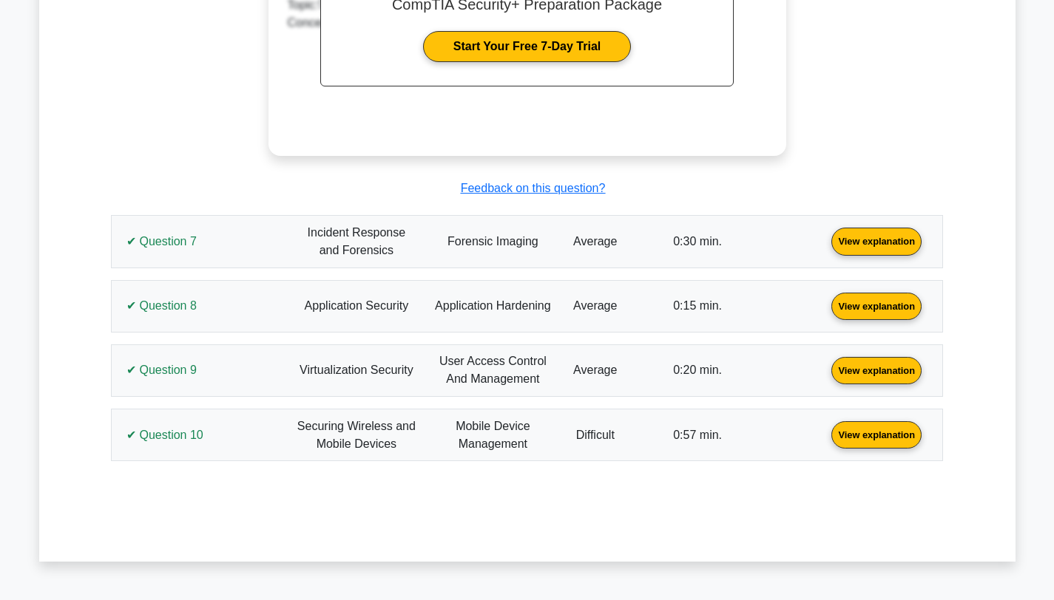
click at [825, 247] on link "View explanation" at bounding box center [876, 240] width 102 height 13
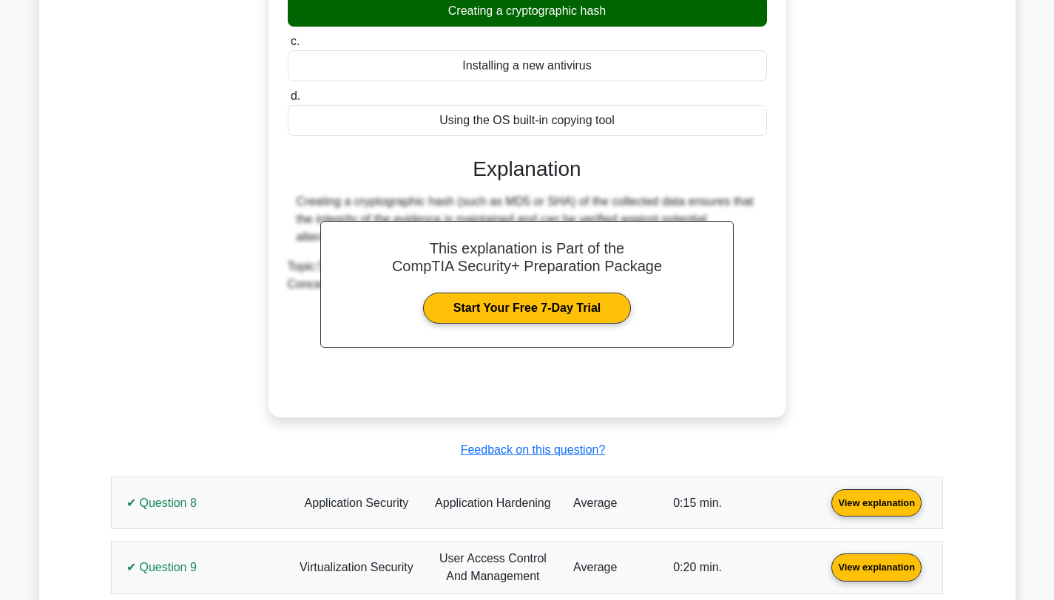
scroll to position [4782, 0]
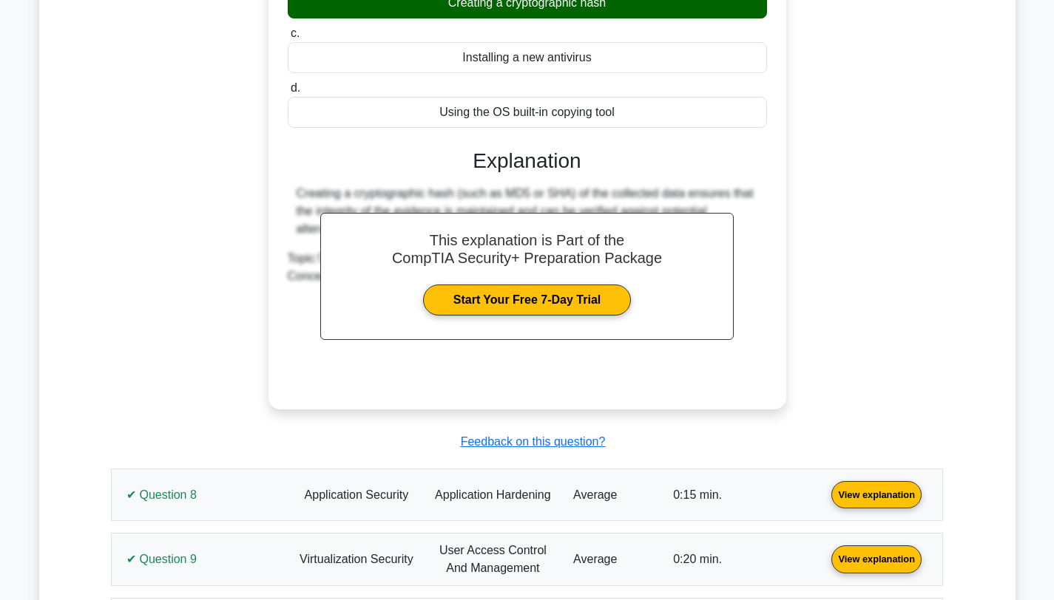
click at [825, 493] on link "View explanation" at bounding box center [876, 494] width 102 height 13
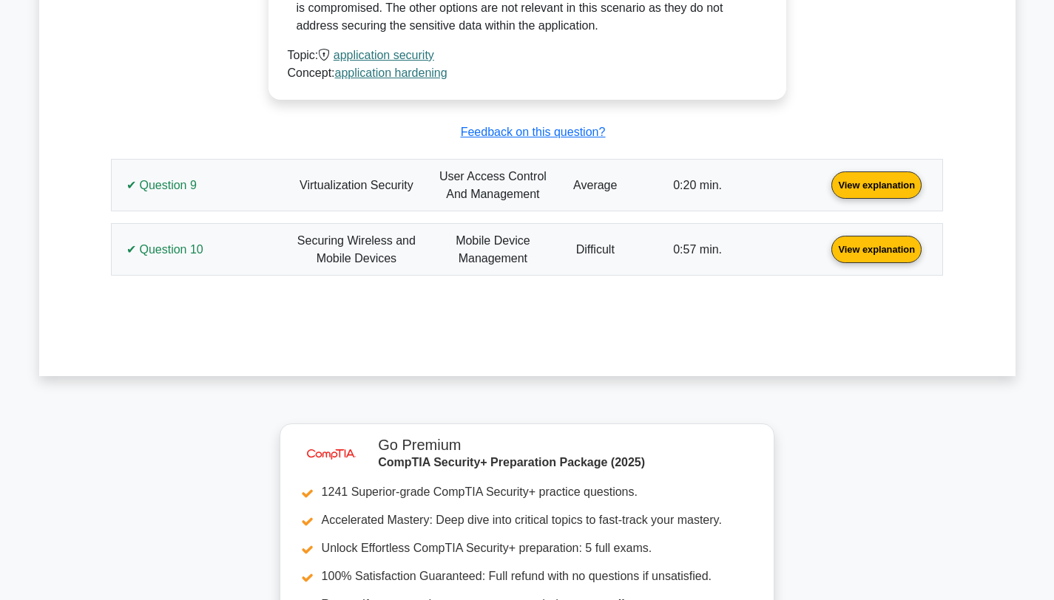
scroll to position [5709, 0]
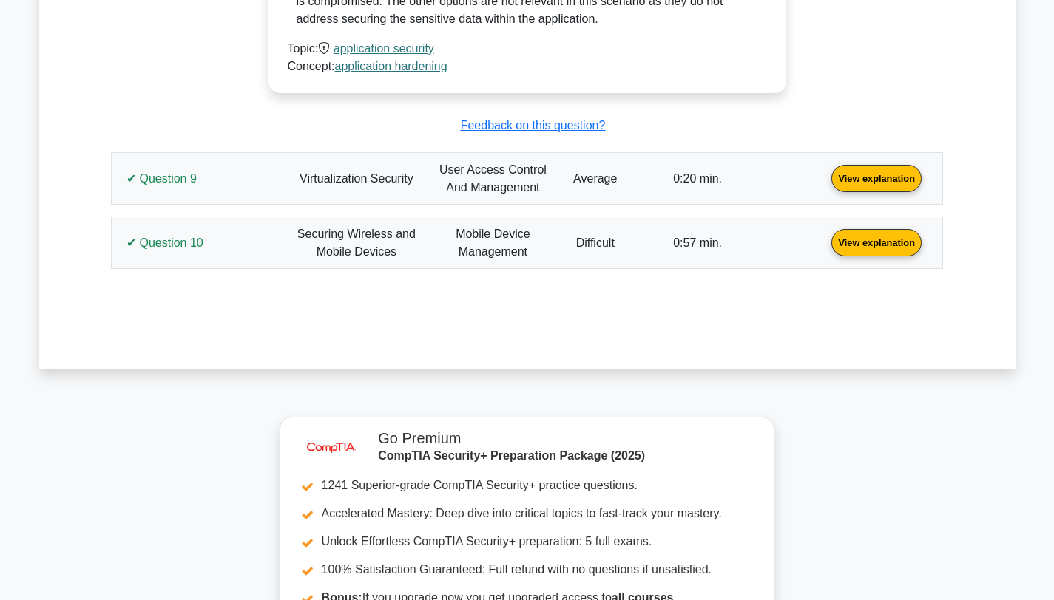
click at [825, 180] on link "View explanation" at bounding box center [876, 178] width 102 height 13
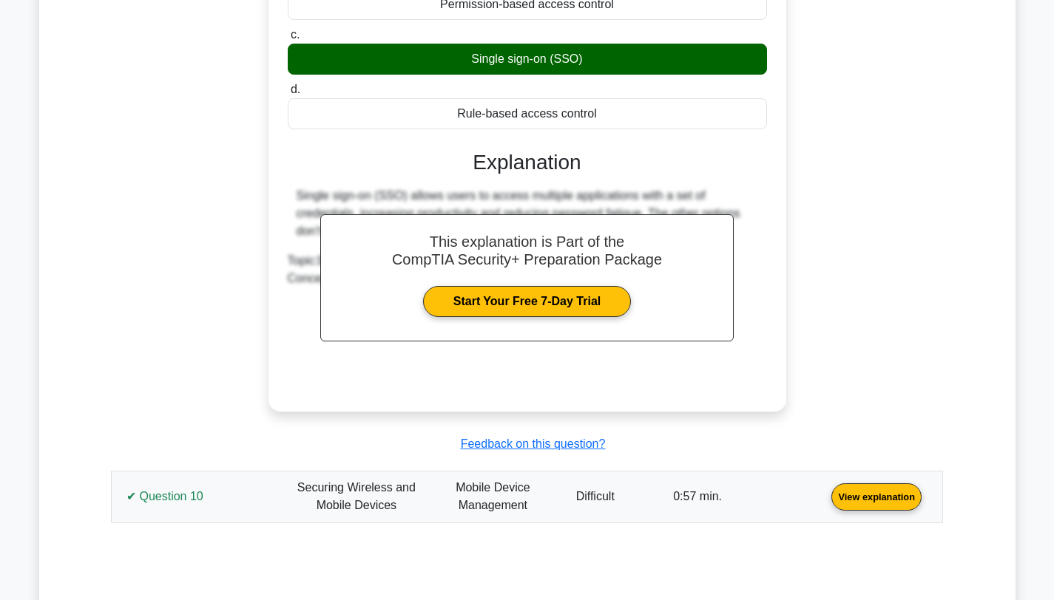
scroll to position [6106, 0]
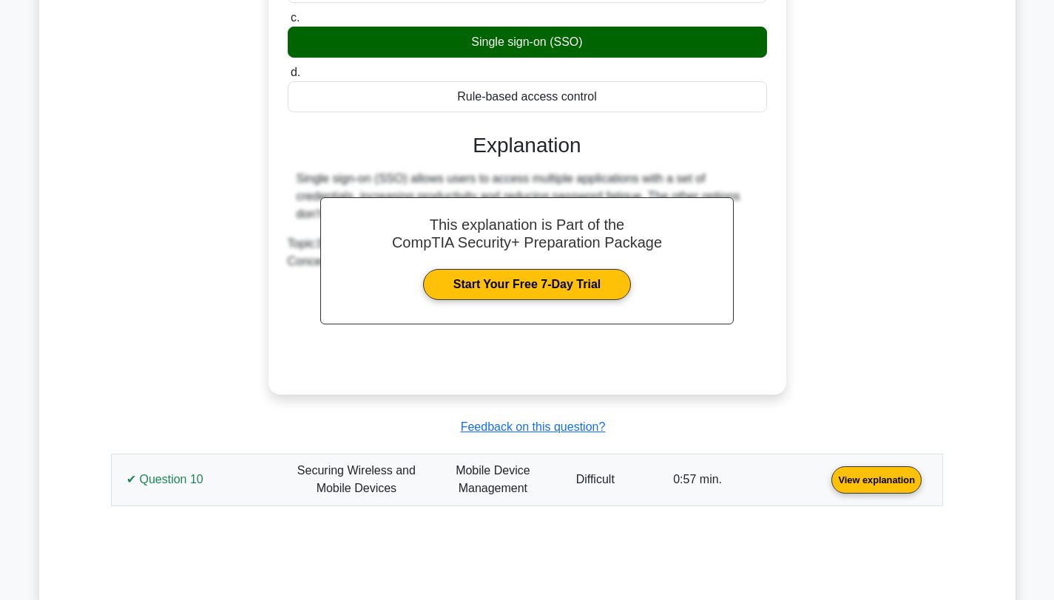
click at [825, 482] on link "View explanation" at bounding box center [876, 479] width 102 height 13
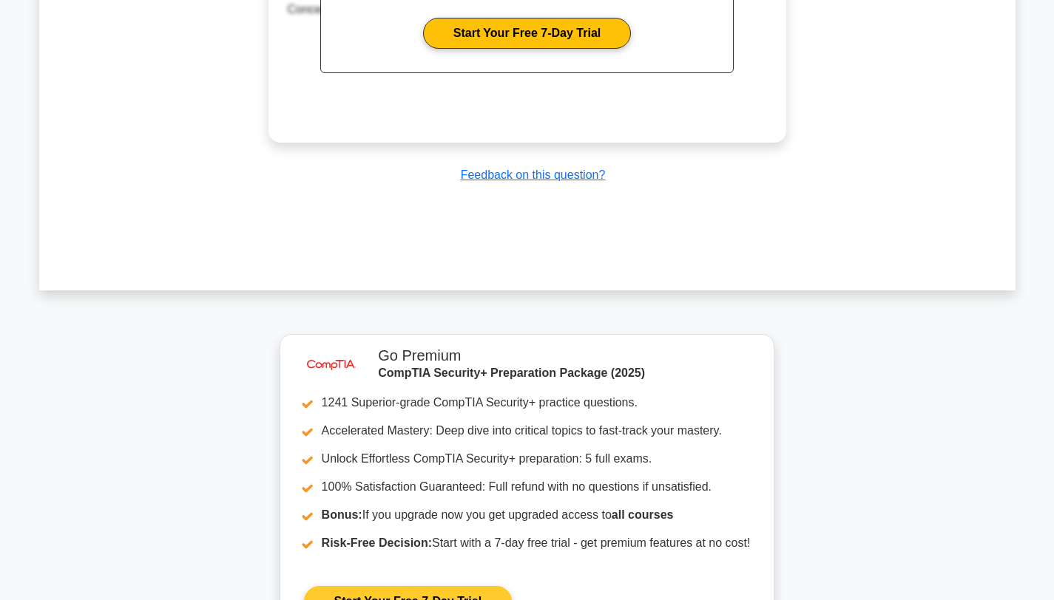
scroll to position [7320, 0]
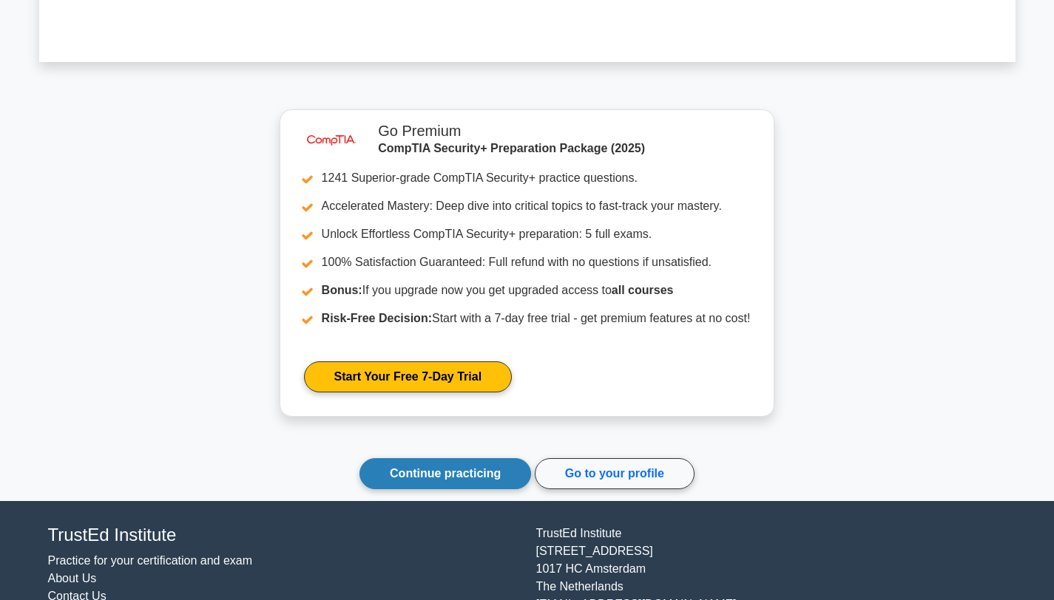
click at [403, 459] on link "Continue practicing" at bounding box center [445, 474] width 172 height 31
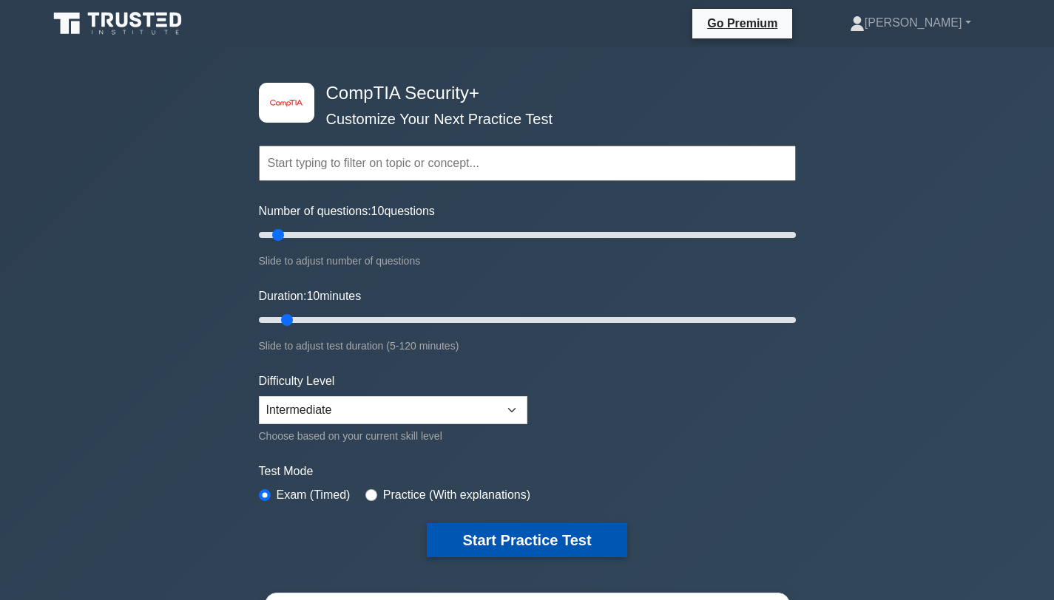
click at [456, 536] on button "Start Practice Test" at bounding box center [527, 541] width 200 height 34
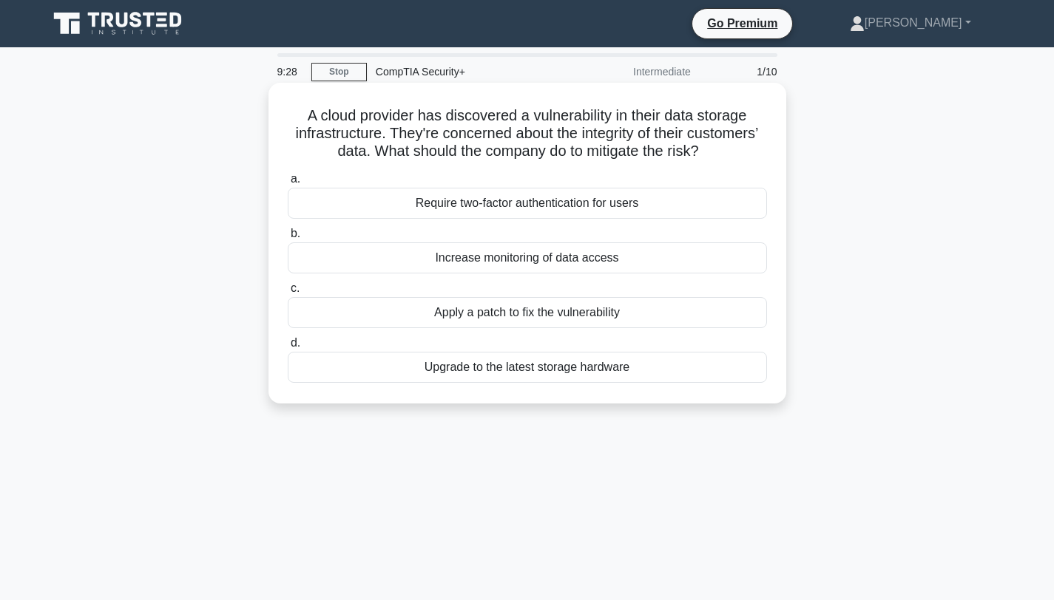
click at [518, 370] on div "Upgrade to the latest storage hardware" at bounding box center [527, 367] width 479 height 31
click at [288, 348] on input "d. Upgrade to the latest storage hardware" at bounding box center [288, 344] width 0 height 10
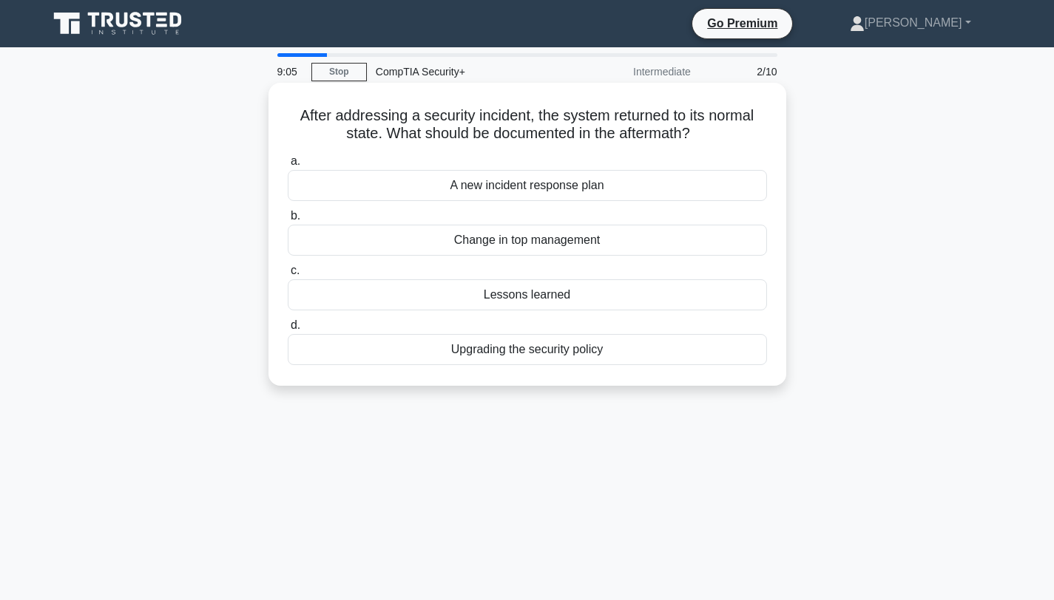
click at [538, 295] on div "Lessons learned" at bounding box center [527, 295] width 479 height 31
click at [288, 276] on input "c. Lessons learned" at bounding box center [288, 271] width 0 height 10
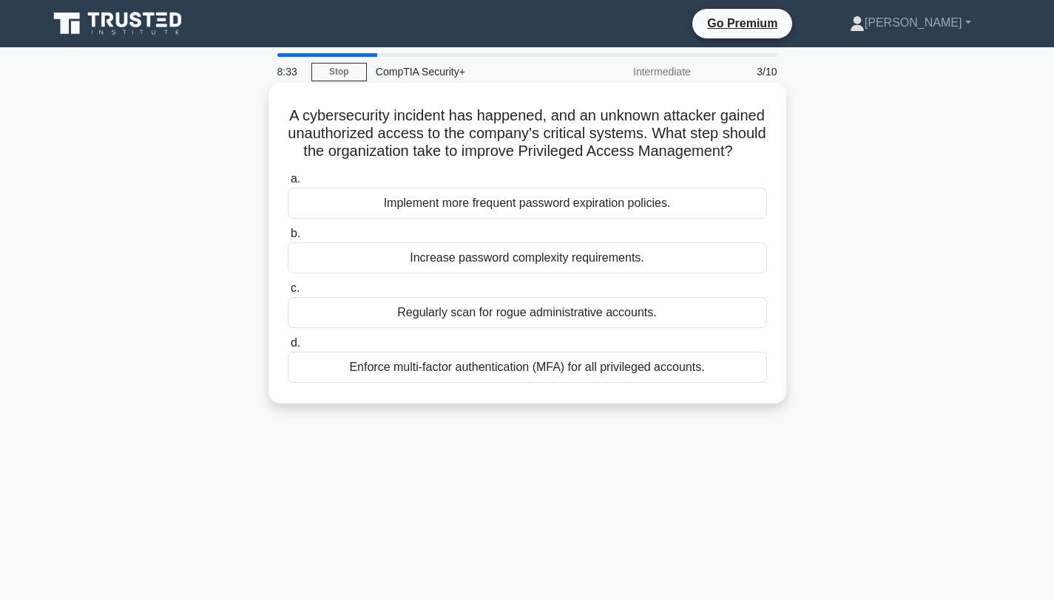
click at [518, 365] on div "Enforce multi-factor authentication (MFA) for all privileged accounts." at bounding box center [527, 367] width 479 height 31
click at [288, 348] on input "d. Enforce multi-factor authentication (MFA) for all privileged accounts." at bounding box center [288, 344] width 0 height 10
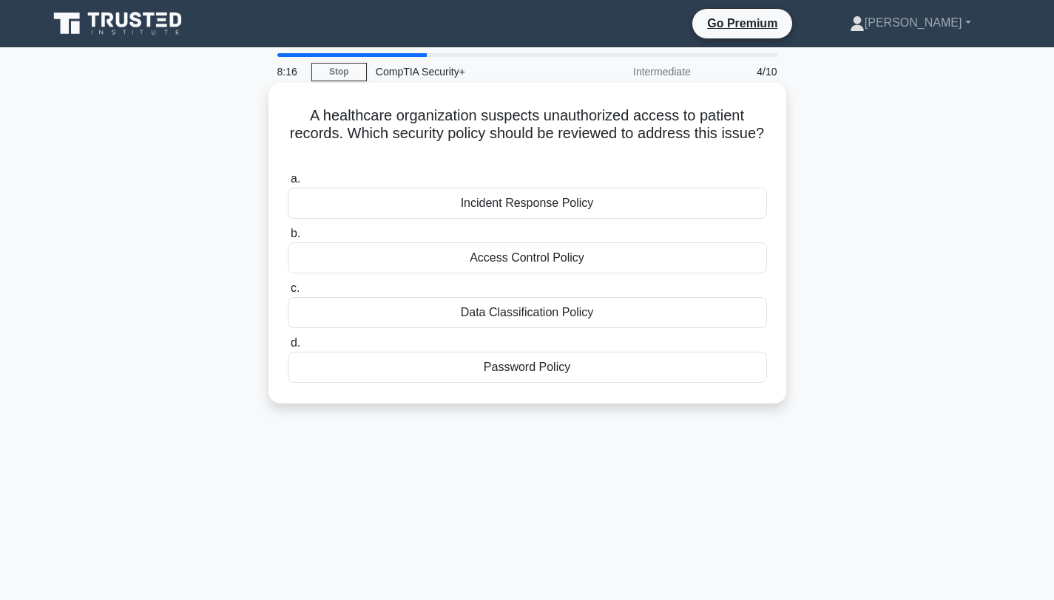
click at [518, 256] on div "Access Control Policy" at bounding box center [527, 258] width 479 height 31
click at [288, 239] on input "b. Access Control Policy" at bounding box center [288, 234] width 0 height 10
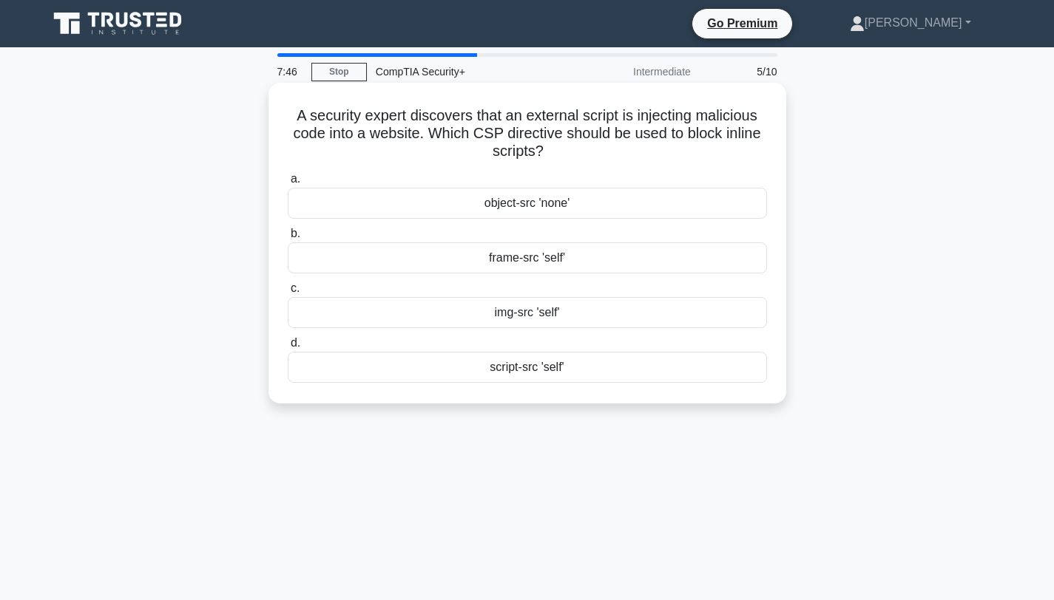
click at [522, 368] on div "script-src 'self'" at bounding box center [527, 367] width 479 height 31
click at [288, 348] on input "d. script-src 'self'" at bounding box center [288, 344] width 0 height 10
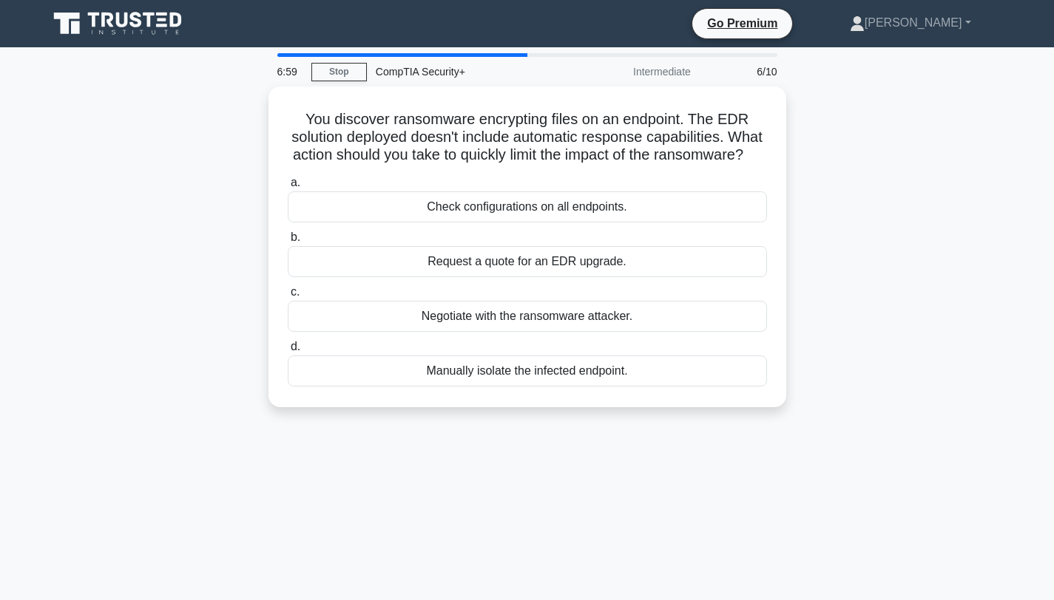
click at [522, 368] on div "Manually isolate the infected endpoint." at bounding box center [527, 371] width 479 height 31
click at [288, 352] on input "d. Manually isolate the infected endpoint." at bounding box center [288, 347] width 0 height 10
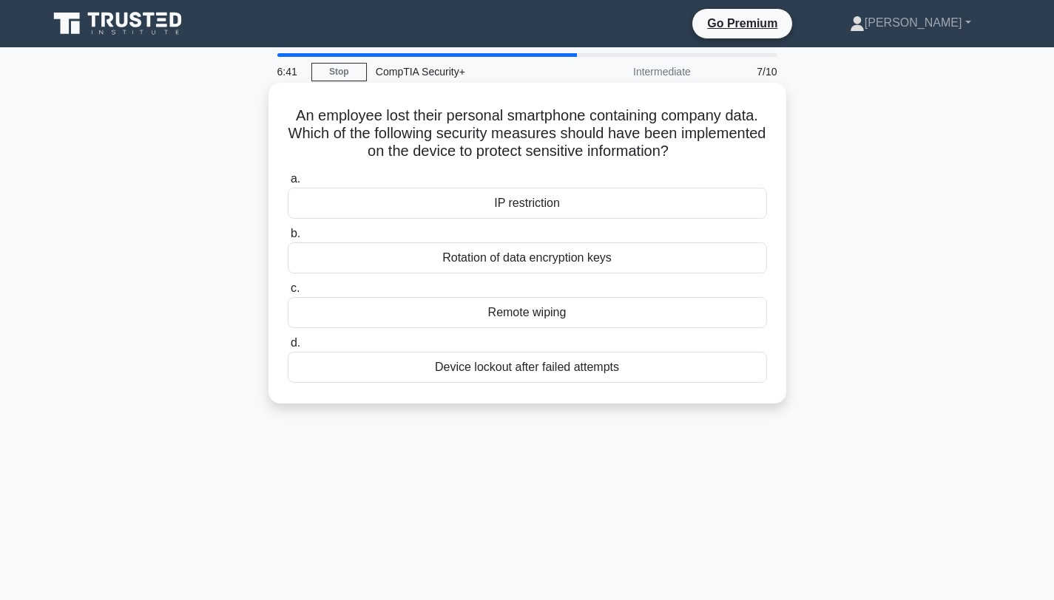
click at [519, 369] on div "Device lockout after failed attempts" at bounding box center [527, 367] width 479 height 31
click at [288, 348] on input "d. Device lockout after failed attempts" at bounding box center [288, 344] width 0 height 10
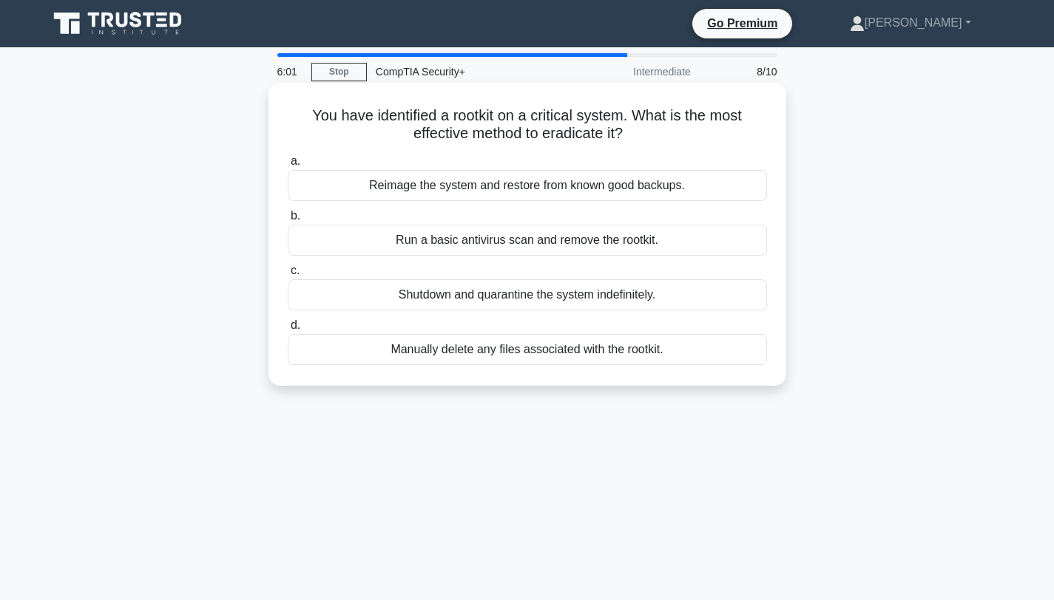
click at [521, 243] on div "Run a basic antivirus scan and remove the rootkit." at bounding box center [527, 240] width 479 height 31
click at [288, 221] on input "b. Run a basic antivirus scan and remove the rootkit." at bounding box center [288, 217] width 0 height 10
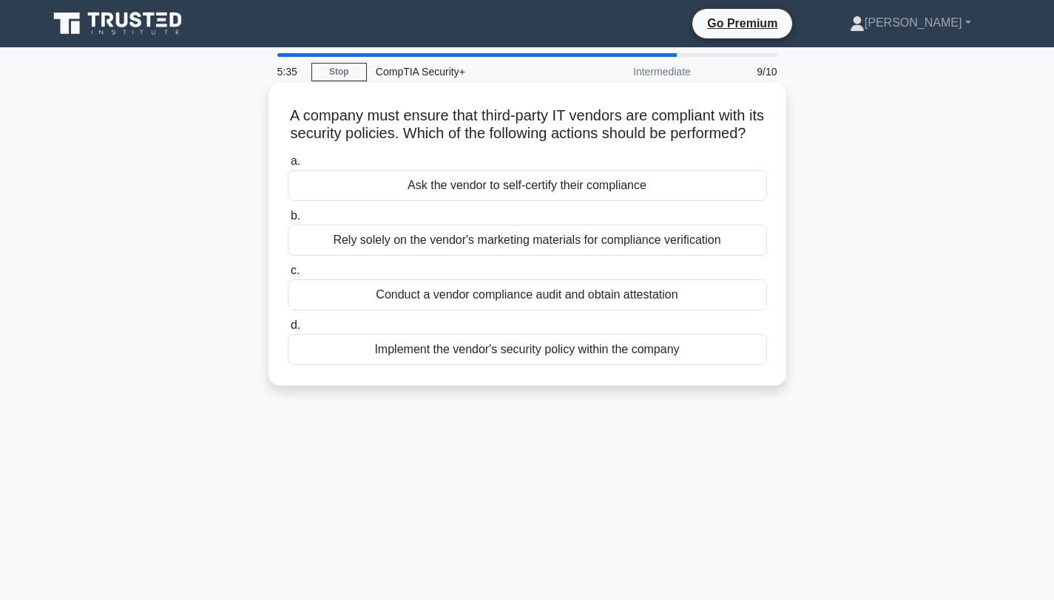
click at [527, 297] on div "Conduct a vendor compliance audit and obtain attestation" at bounding box center [527, 295] width 479 height 31
click at [288, 276] on input "c. Conduct a vendor compliance audit and obtain attestation" at bounding box center [288, 271] width 0 height 10
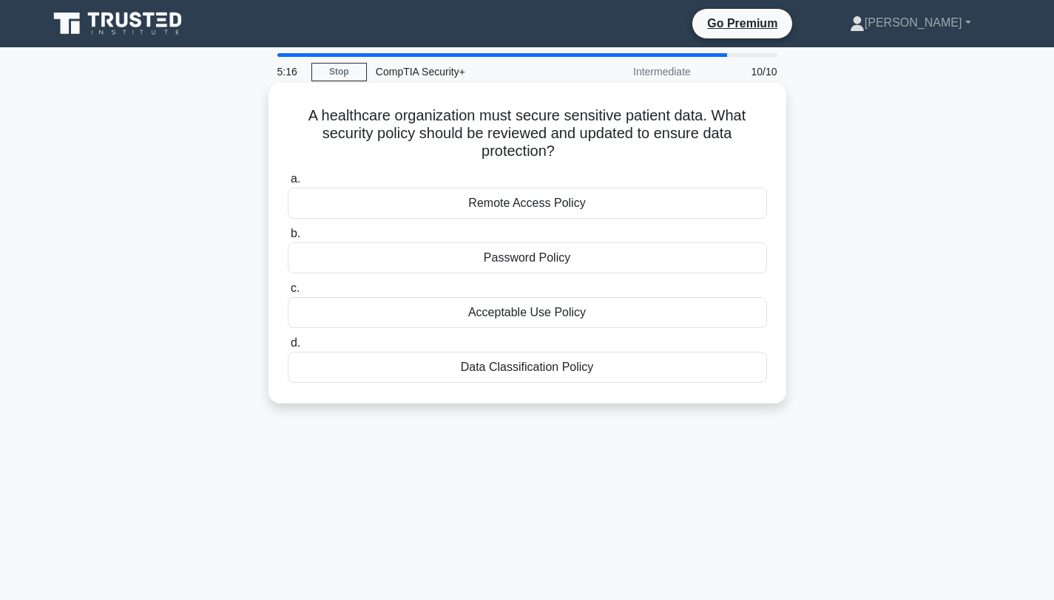
click at [525, 313] on div "Acceptable Use Policy" at bounding box center [527, 312] width 479 height 31
click at [288, 294] on input "c. Acceptable Use Policy" at bounding box center [288, 289] width 0 height 10
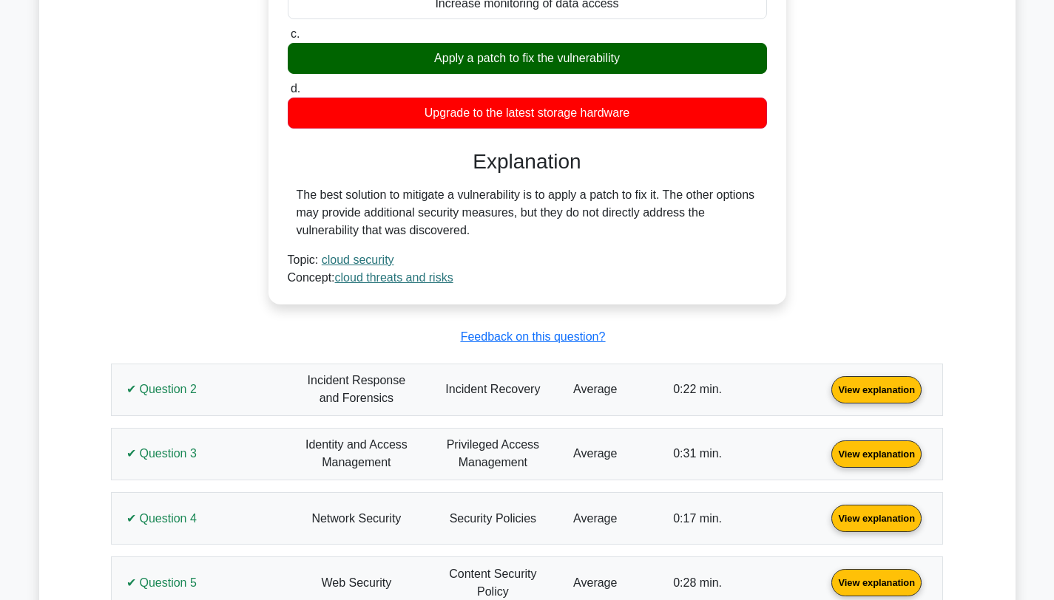
scroll to position [848, 0]
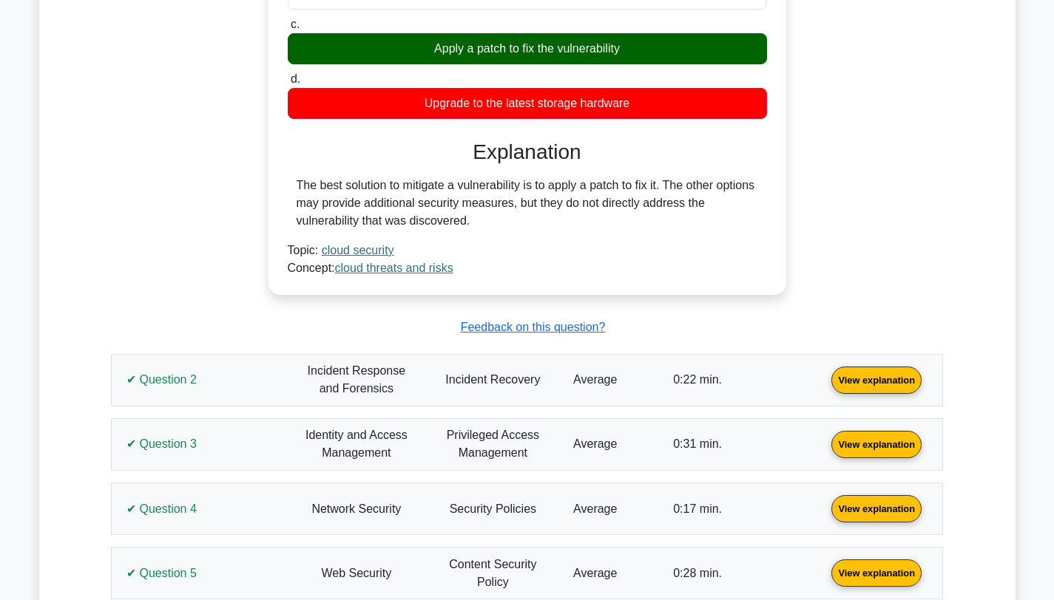
click at [825, 385] on link "View explanation" at bounding box center [876, 379] width 102 height 13
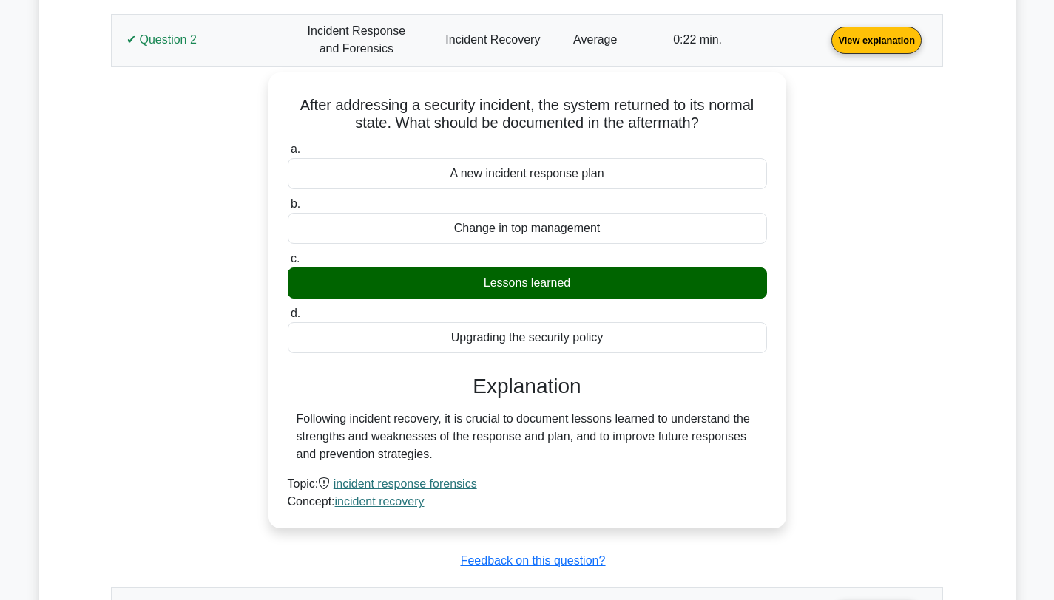
scroll to position [1322, 0]
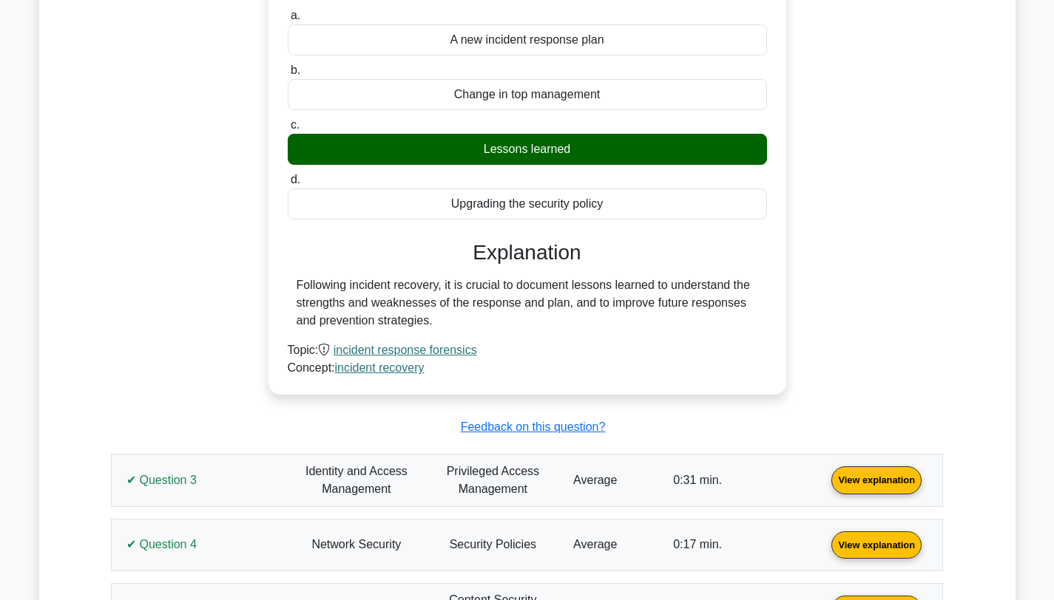
click at [825, 486] on link "View explanation" at bounding box center [876, 479] width 102 height 13
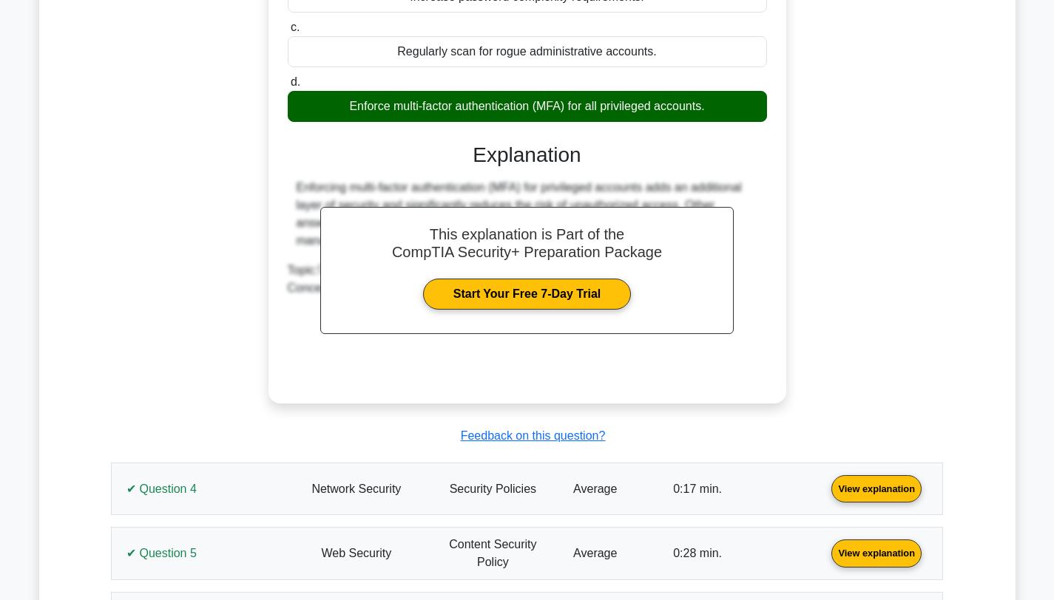
drag, startPoint x: 234, startPoint y: 502, endPoint x: 196, endPoint y: 422, distance: 89.0
click at [825, 495] on link "View explanation" at bounding box center [876, 488] width 102 height 13
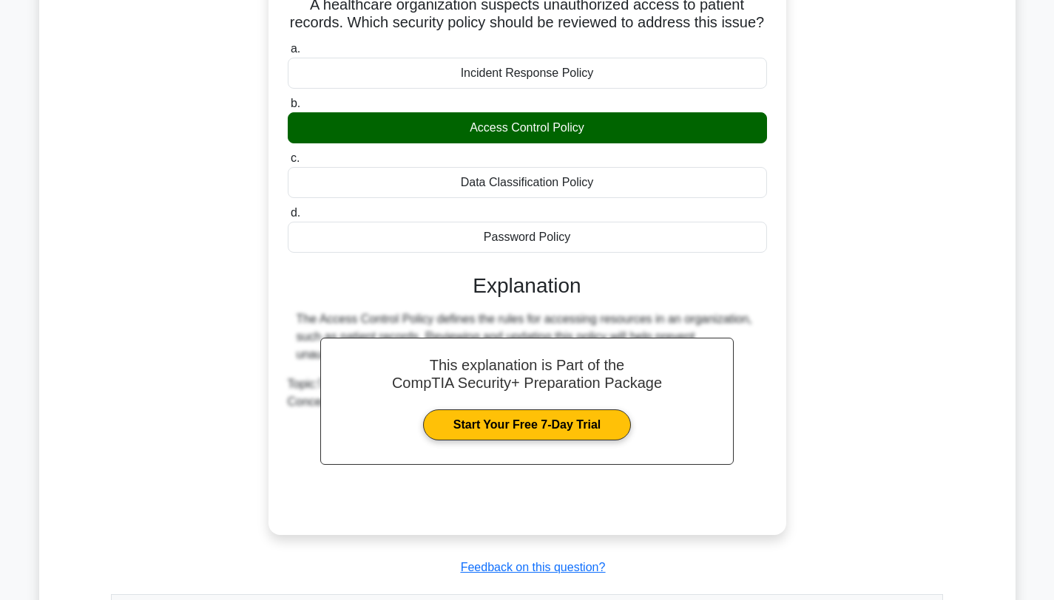
scroll to position [2738, 0]
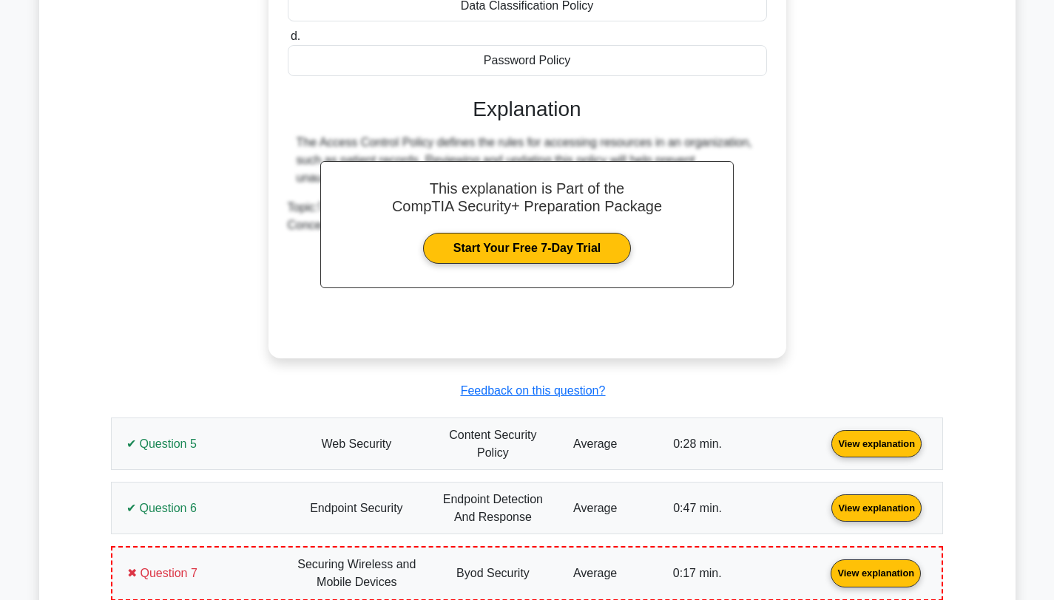
click at [825, 450] on link "View explanation" at bounding box center [876, 443] width 102 height 13
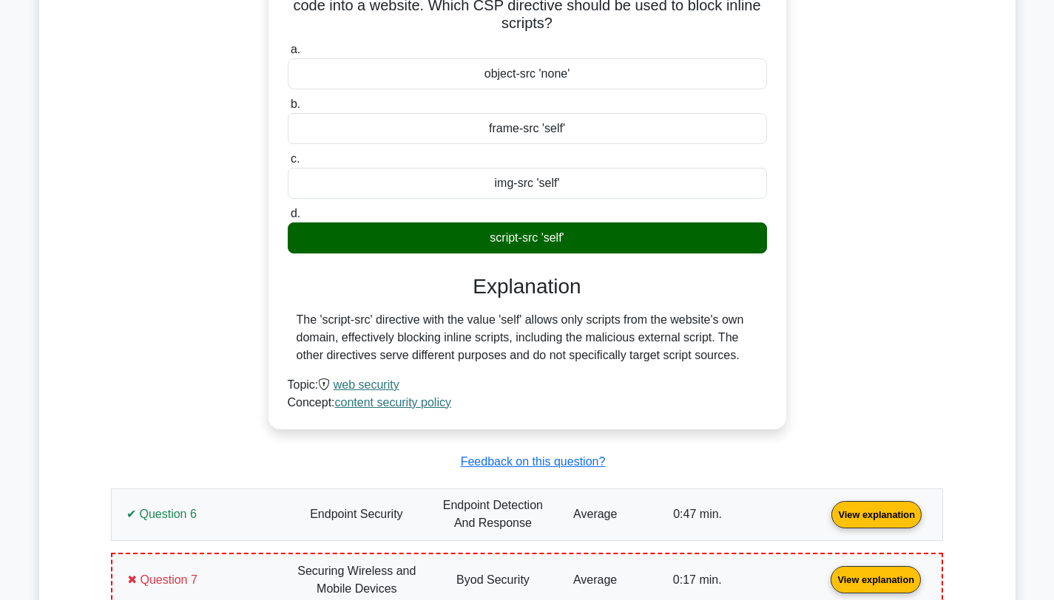
scroll to position [3302, 0]
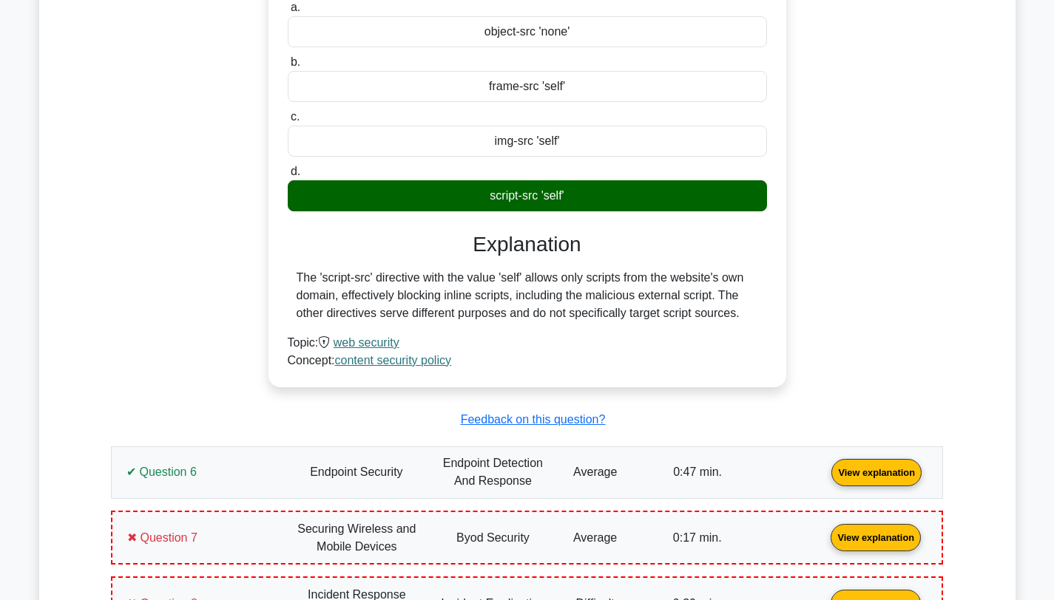
click at [825, 470] on link "View explanation" at bounding box center [876, 472] width 102 height 13
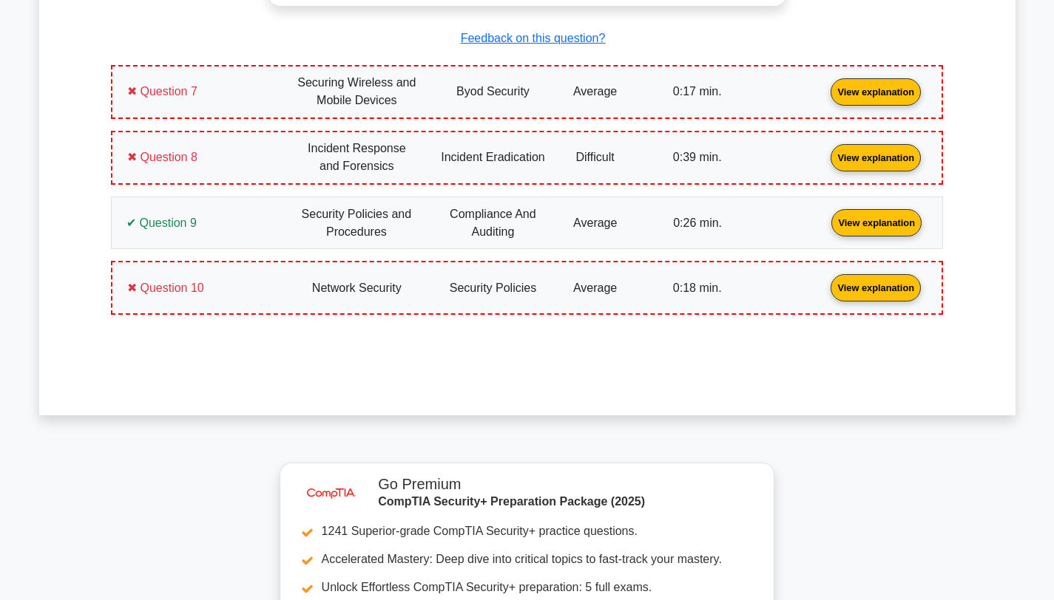
scroll to position [4385, 0]
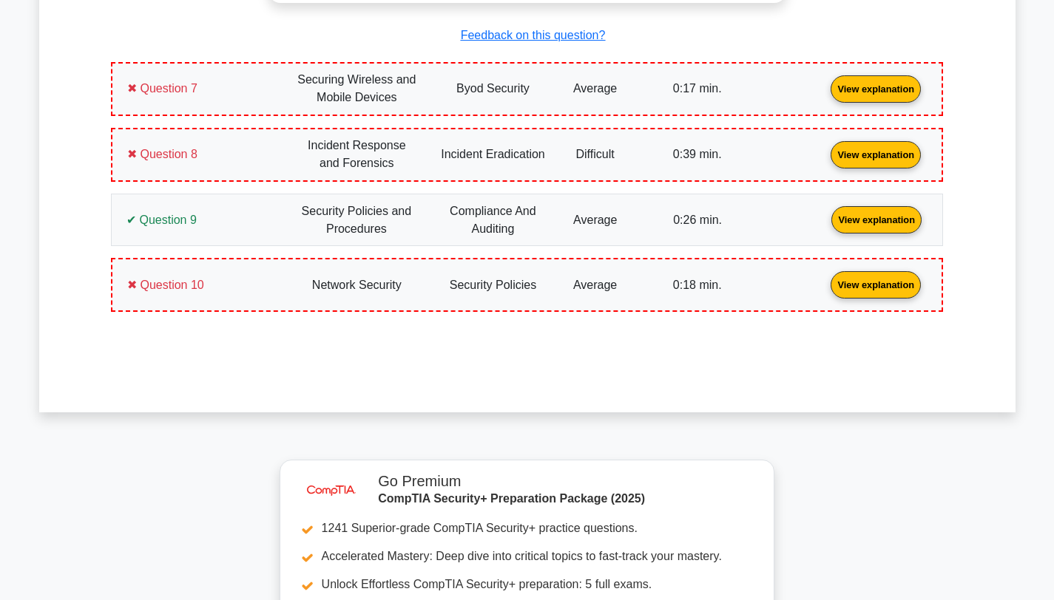
click at [825, 94] on link "View explanation" at bounding box center [876, 87] width 102 height 13
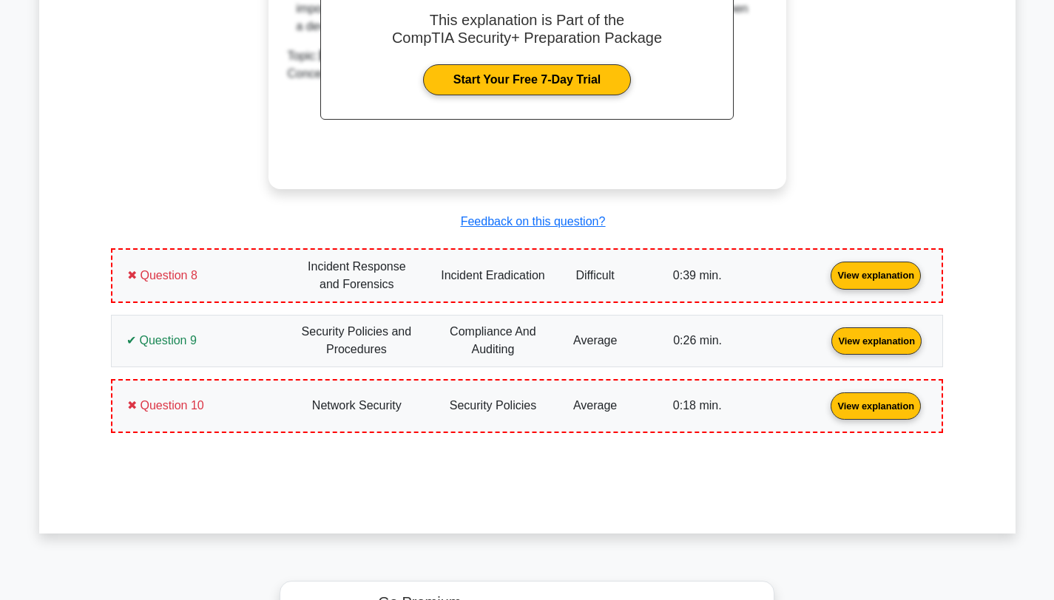
scroll to position [4901, 0]
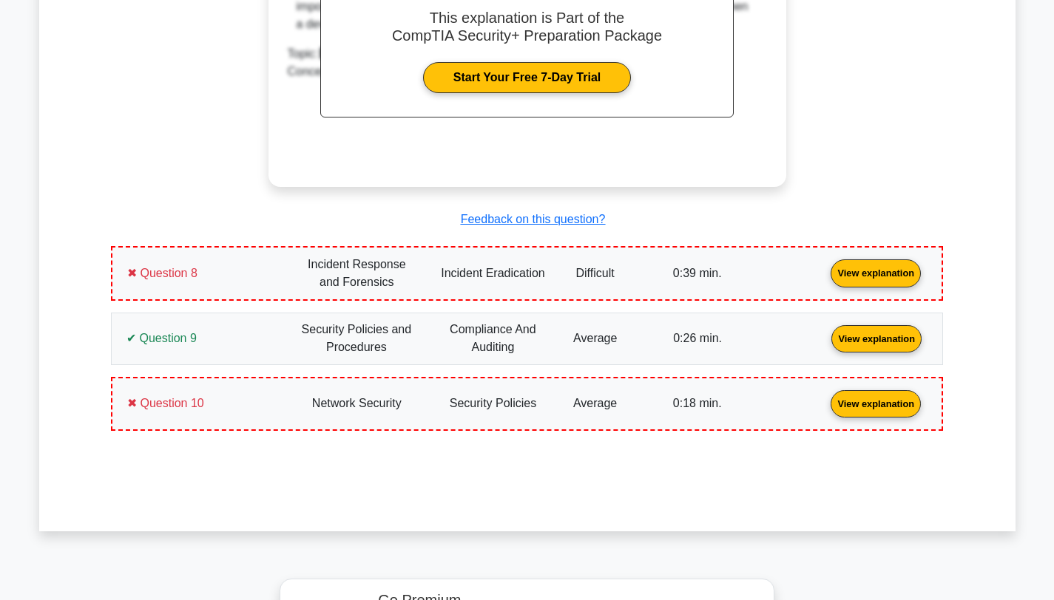
click at [825, 279] on link "View explanation" at bounding box center [876, 272] width 102 height 13
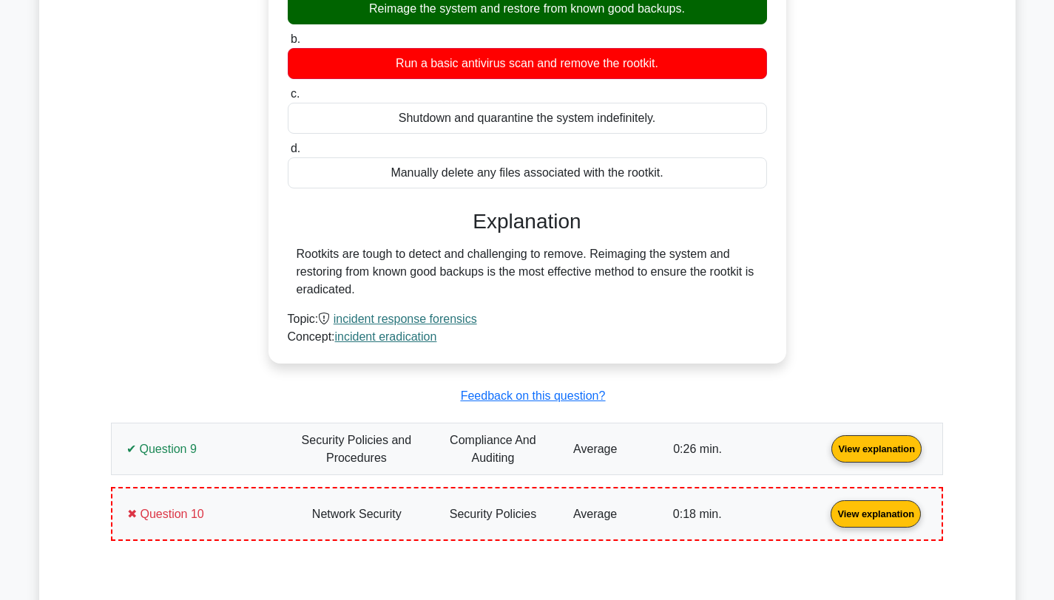
scroll to position [5302, 0]
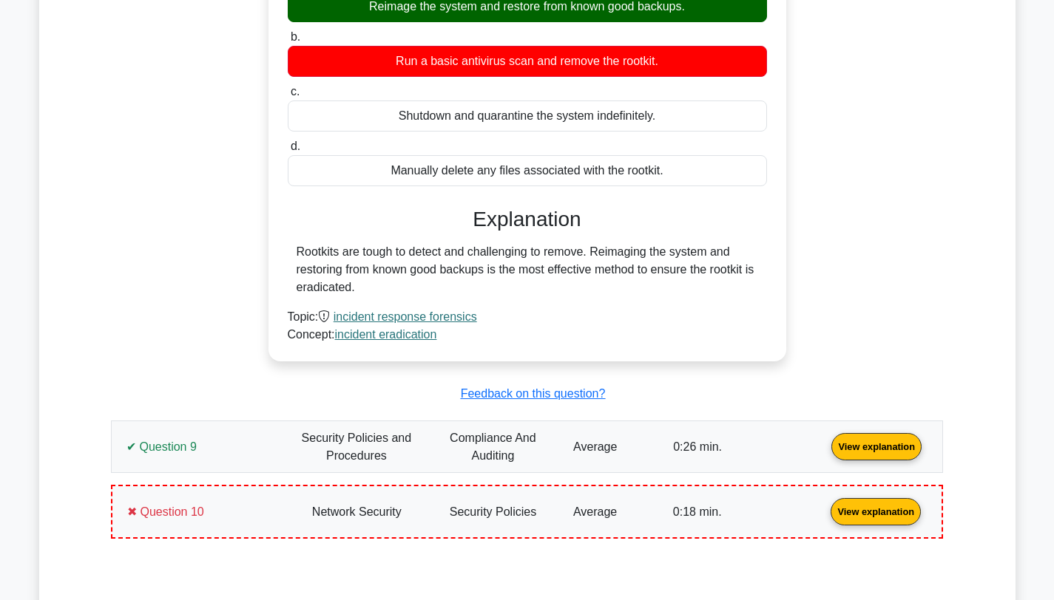
click at [825, 443] on link "View explanation" at bounding box center [876, 446] width 102 height 13
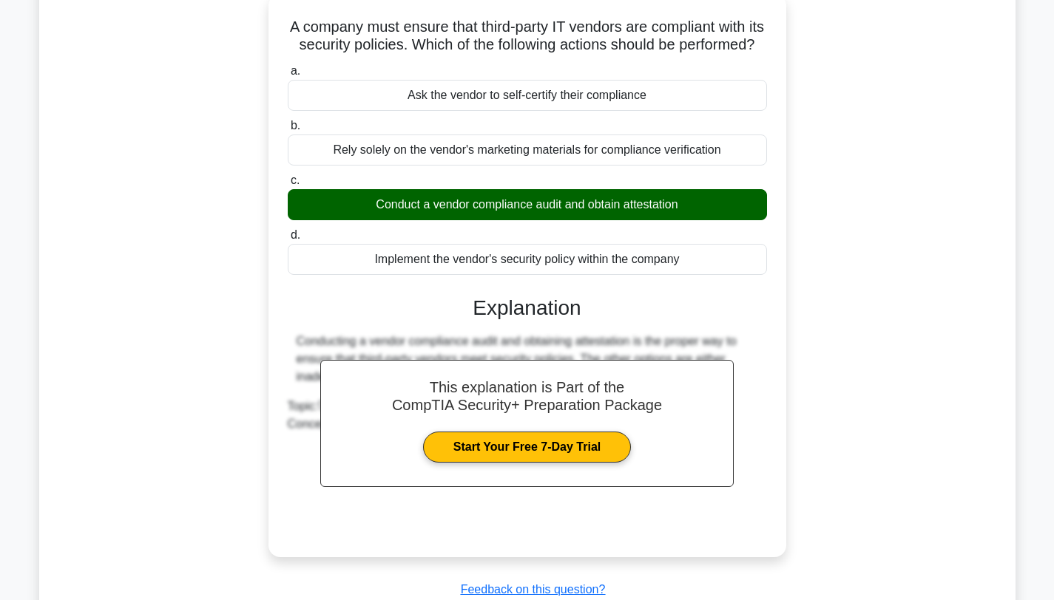
scroll to position [5901, 0]
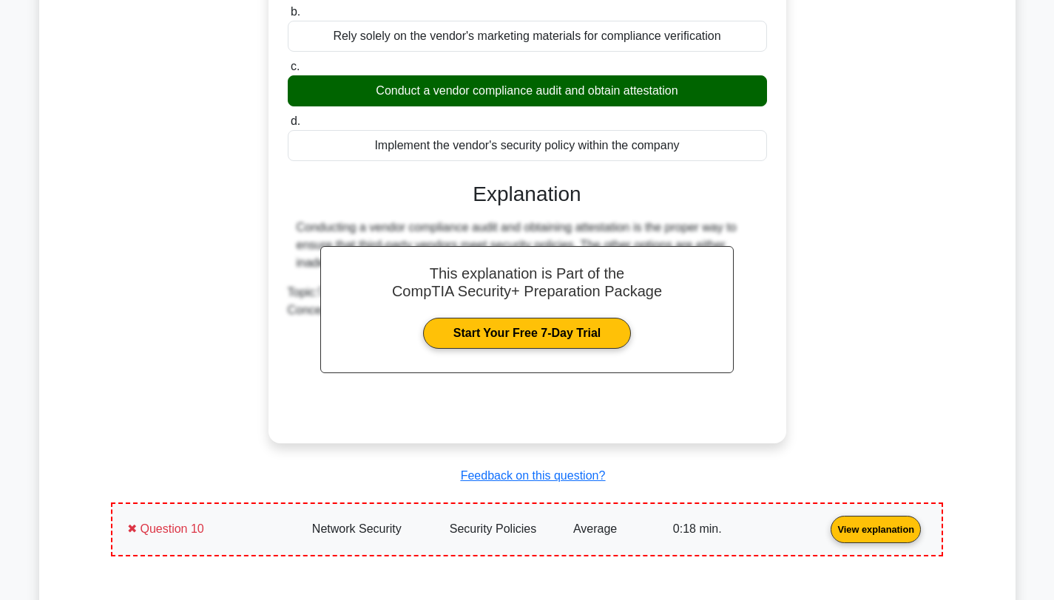
drag, startPoint x: 244, startPoint y: 543, endPoint x: 209, endPoint y: 445, distance: 103.6
click at [825, 535] on link "View explanation" at bounding box center [876, 529] width 102 height 13
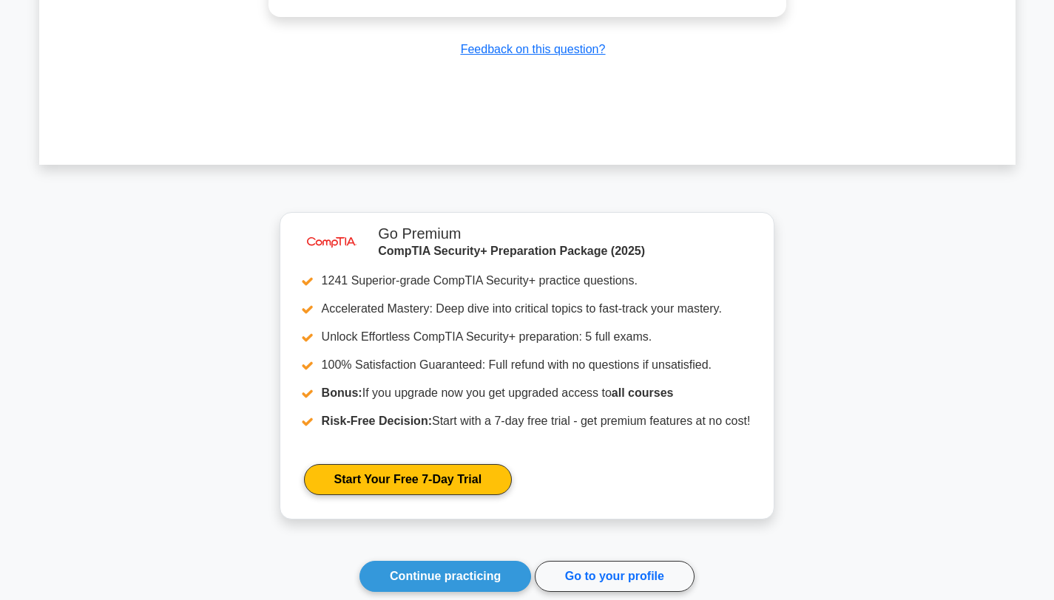
scroll to position [7195, 0]
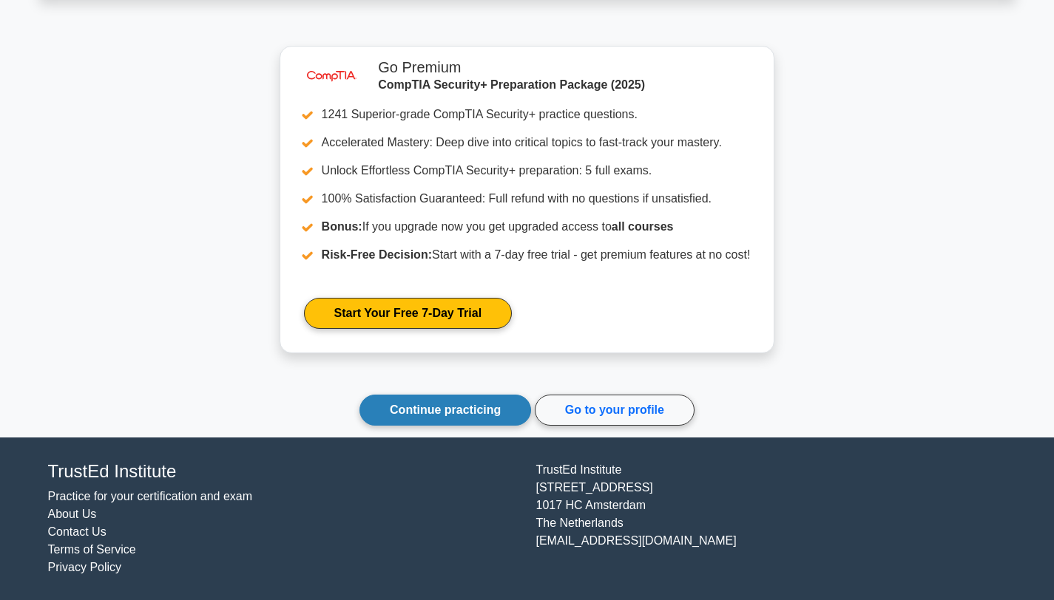
click at [401, 413] on link "Continue practicing" at bounding box center [445, 410] width 172 height 31
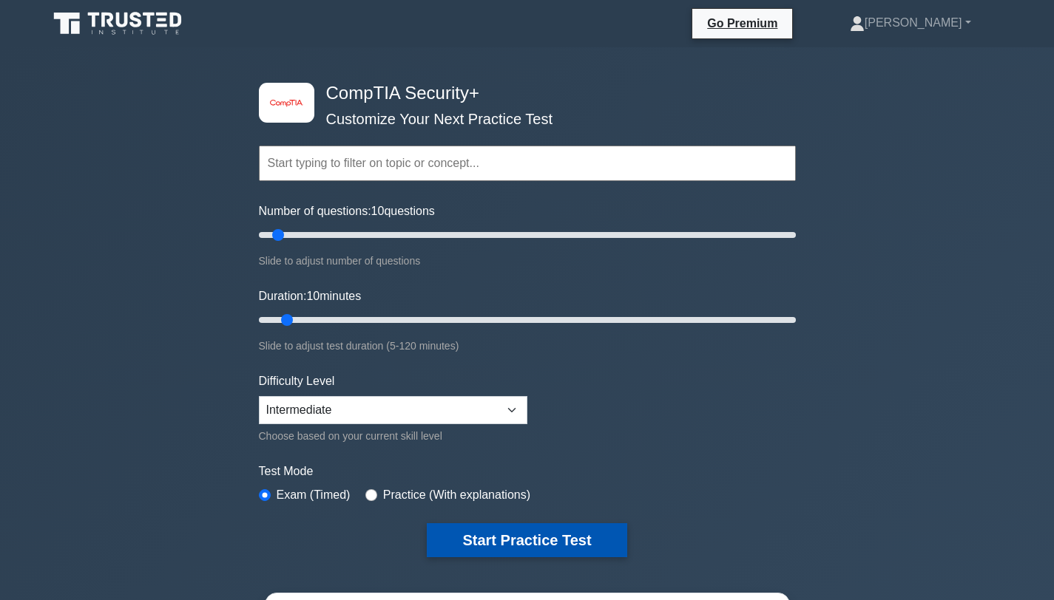
click at [453, 536] on button "Start Practice Test" at bounding box center [527, 541] width 200 height 34
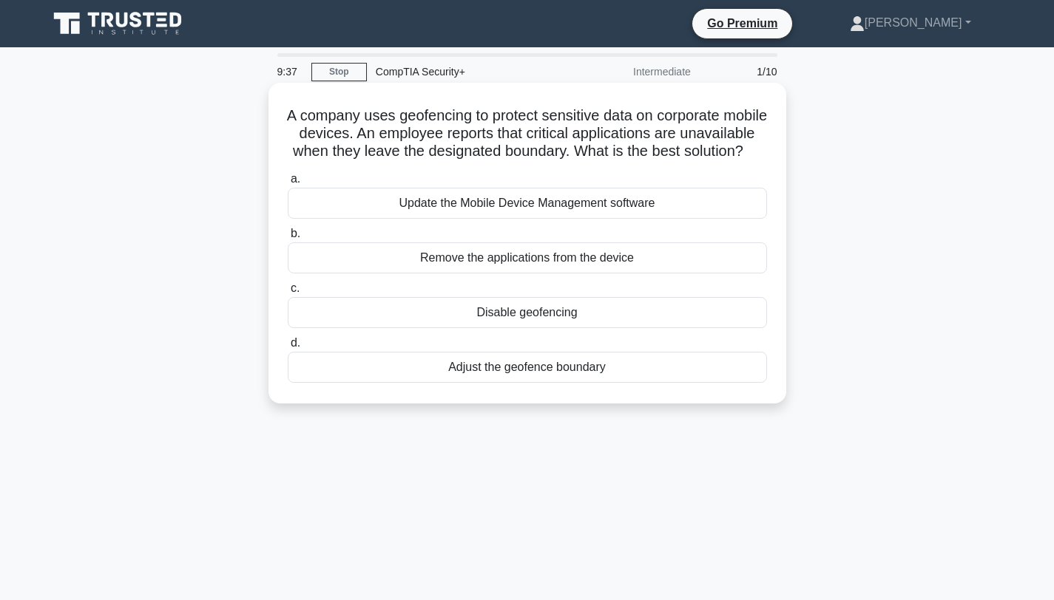
click at [518, 369] on div "Adjust the geofence boundary" at bounding box center [527, 367] width 479 height 31
click at [288, 348] on input "d. Adjust the geofence boundary" at bounding box center [288, 344] width 0 height 10
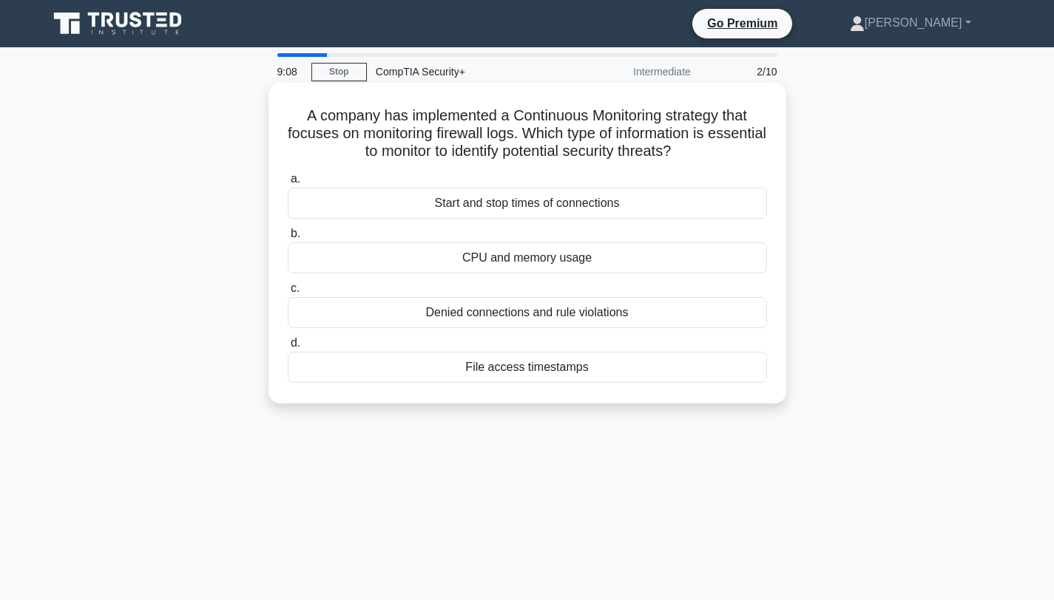
click at [525, 309] on div "Denied connections and rule violations" at bounding box center [527, 312] width 479 height 31
click at [288, 294] on input "c. Denied connections and rule violations" at bounding box center [288, 289] width 0 height 10
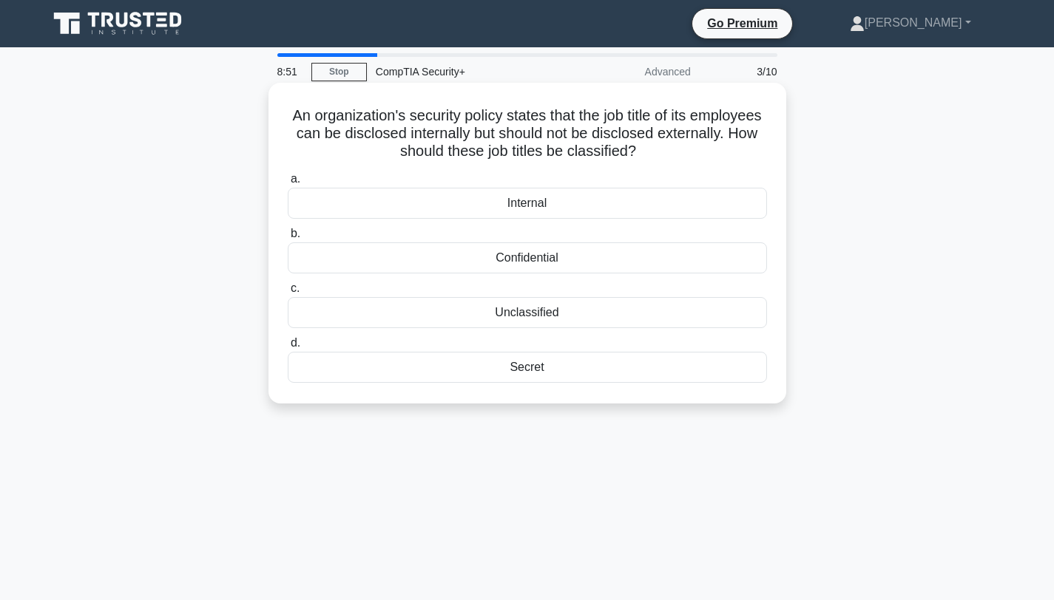
click at [525, 205] on div "Internal" at bounding box center [527, 203] width 479 height 31
click at [288, 184] on input "a. Internal" at bounding box center [288, 180] width 0 height 10
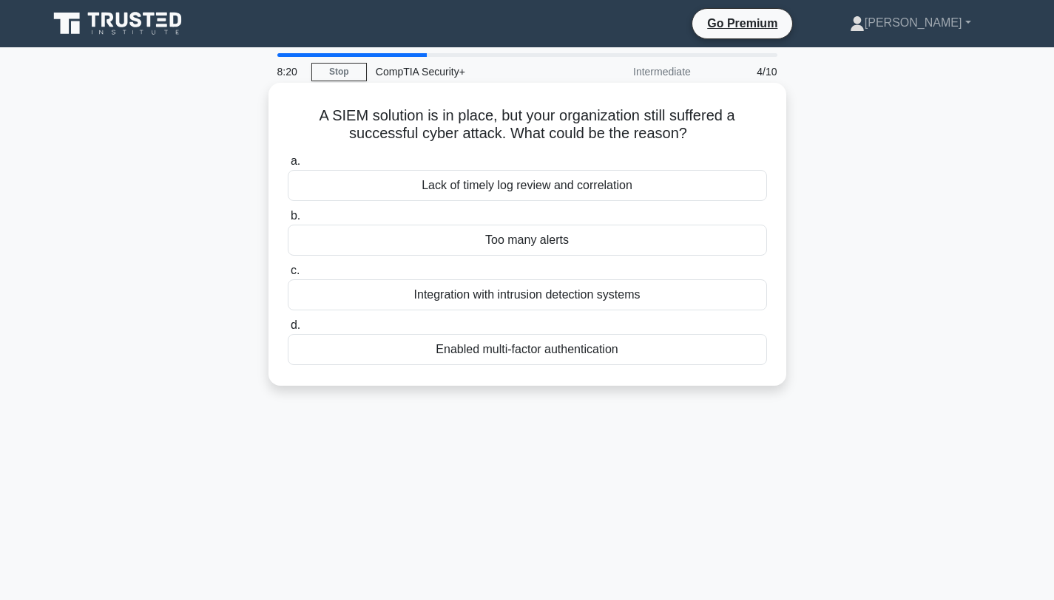
click at [527, 186] on div "Lack of timely log review and correlation" at bounding box center [527, 185] width 479 height 31
click at [288, 166] on input "a. Lack of timely log review and correlation" at bounding box center [288, 162] width 0 height 10
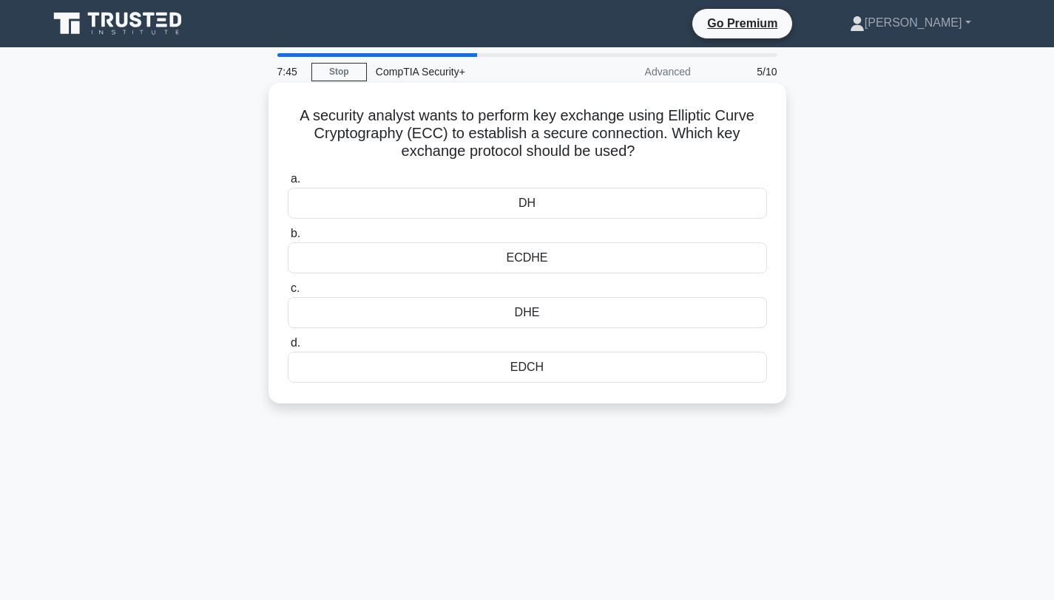
click at [517, 257] on div "ECDHE" at bounding box center [527, 258] width 479 height 31
click at [288, 239] on input "b. [GEOGRAPHIC_DATA]" at bounding box center [288, 234] width 0 height 10
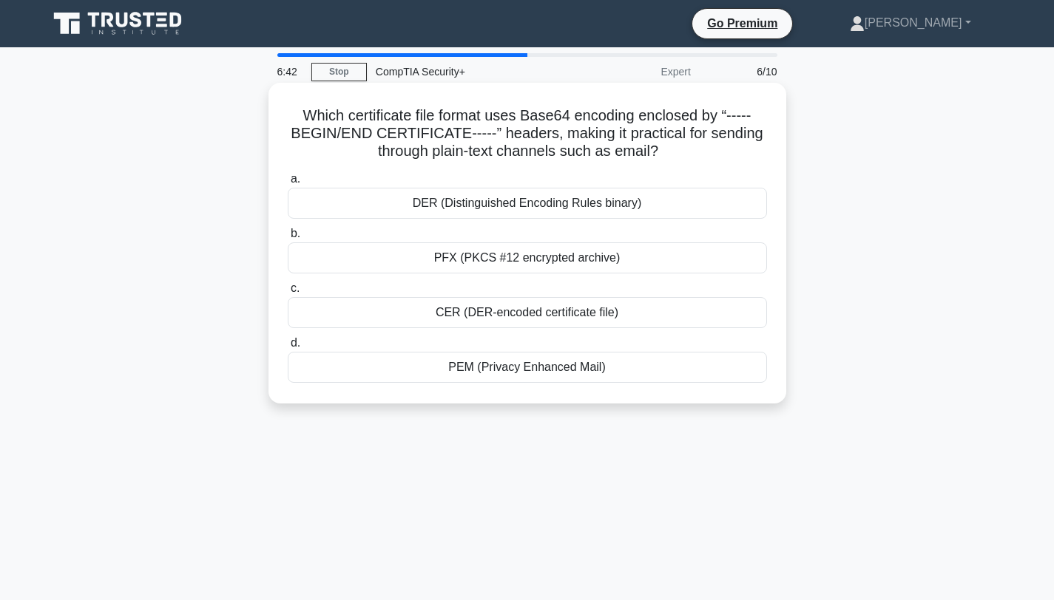
click at [530, 206] on div "DER (Distinguished Encoding Rules binary)" at bounding box center [527, 203] width 479 height 31
click at [288, 184] on input "a. DER (Distinguished Encoding Rules binary)" at bounding box center [288, 180] width 0 height 10
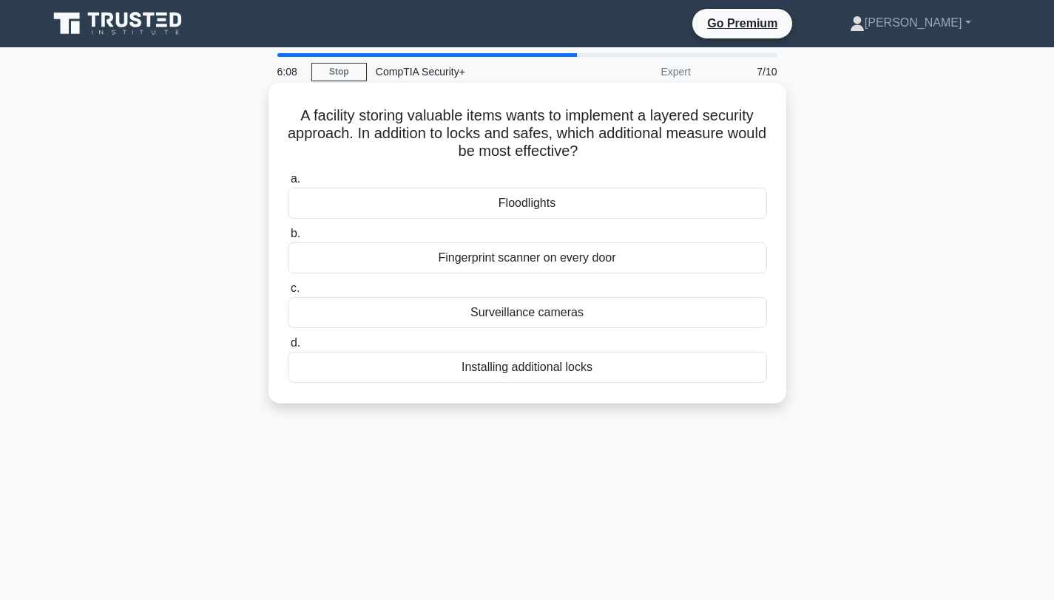
click at [522, 256] on div "Fingerprint scanner on every door" at bounding box center [527, 258] width 479 height 31
click at [288, 239] on input "b. Fingerprint scanner on every door" at bounding box center [288, 234] width 0 height 10
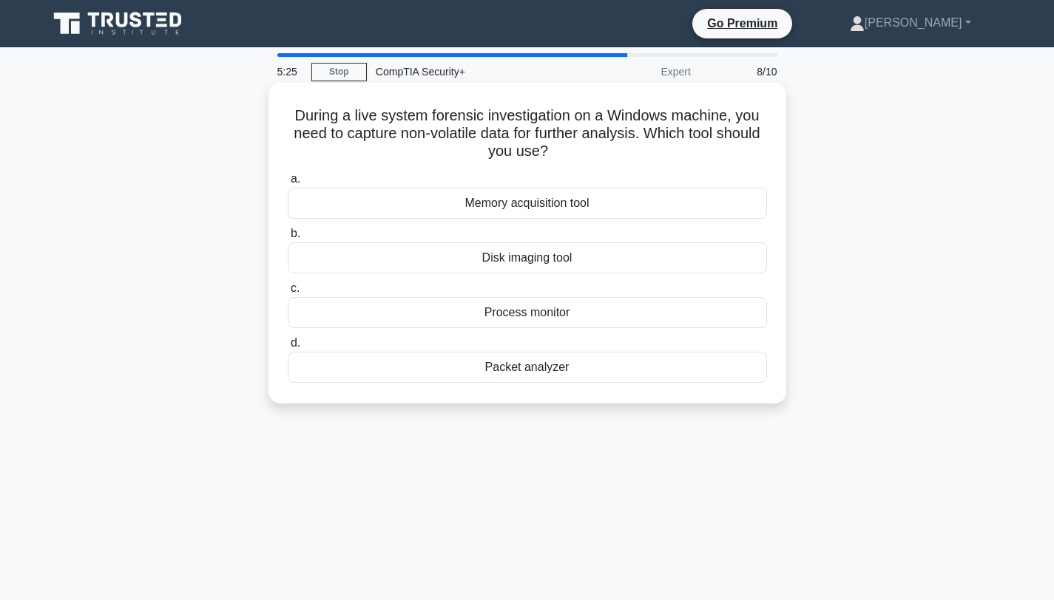
click at [519, 368] on div "Packet analyzer" at bounding box center [527, 367] width 479 height 31
click at [288, 348] on input "d. Packet analyzer" at bounding box center [288, 344] width 0 height 10
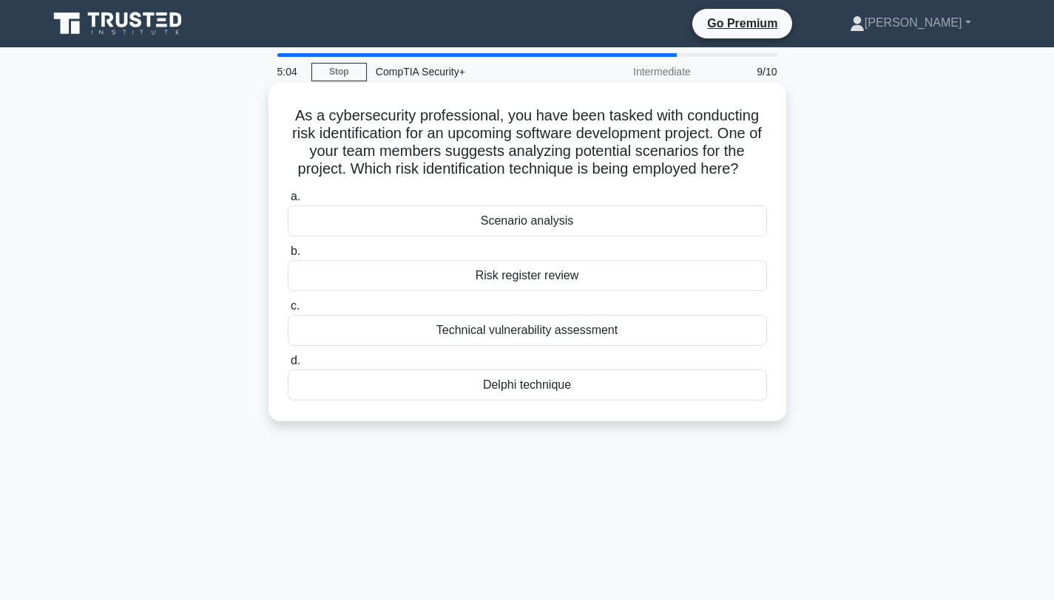
click at [528, 220] on div "Scenario analysis" at bounding box center [527, 221] width 479 height 31
click at [288, 202] on input "a. Scenario analysis" at bounding box center [288, 197] width 0 height 10
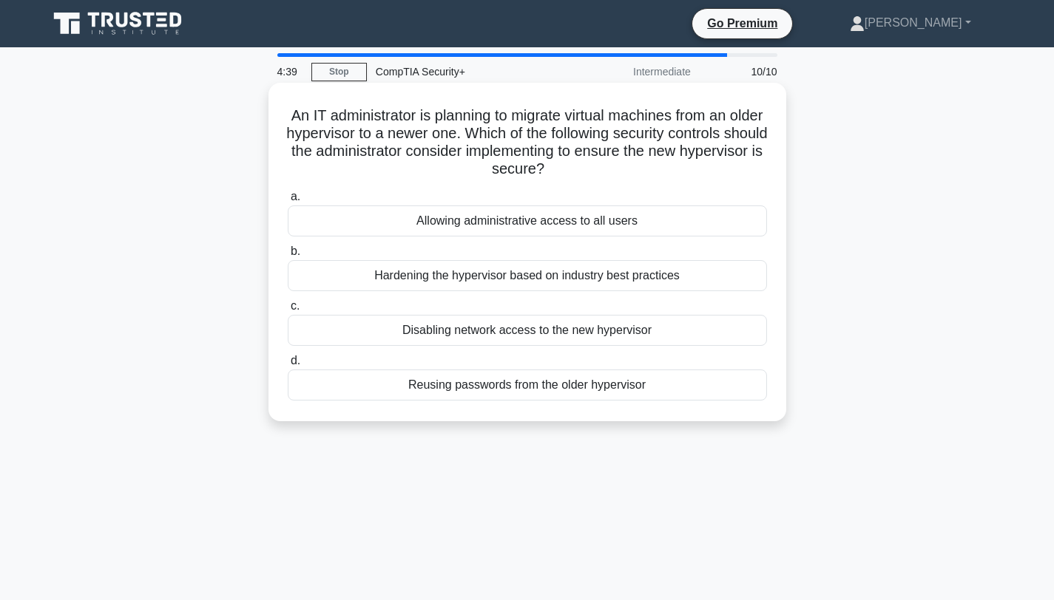
click at [522, 277] on div "Hardening the hypervisor based on industry best practices" at bounding box center [527, 275] width 479 height 31
click at [288, 257] on input "b. Hardening the hypervisor based on industry best practices" at bounding box center [288, 252] width 0 height 10
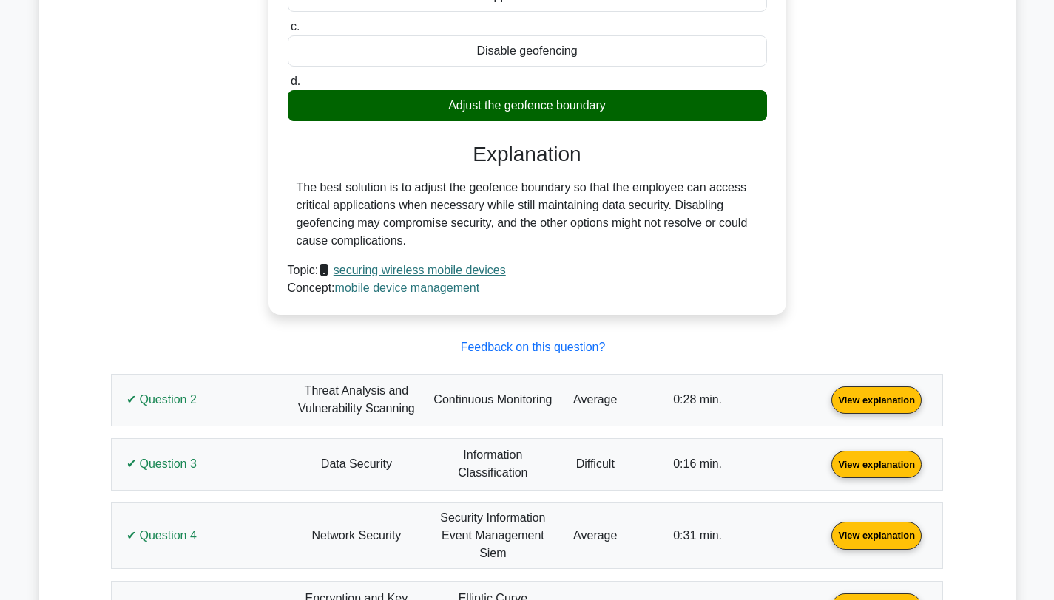
scroll to position [988, 0]
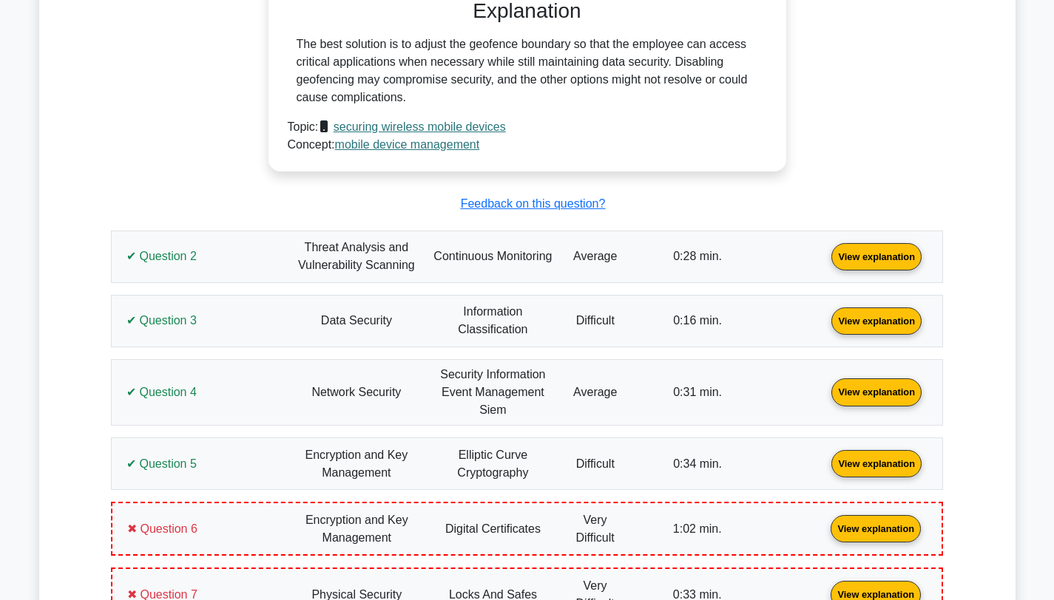
click at [825, 251] on link "View explanation" at bounding box center [876, 255] width 102 height 13
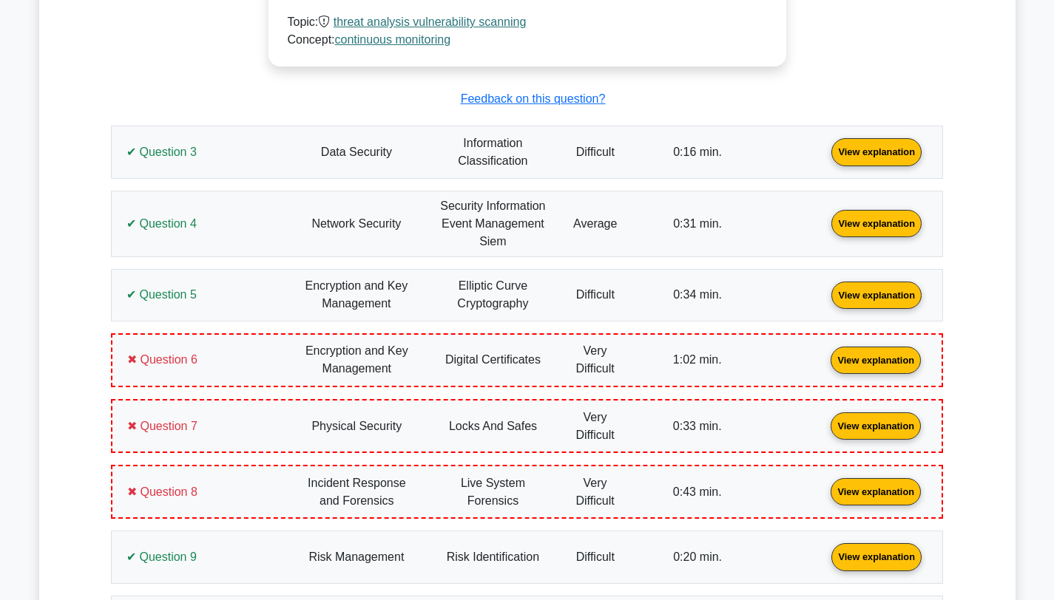
scroll to position [1709, 0]
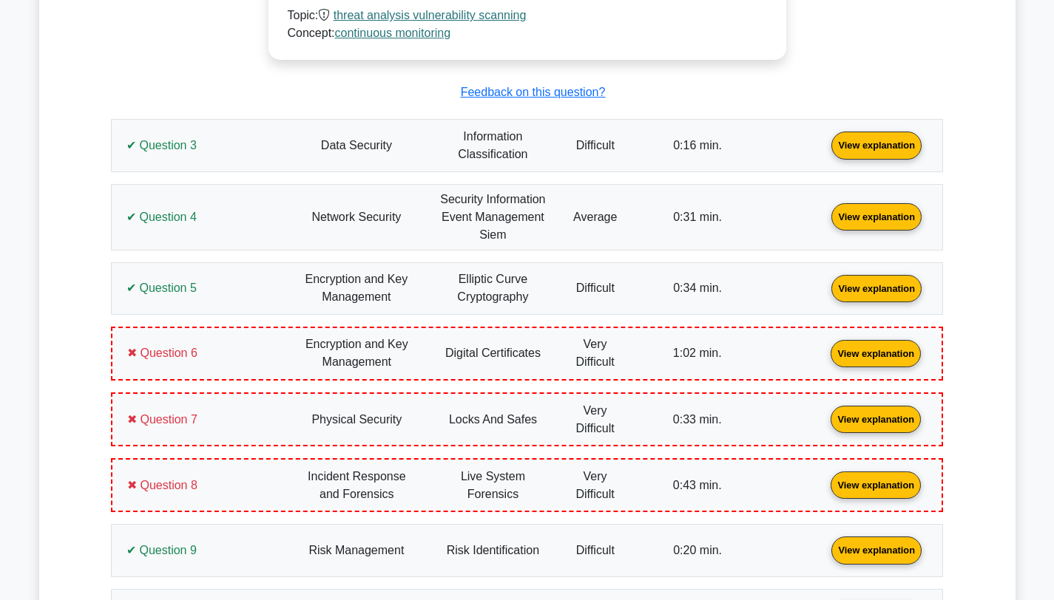
click at [825, 143] on link "View explanation" at bounding box center [876, 144] width 102 height 13
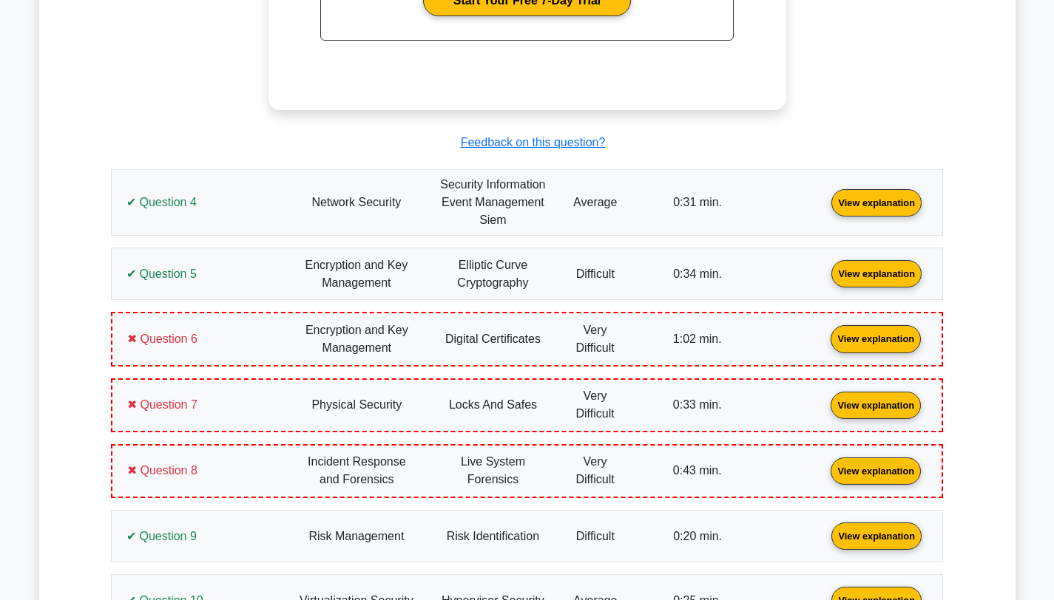
scroll to position [2440, 0]
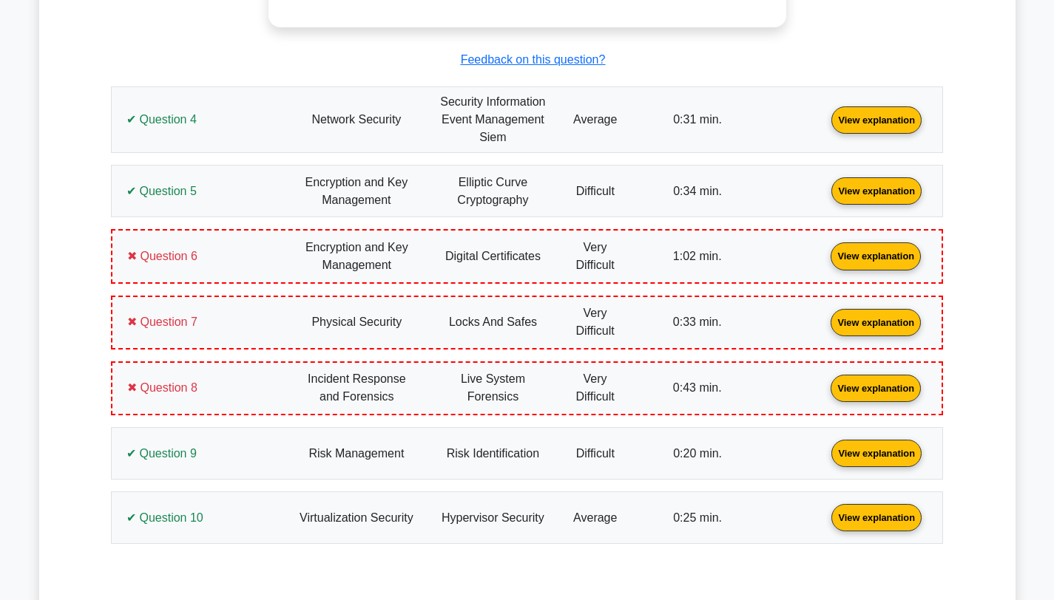
click at [825, 115] on link "View explanation" at bounding box center [876, 118] width 102 height 13
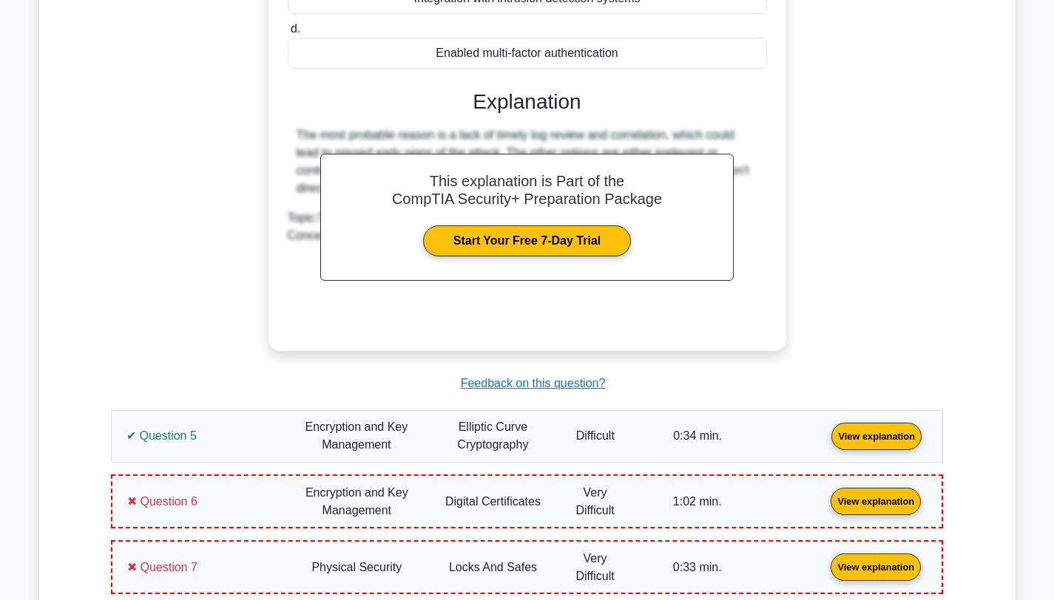
scroll to position [2812, 0]
click at [825, 441] on link "View explanation" at bounding box center [876, 435] width 102 height 13
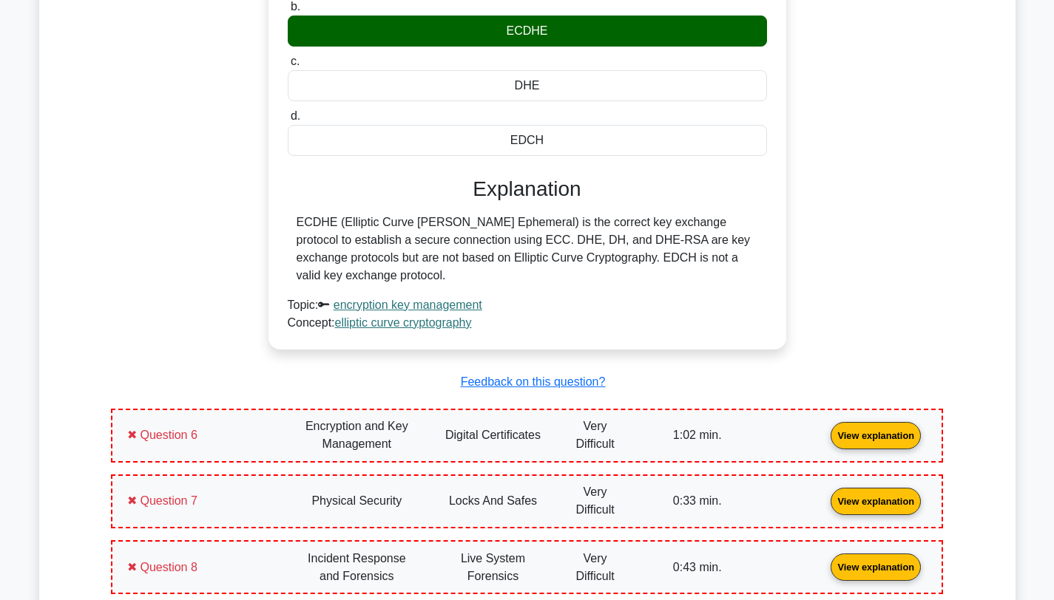
scroll to position [3470, 0]
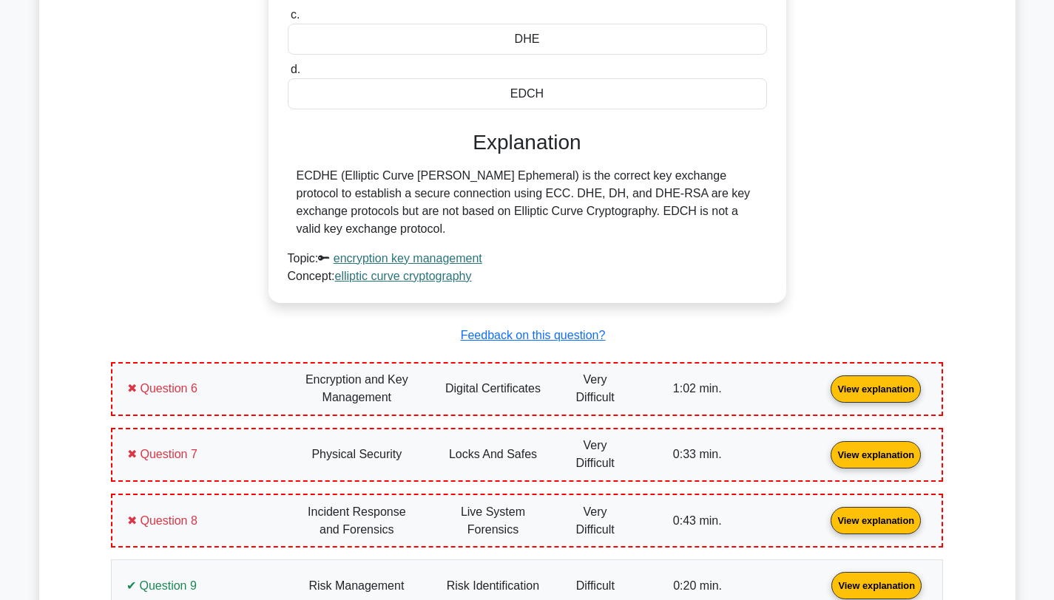
click at [825, 389] on link "View explanation" at bounding box center [876, 388] width 102 height 13
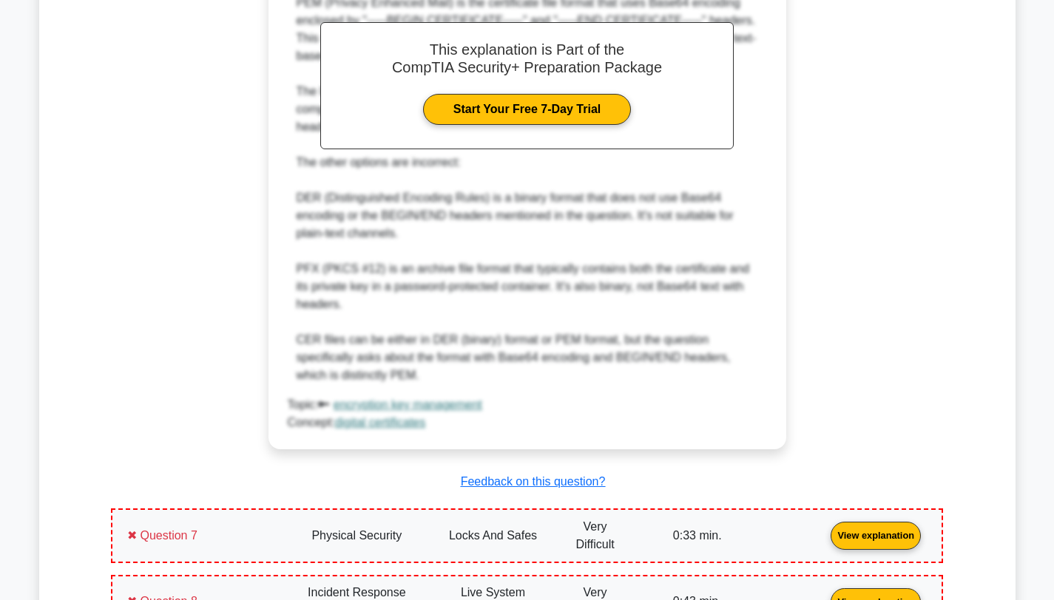
scroll to position [4291, 0]
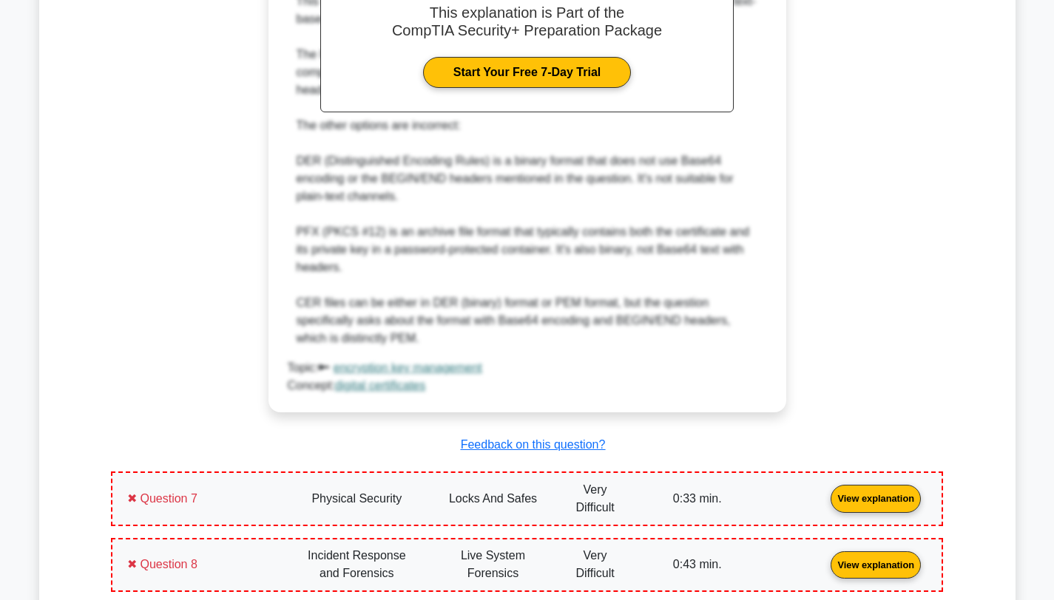
click at [825, 492] on link "View explanation" at bounding box center [876, 498] width 102 height 13
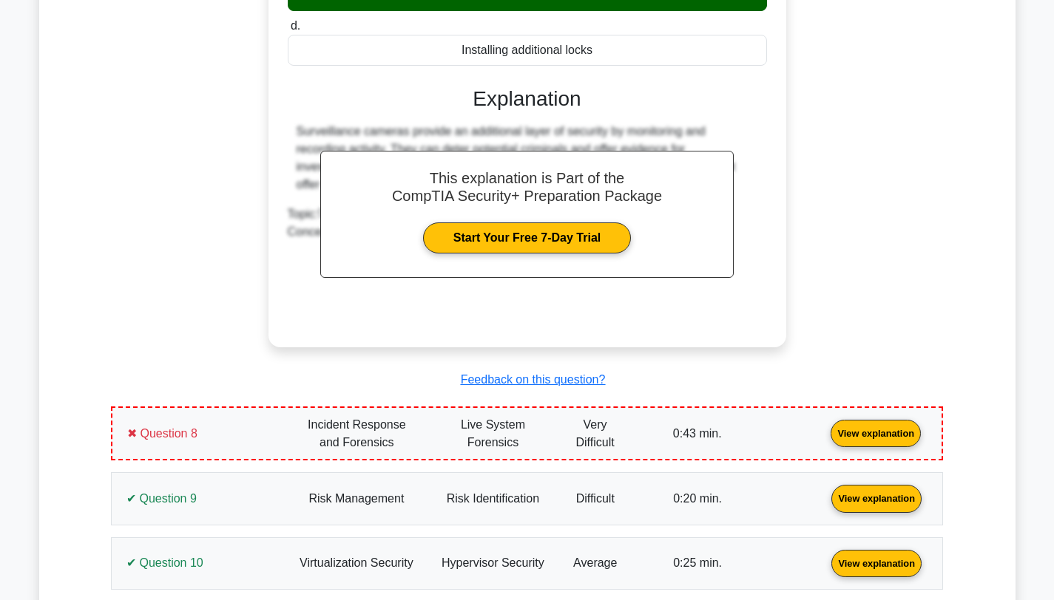
click at [825, 428] on link "View explanation" at bounding box center [876, 433] width 102 height 13
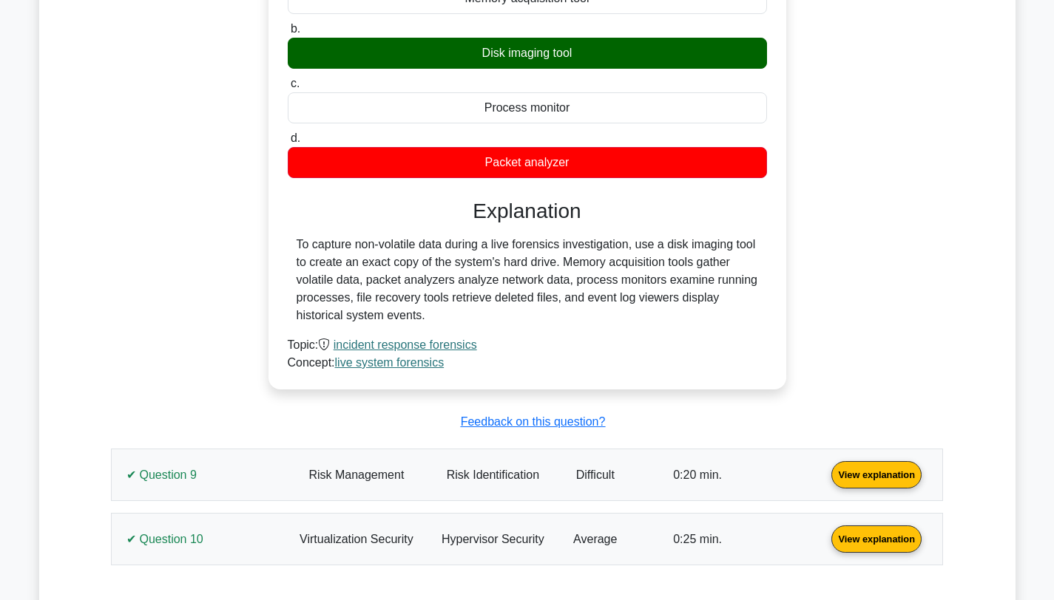
scroll to position [5660, 0]
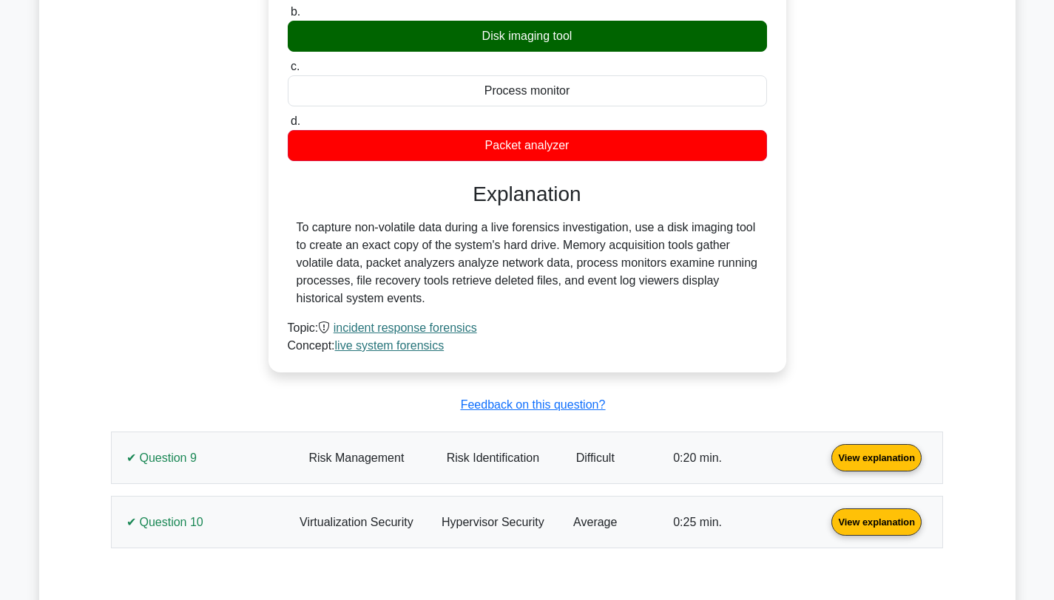
click at [825, 458] on link "View explanation" at bounding box center [876, 457] width 102 height 13
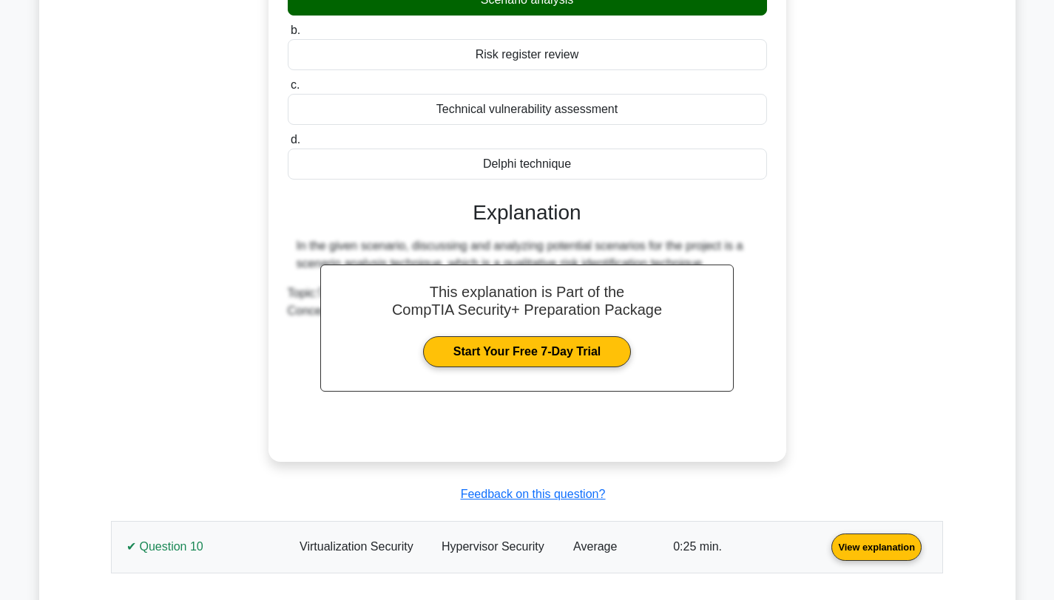
scroll to position [6296, 0]
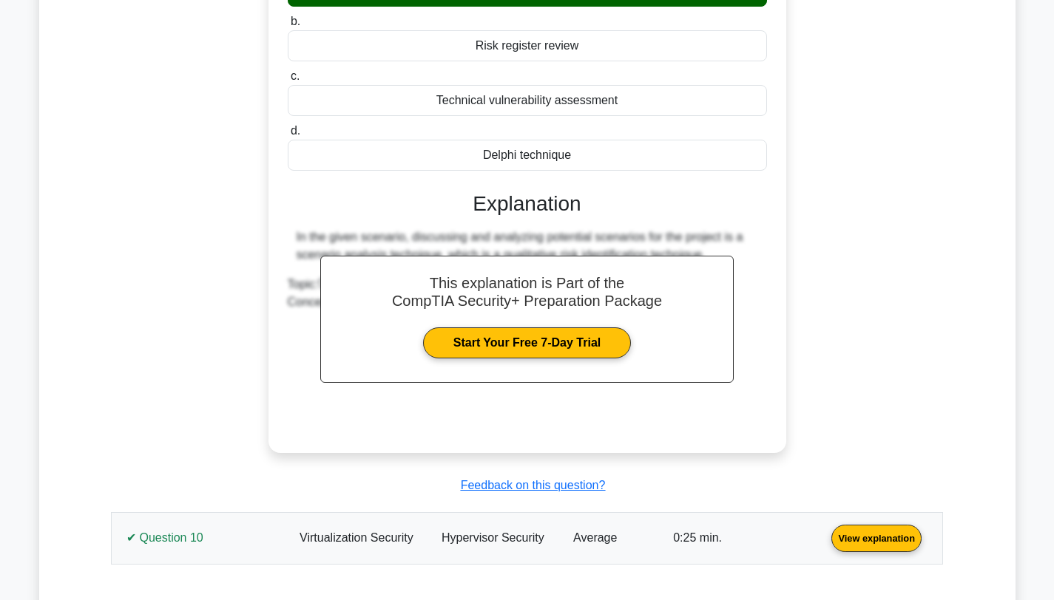
click at [825, 532] on link "View explanation" at bounding box center [876, 538] width 102 height 13
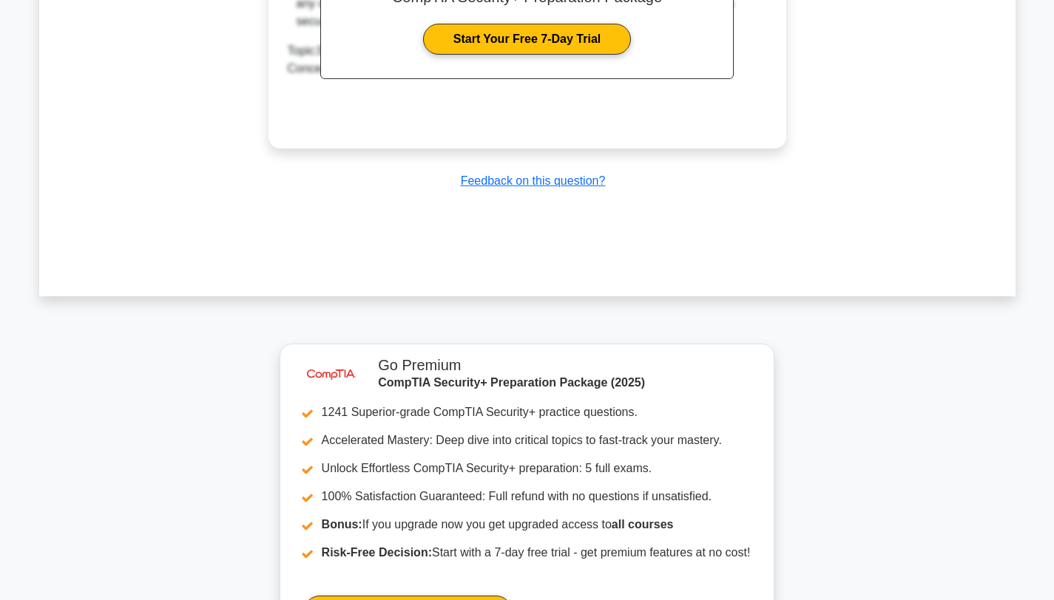
scroll to position [7616, 0]
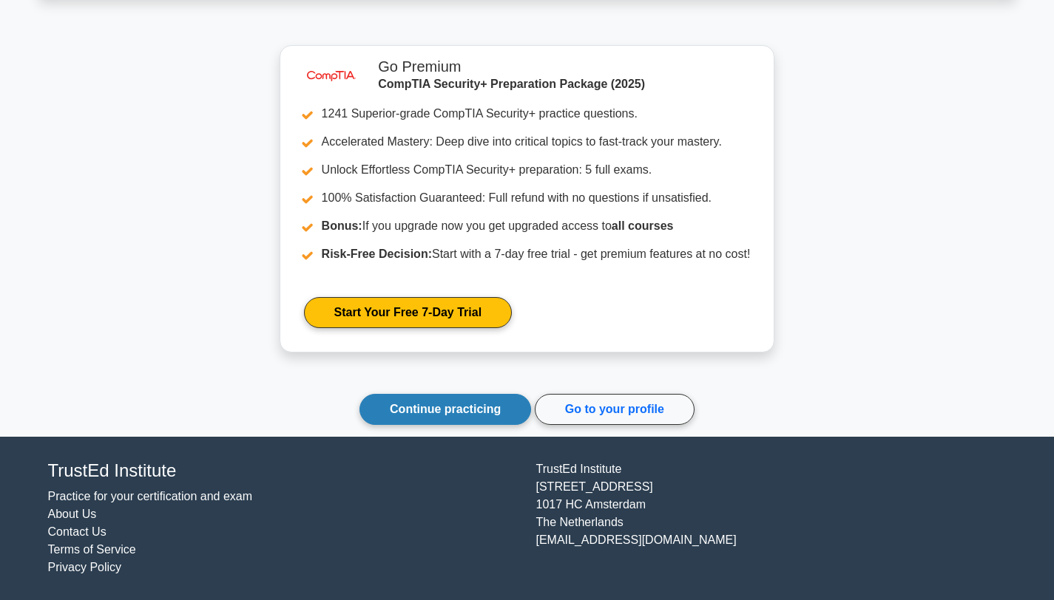
click at [405, 410] on link "Continue practicing" at bounding box center [445, 409] width 172 height 31
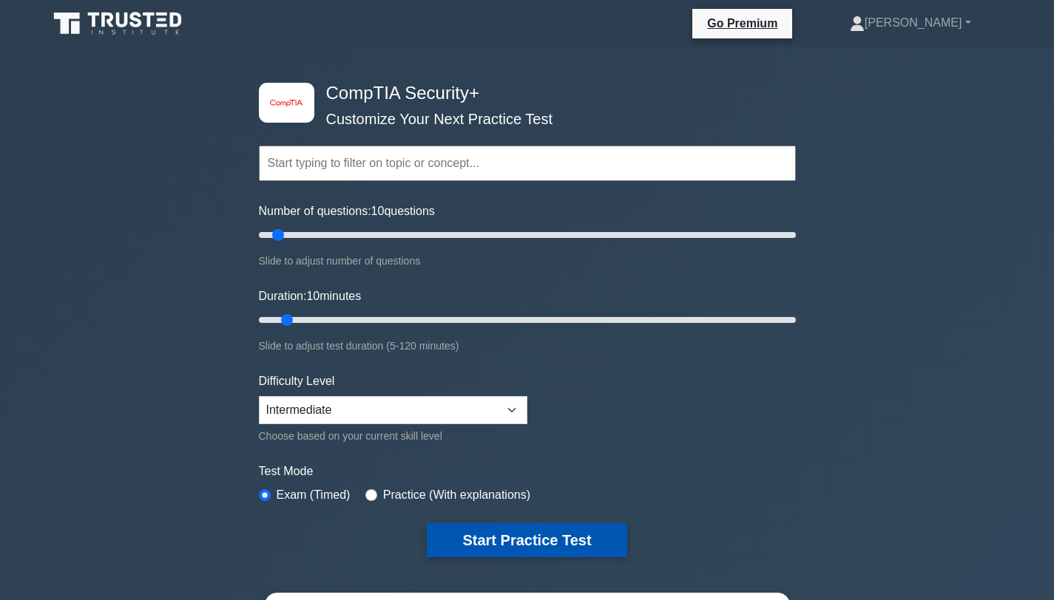
click at [473, 540] on button "Start Practice Test" at bounding box center [527, 541] width 200 height 34
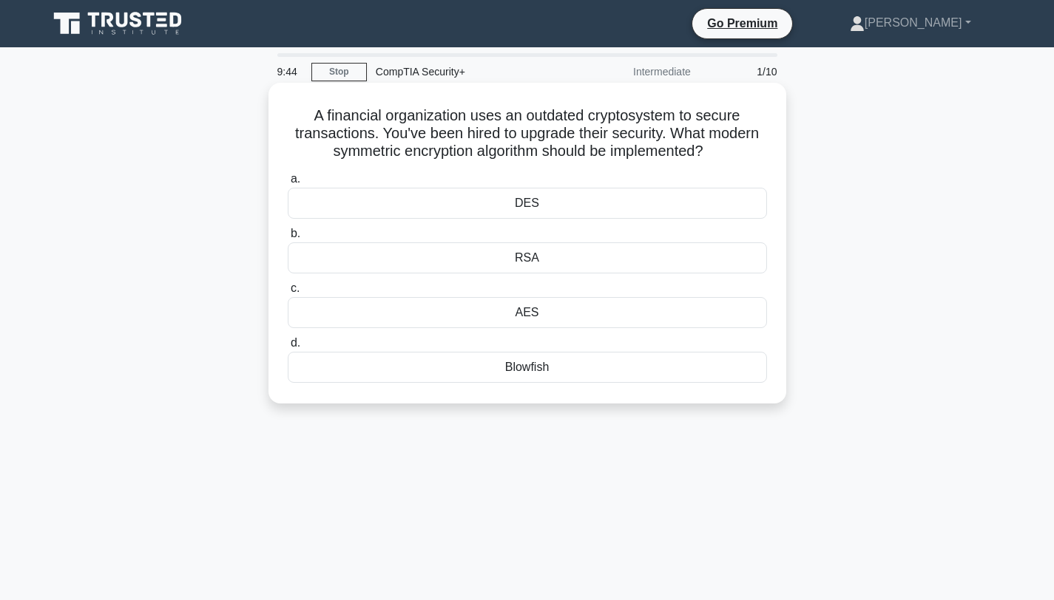
click at [530, 312] on div "AES" at bounding box center [527, 312] width 479 height 31
click at [288, 294] on input "c. AES" at bounding box center [288, 289] width 0 height 10
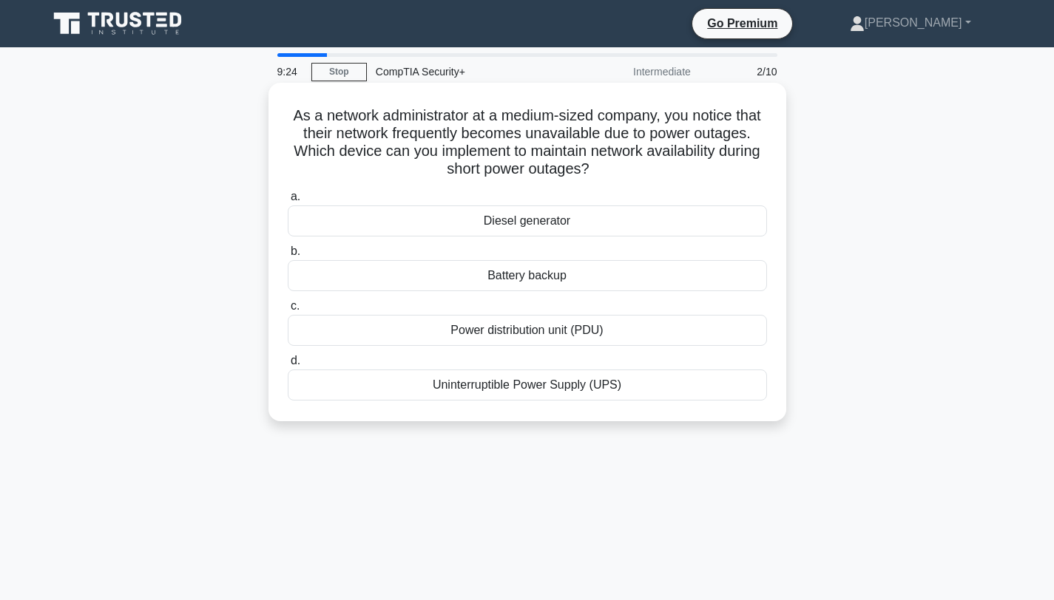
click at [508, 386] on div "Uninterruptible Power Supply (UPS)" at bounding box center [527, 385] width 479 height 31
click at [288, 366] on input "d. Uninterruptible Power Supply (UPS)" at bounding box center [288, 361] width 0 height 10
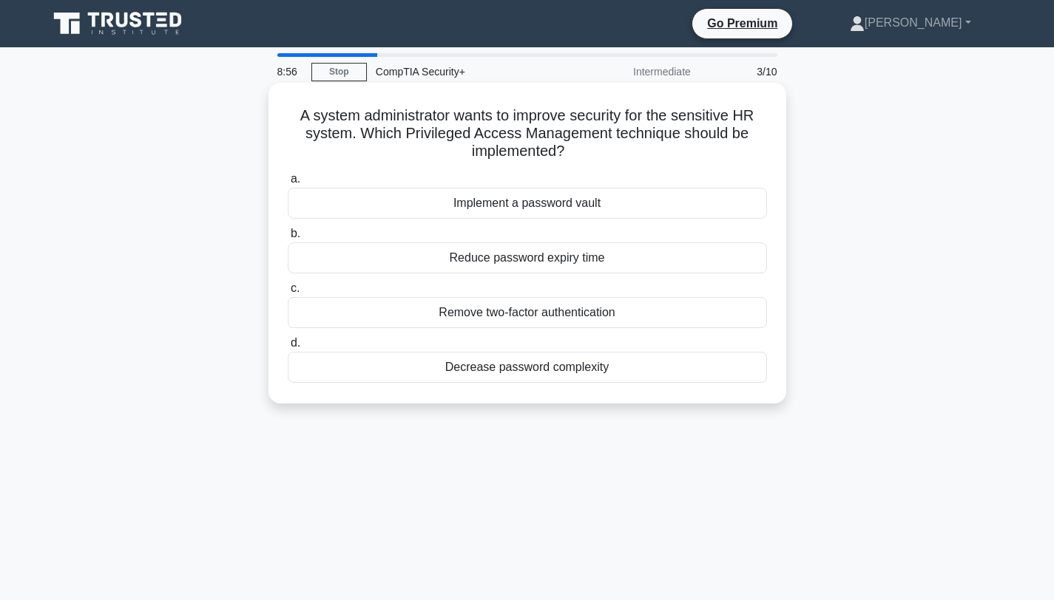
click at [520, 257] on div "Reduce password expiry time" at bounding box center [527, 258] width 479 height 31
click at [288, 239] on input "b. Reduce password expiry time" at bounding box center [288, 234] width 0 height 10
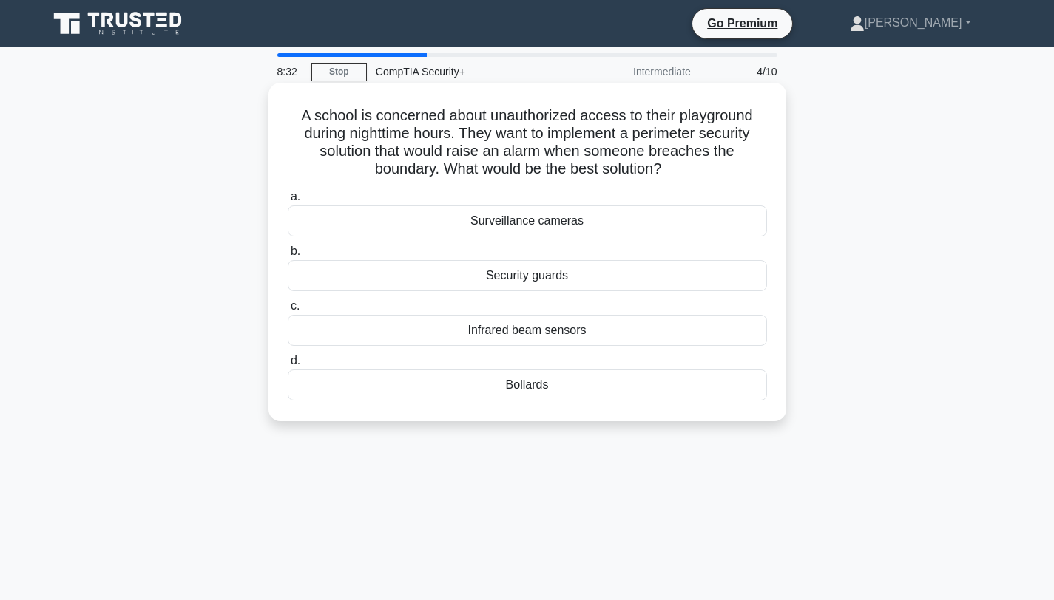
click at [524, 330] on div "Infrared beam sensors" at bounding box center [527, 330] width 479 height 31
click at [288, 311] on input "c. Infrared beam sensors" at bounding box center [288, 307] width 0 height 10
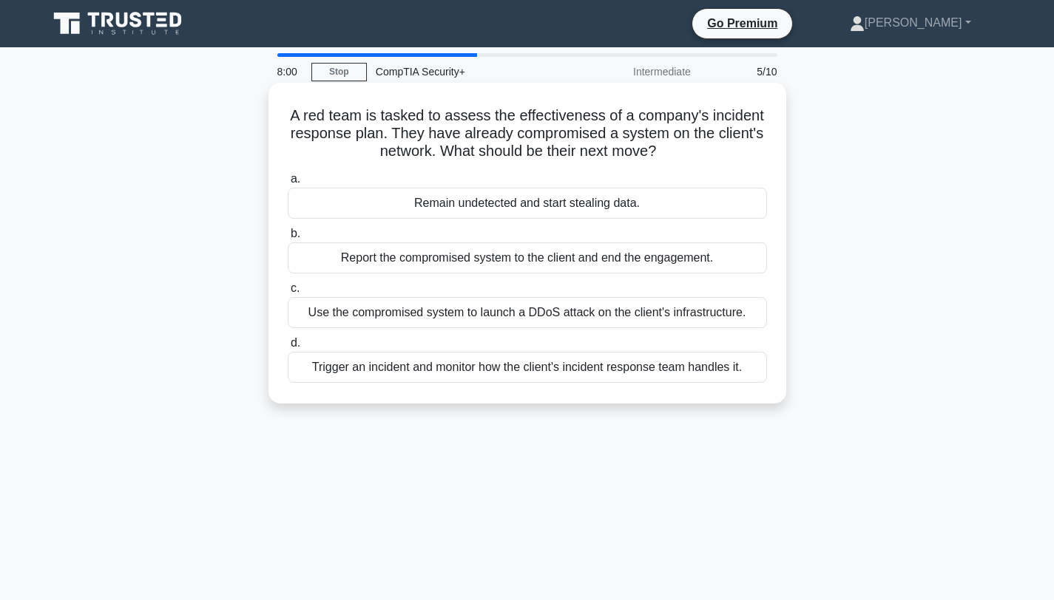
click at [515, 367] on div "Trigger an incident and monitor how the client's incident response team handles…" at bounding box center [527, 367] width 479 height 31
click at [288, 348] on input "d. Trigger an incident and monitor how the client's incident response team hand…" at bounding box center [288, 344] width 0 height 10
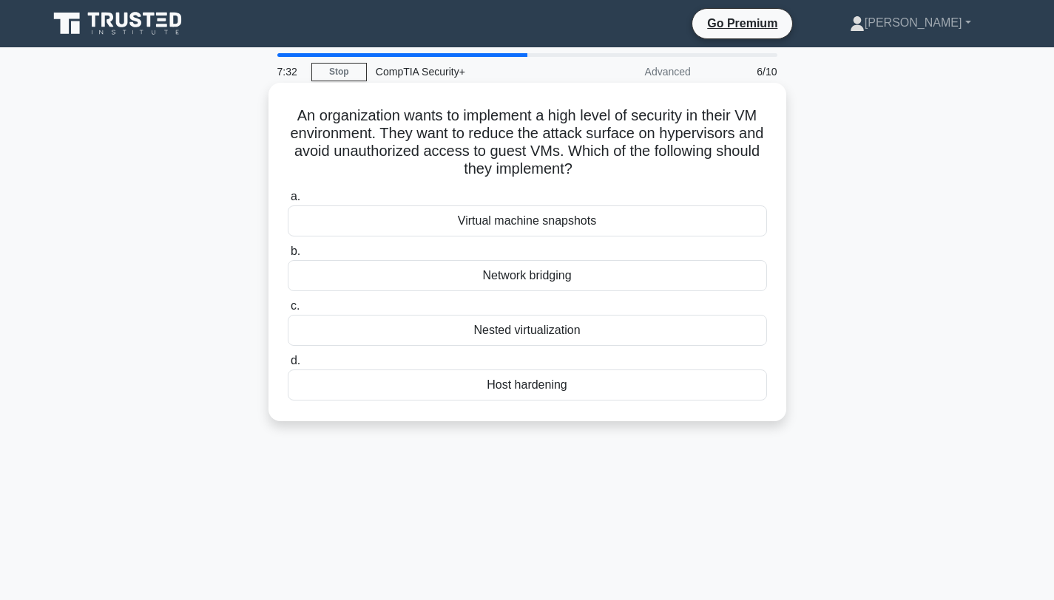
click at [524, 384] on div "Host hardening" at bounding box center [527, 385] width 479 height 31
click at [288, 366] on input "d. Host hardening" at bounding box center [288, 361] width 0 height 10
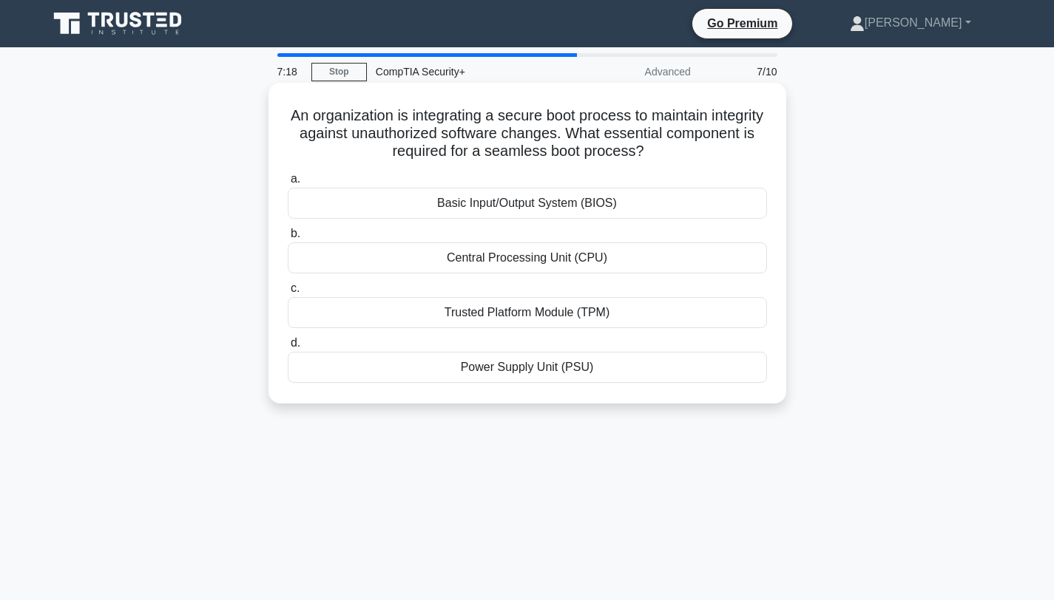
click at [527, 311] on div "Trusted Platform Module (TPM)" at bounding box center [527, 312] width 479 height 31
click at [288, 294] on input "c. Trusted Platform Module (TPM)" at bounding box center [288, 289] width 0 height 10
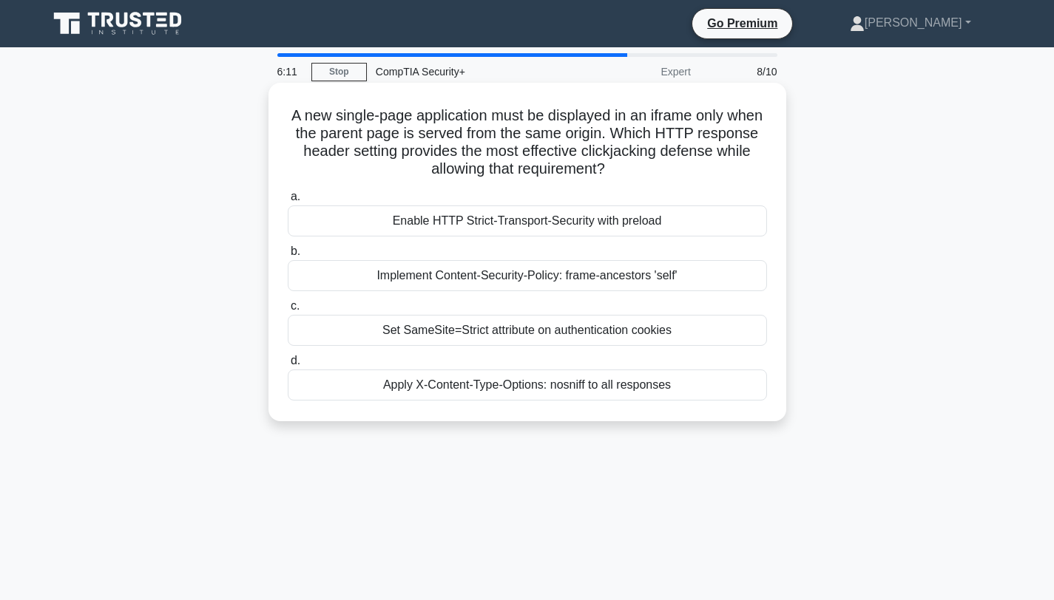
click at [497, 331] on div "Set SameSite=Strict attribute on authentication cookies" at bounding box center [527, 330] width 479 height 31
click at [288, 311] on input "c. Set SameSite=Strict attribute on authentication cookies" at bounding box center [288, 307] width 0 height 10
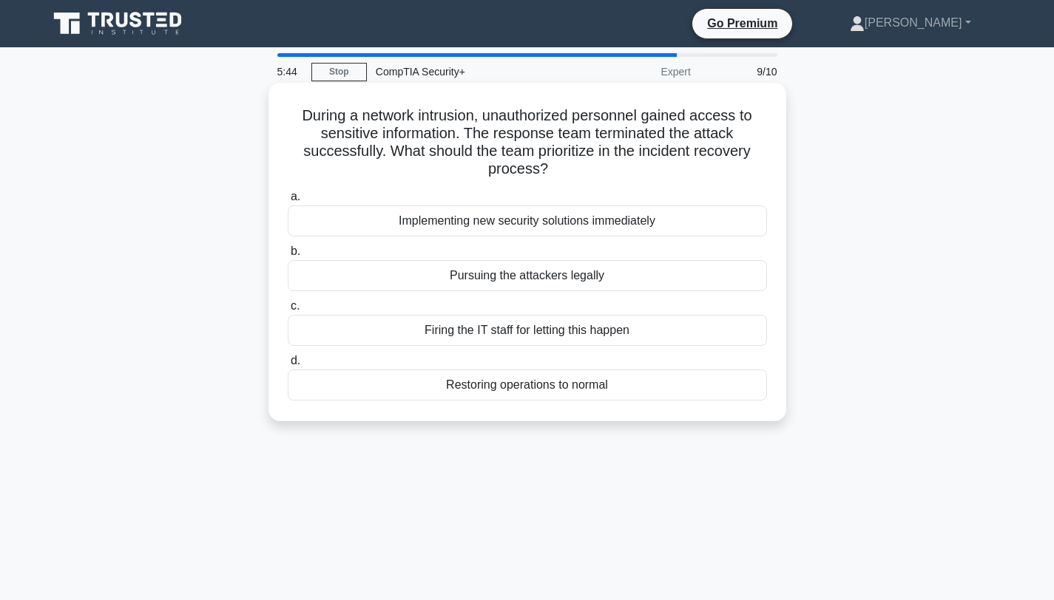
click at [525, 386] on div "Restoring operations to normal" at bounding box center [527, 385] width 479 height 31
click at [288, 366] on input "d. Restoring operations to normal" at bounding box center [288, 361] width 0 height 10
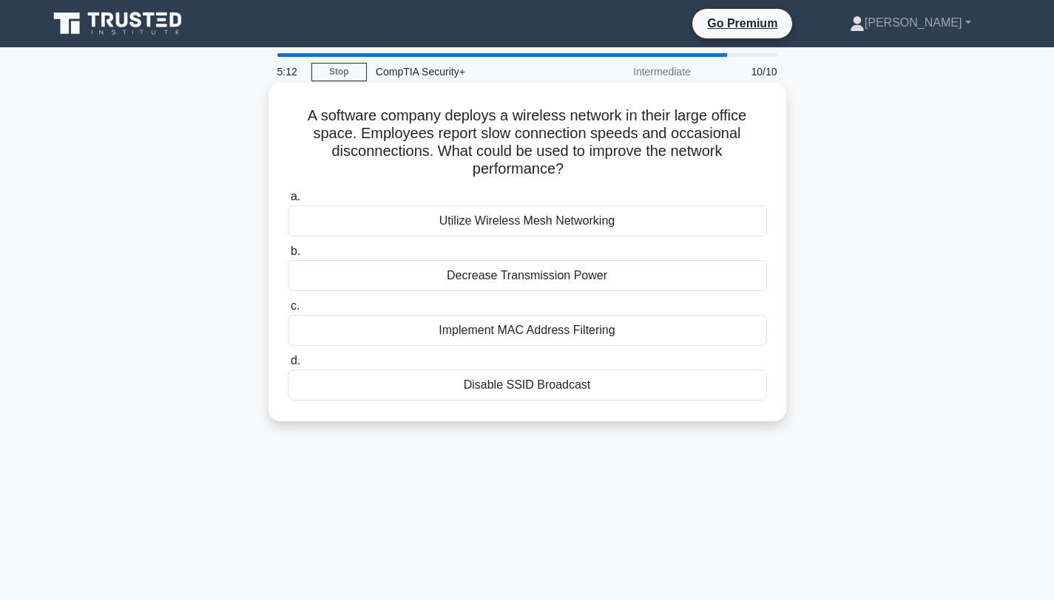
click at [517, 331] on div "Implement MAC Address Filtering" at bounding box center [527, 330] width 479 height 31
click at [288, 311] on input "c. Implement MAC Address Filtering" at bounding box center [288, 307] width 0 height 10
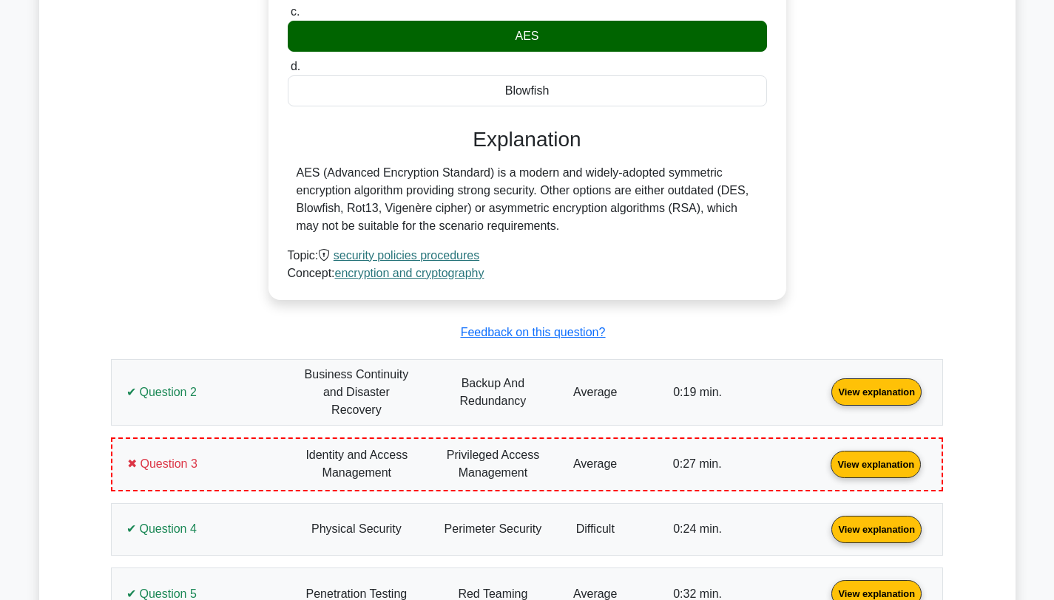
scroll to position [871, 0]
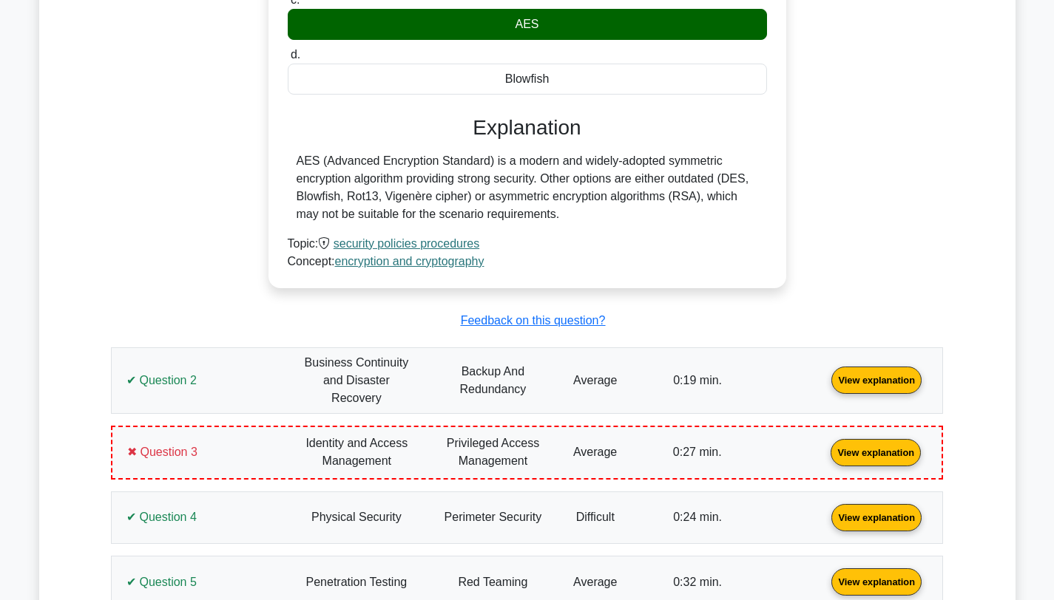
click at [825, 381] on link "View explanation" at bounding box center [876, 379] width 102 height 13
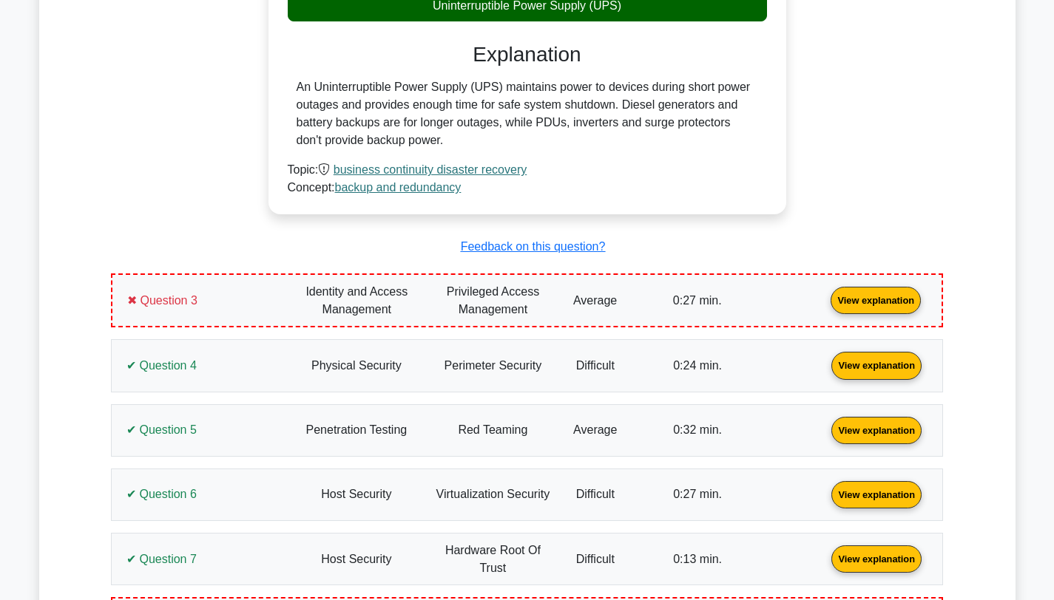
scroll to position [1596, 0]
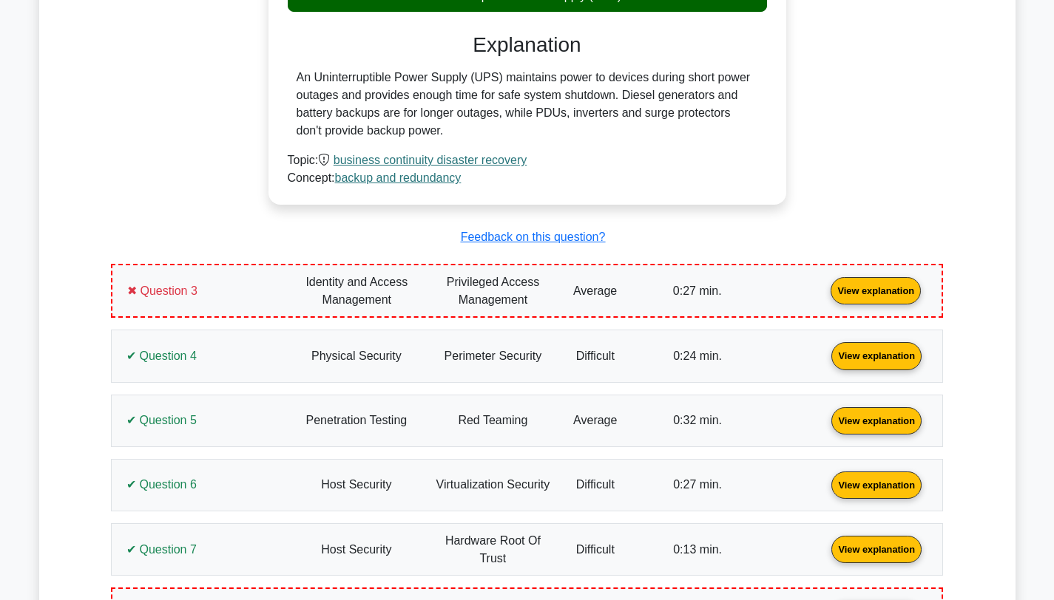
click at [825, 284] on link "View explanation" at bounding box center [876, 290] width 102 height 13
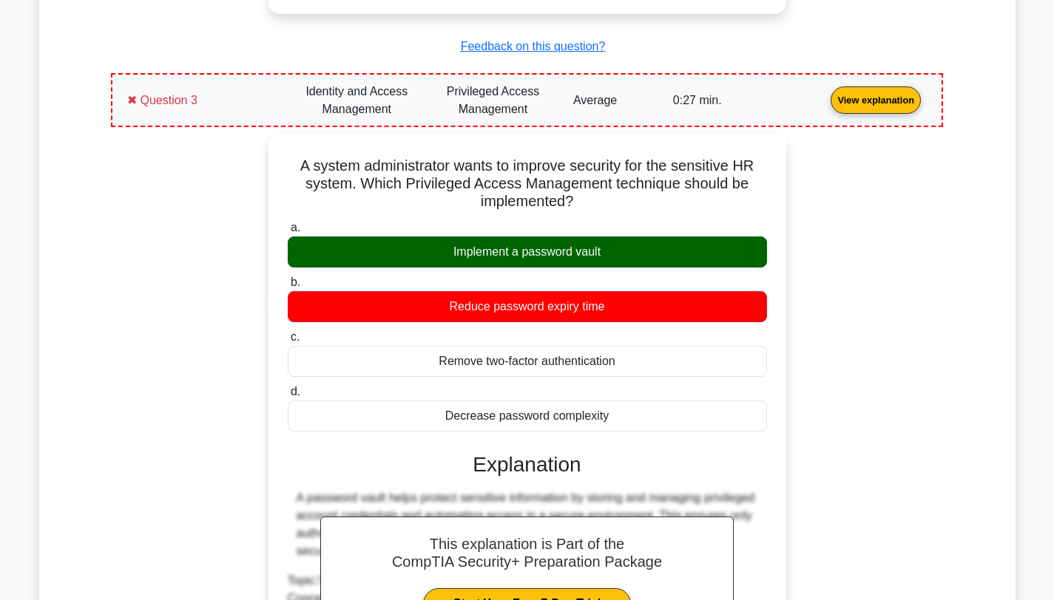
scroll to position [1850, 0]
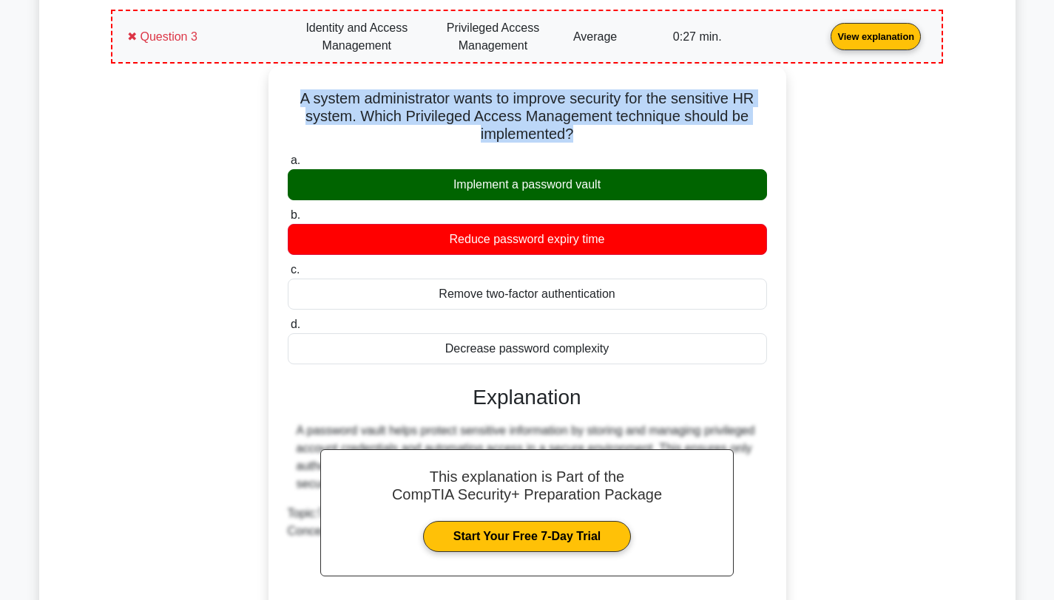
drag, startPoint x: 581, startPoint y: 118, endPoint x: 285, endPoint y: 87, distance: 297.5
click at [285, 87] on div "A system administrator wants to improve security for the sensitive HR system. W…" at bounding box center [527, 356] width 506 height 569
copy h5 "A system administrator wants to improve security for the sensitive HR system. W…"
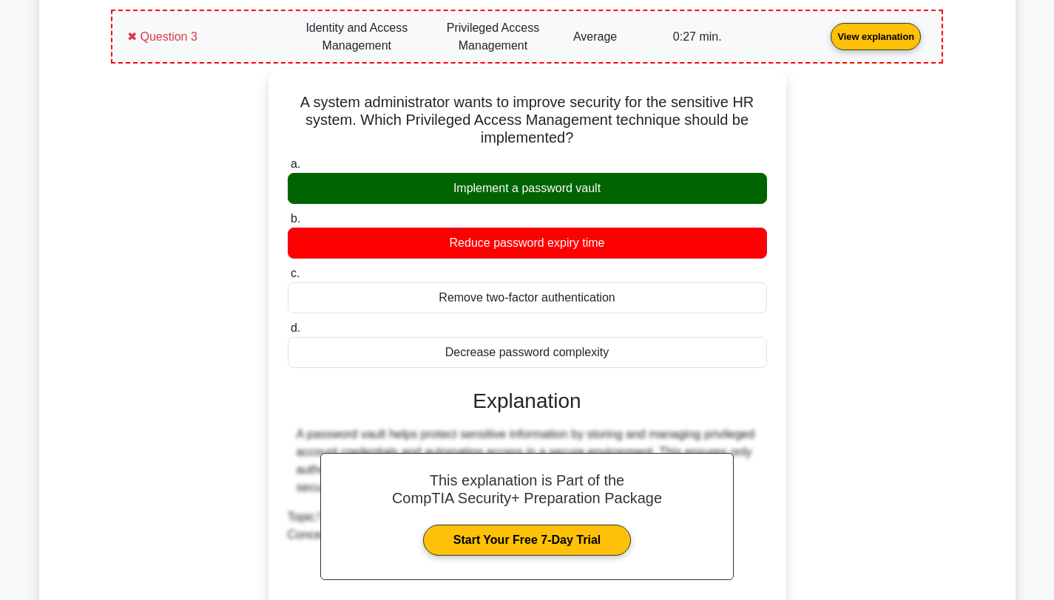
click at [226, 299] on div "A system administrator wants to improve security for the sensitive HR system. W…" at bounding box center [527, 369] width 814 height 599
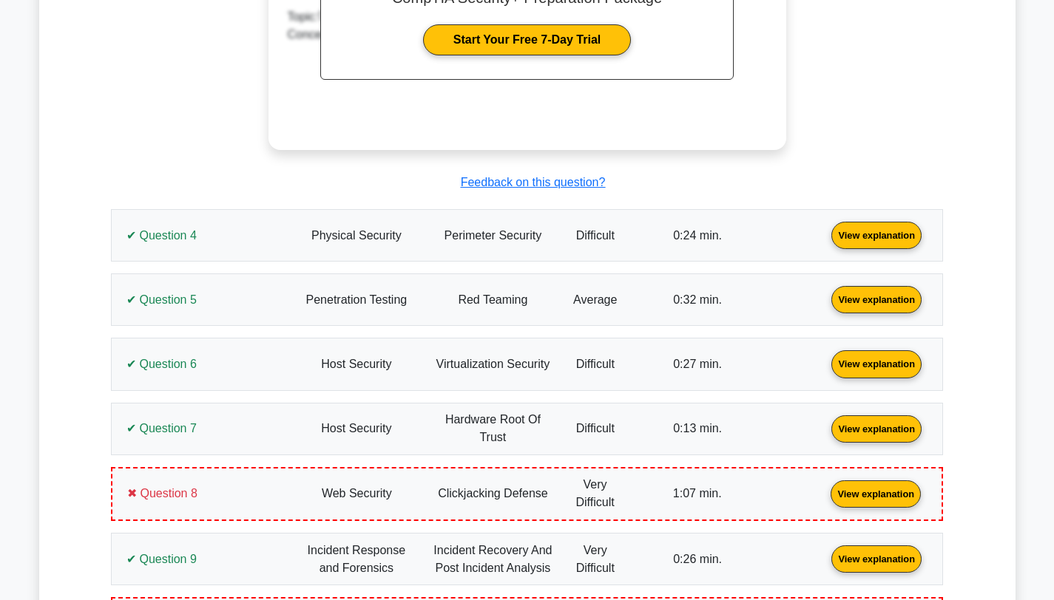
scroll to position [2377, 0]
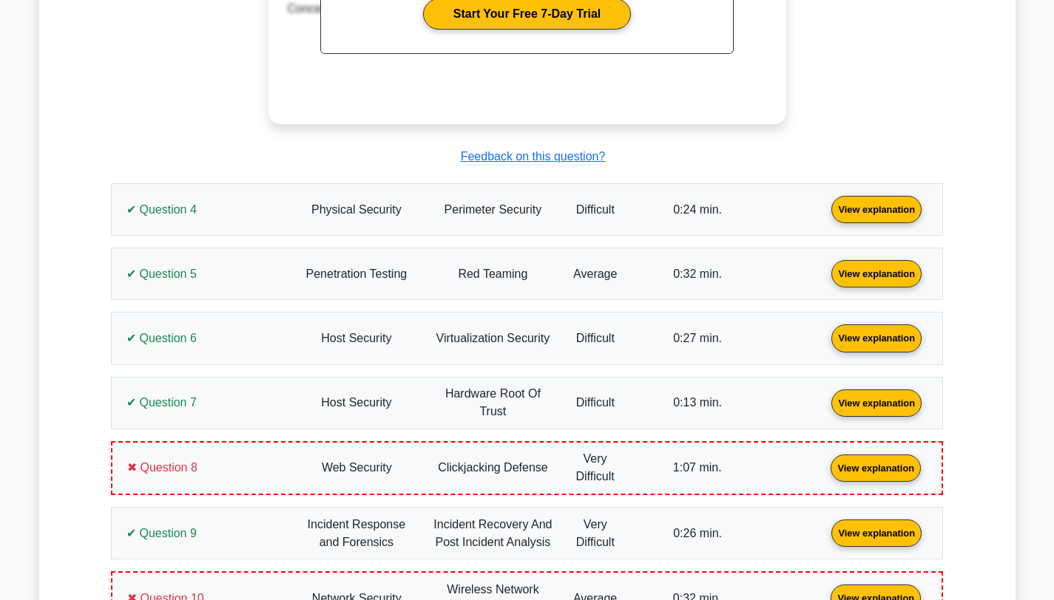
click at [825, 203] on link "View explanation" at bounding box center [876, 209] width 102 height 13
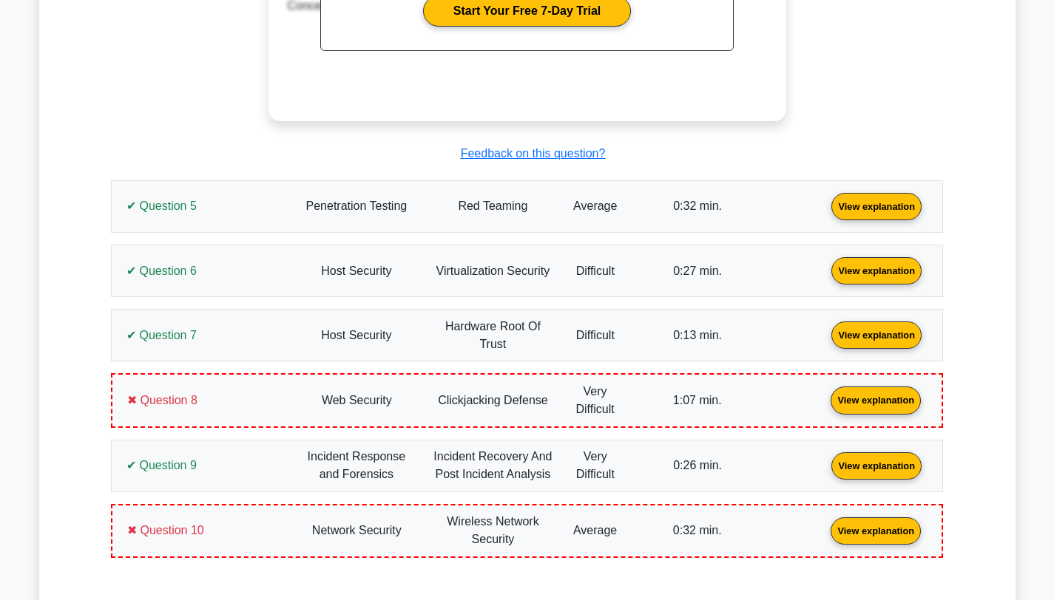
click at [825, 200] on link "View explanation" at bounding box center [876, 206] width 102 height 13
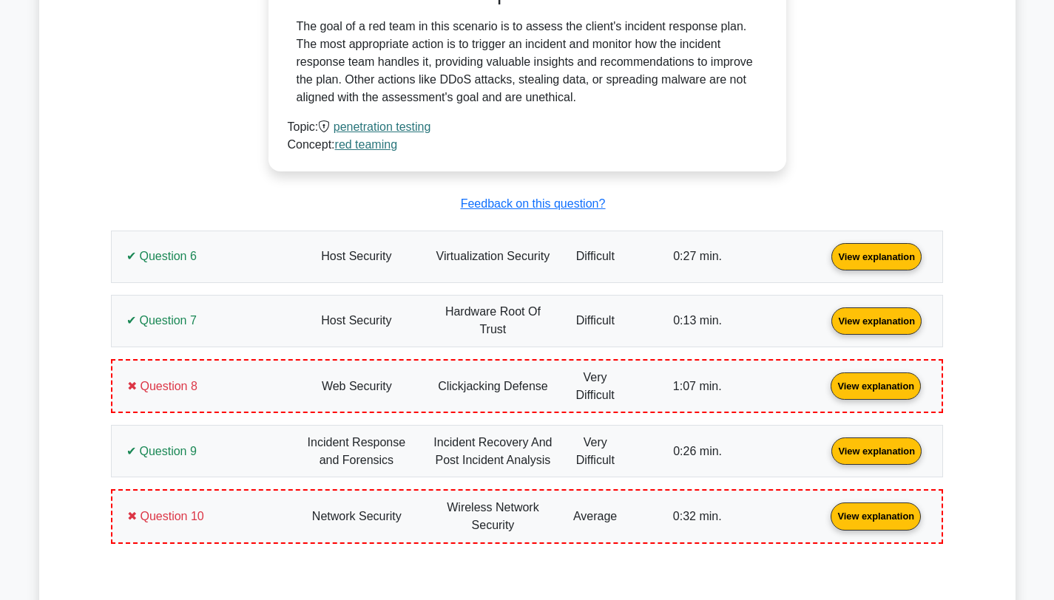
scroll to position [3688, 0]
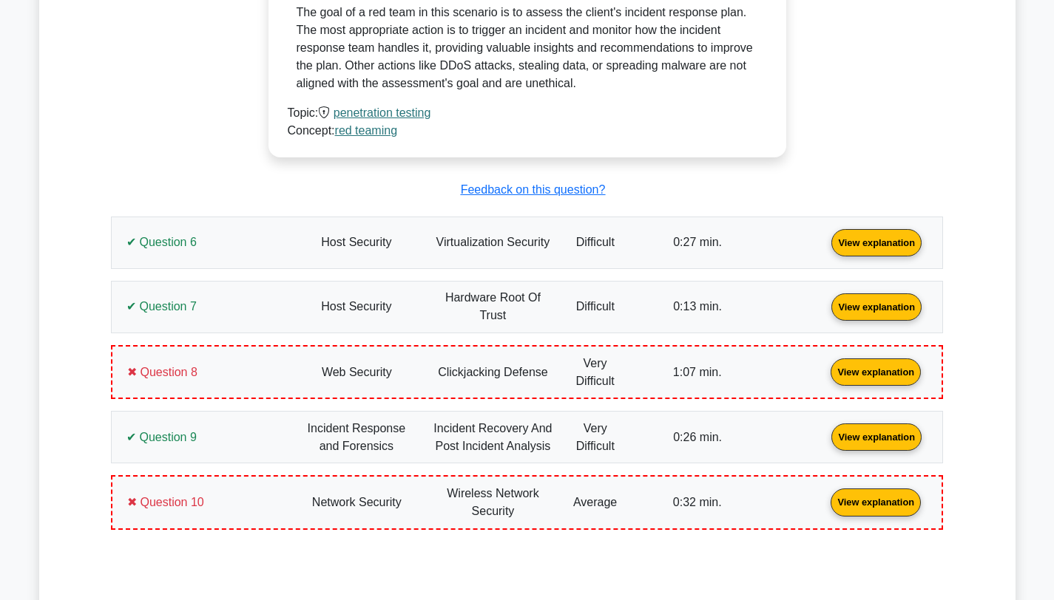
click at [825, 235] on link "View explanation" at bounding box center [876, 241] width 102 height 13
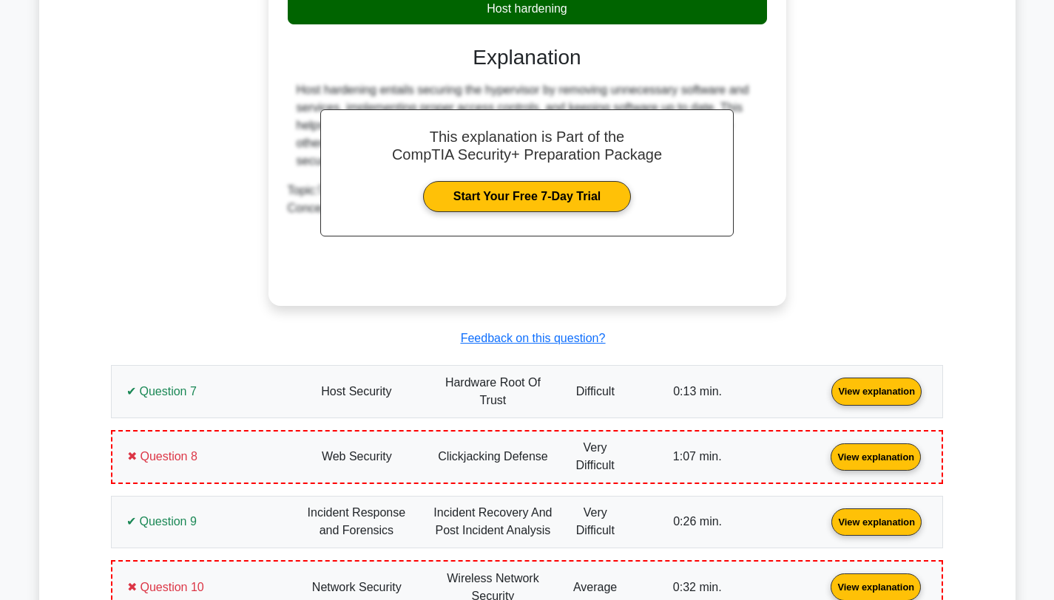
click at [825, 385] on link "View explanation" at bounding box center [876, 391] width 102 height 13
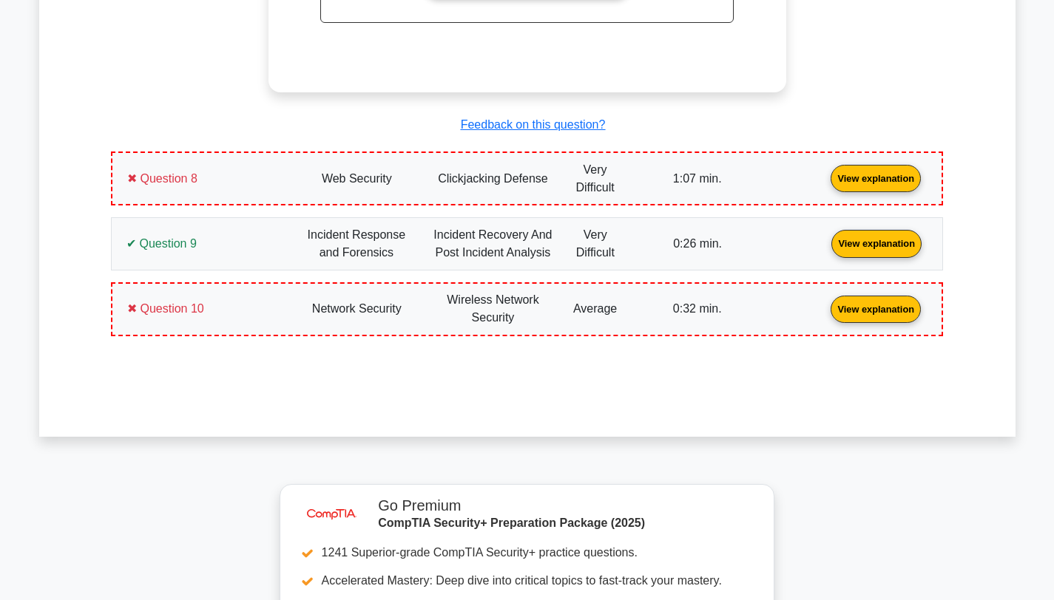
scroll to position [5196, 0]
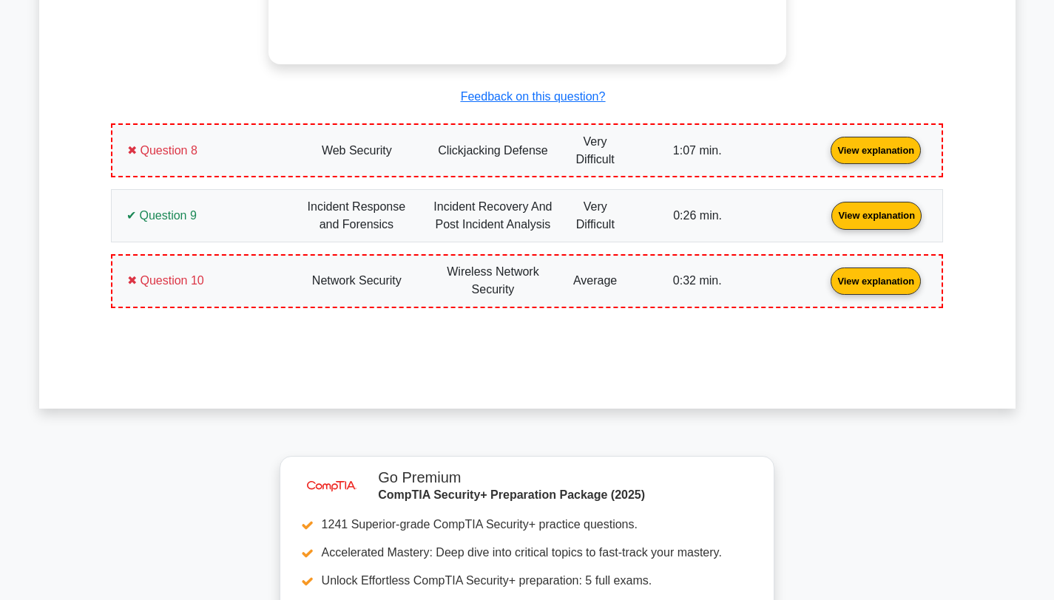
click at [825, 143] on link "View explanation" at bounding box center [876, 149] width 102 height 13
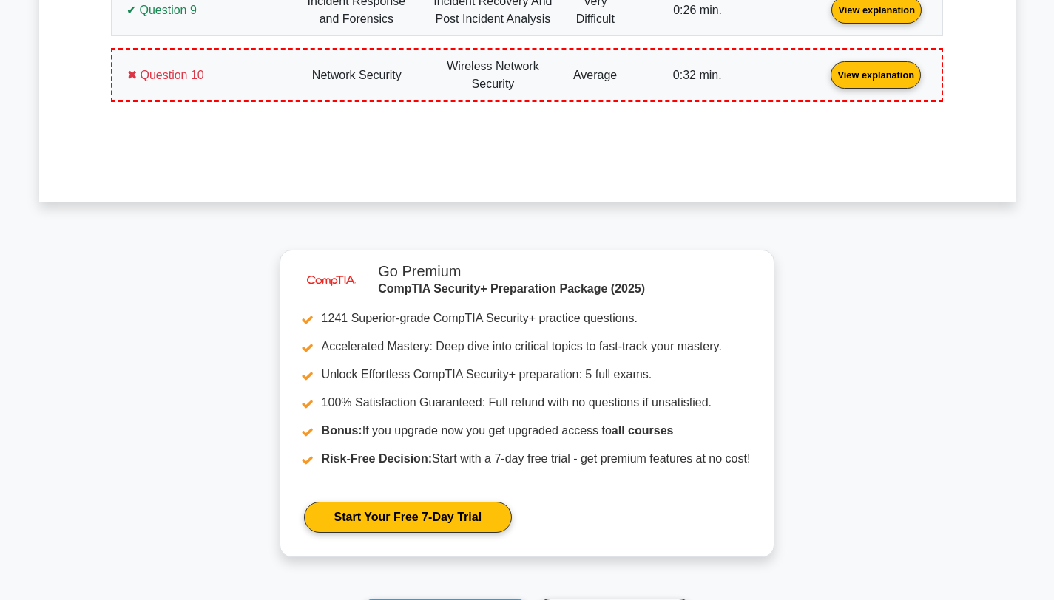
scroll to position [5954, 0]
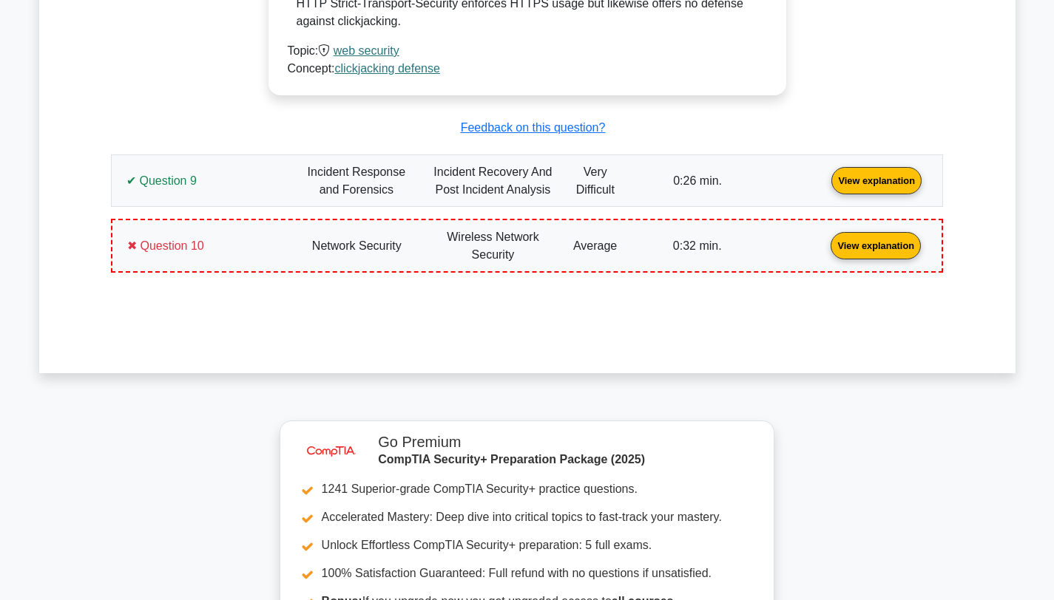
click at [825, 174] on link "View explanation" at bounding box center [876, 180] width 102 height 13
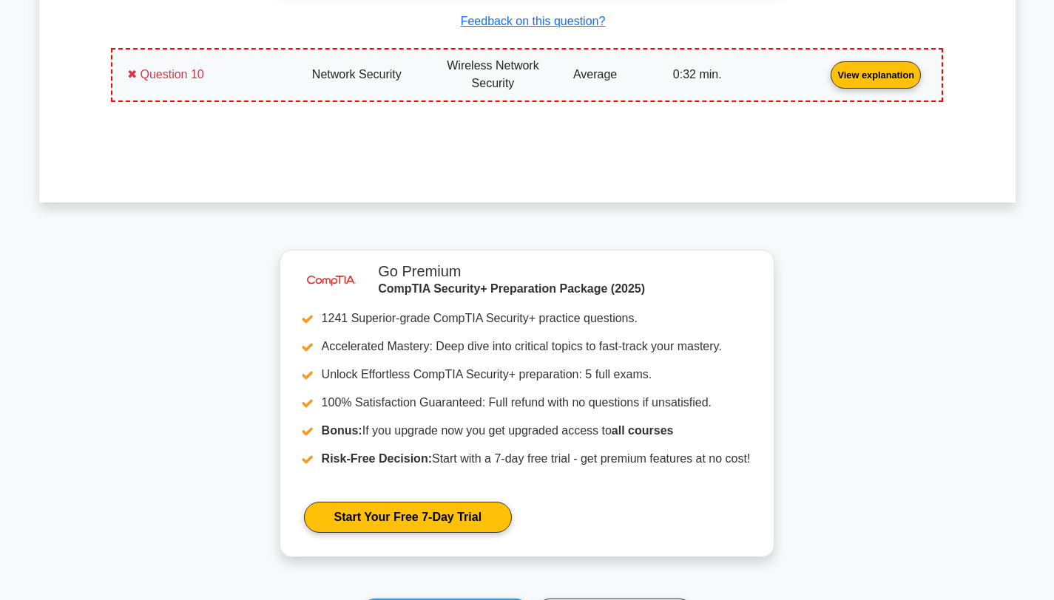
scroll to position [6823, 0]
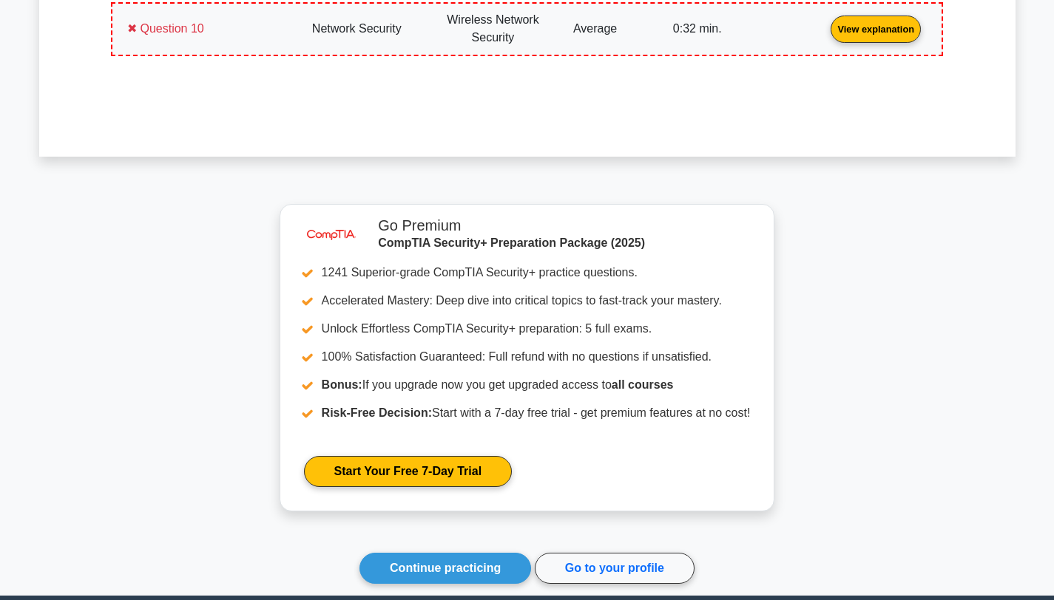
click at [825, 33] on link "View explanation" at bounding box center [876, 28] width 102 height 13
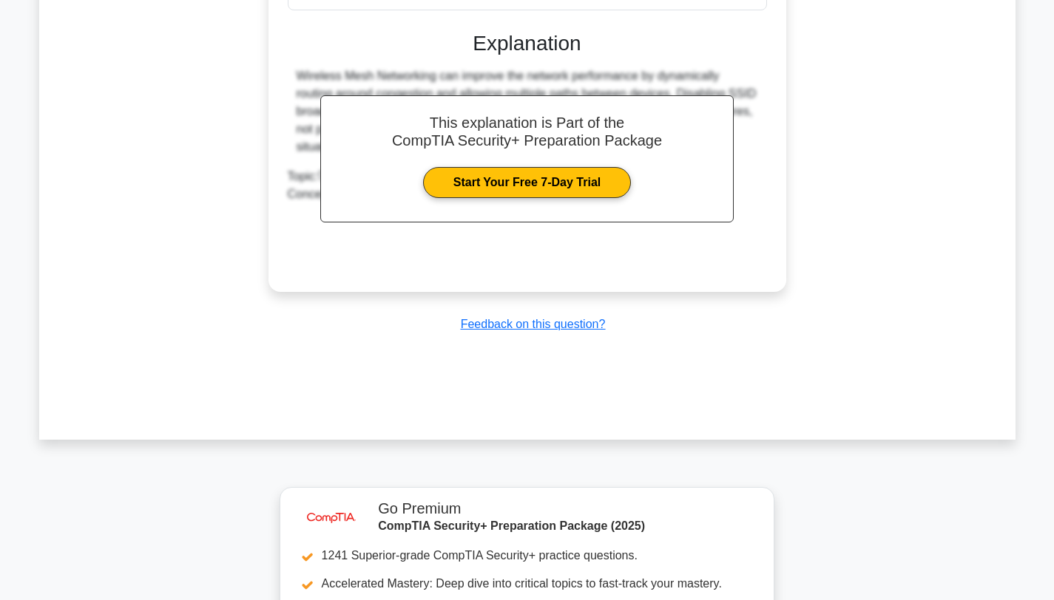
scroll to position [7207, 0]
